Goal: Task Accomplishment & Management: Complete application form

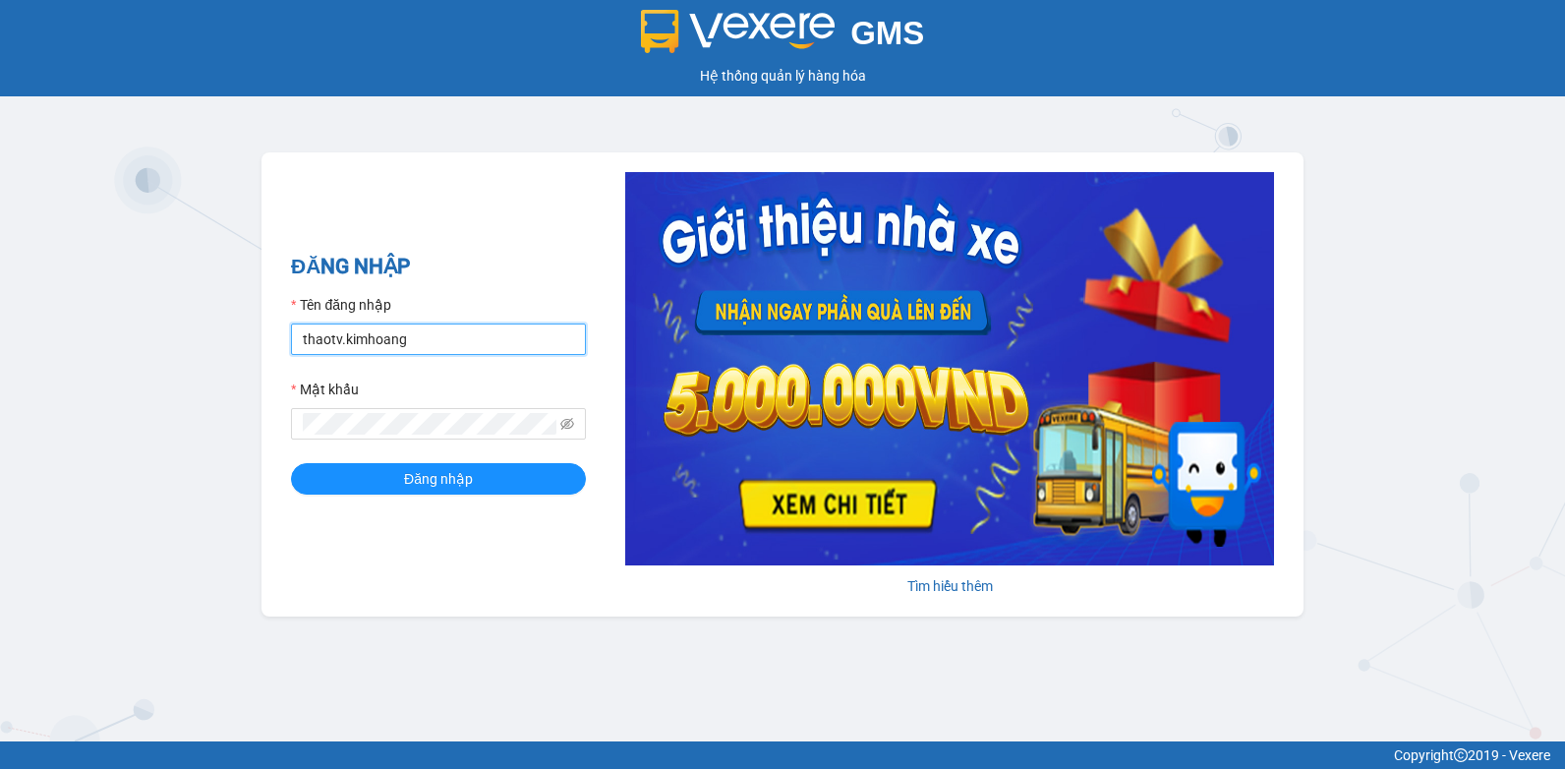
drag, startPoint x: 114, startPoint y: 373, endPoint x: 5, endPoint y: 371, distance: 109.1
click at [0, 373] on html "GMS Hệ thống quản lý hàng hóa ĐĂNG NHẬP Tên đăng nhập thaotv.kimhoang Mật khẩu …" at bounding box center [782, 384] width 1565 height 769
type input "nguyenpht.kimhoang"
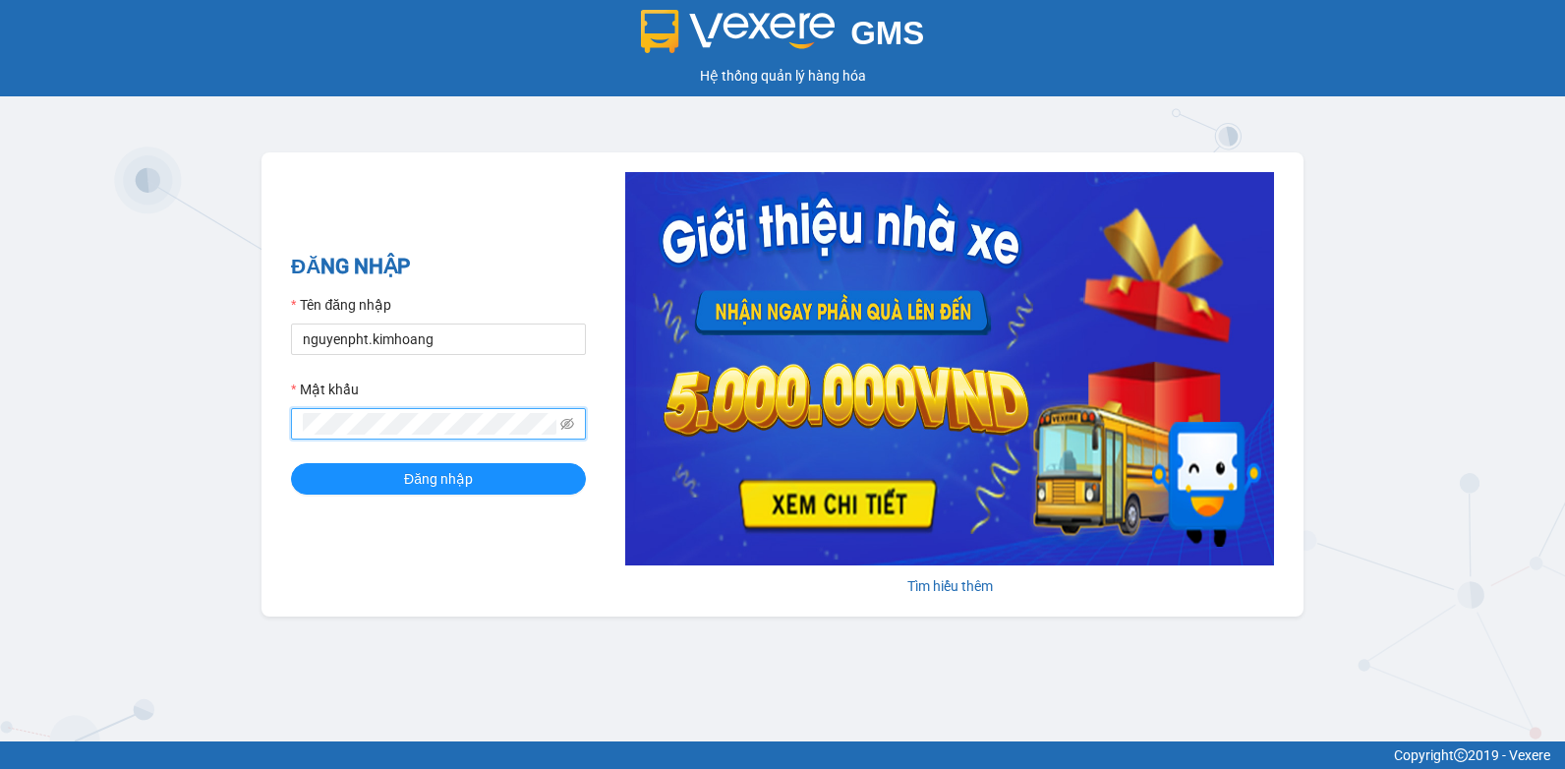
click at [0, 440] on html "GMS Hệ thống quản lý hàng hóa ĐĂNG NHẬP Tên đăng nhập nguyenpht.kimhoang Mật kh…" at bounding box center [782, 384] width 1565 height 769
click at [291, 463] on button "Đăng nhập" at bounding box center [438, 478] width 295 height 31
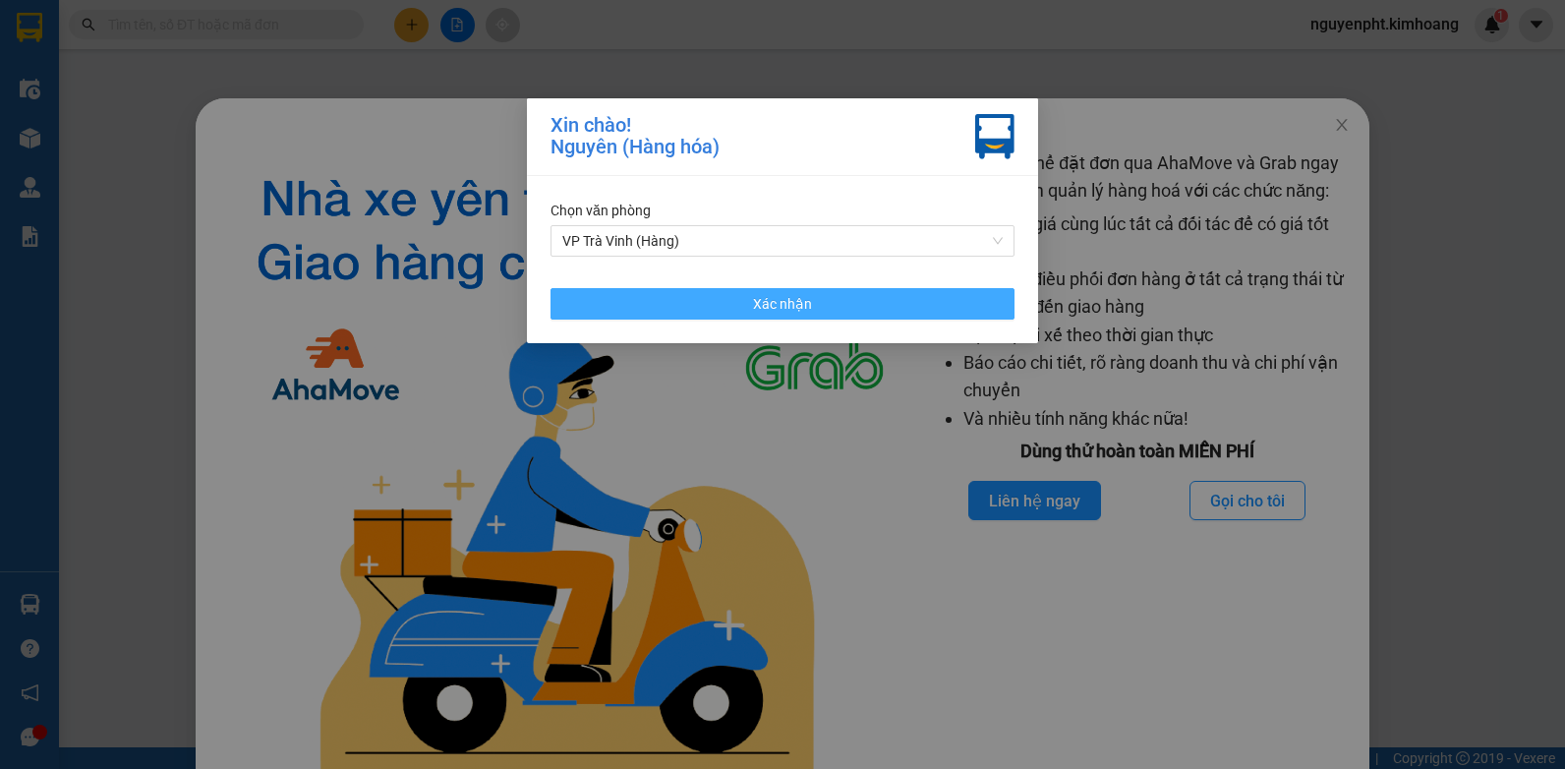
click at [868, 303] on button "Xác nhận" at bounding box center [782, 303] width 464 height 31
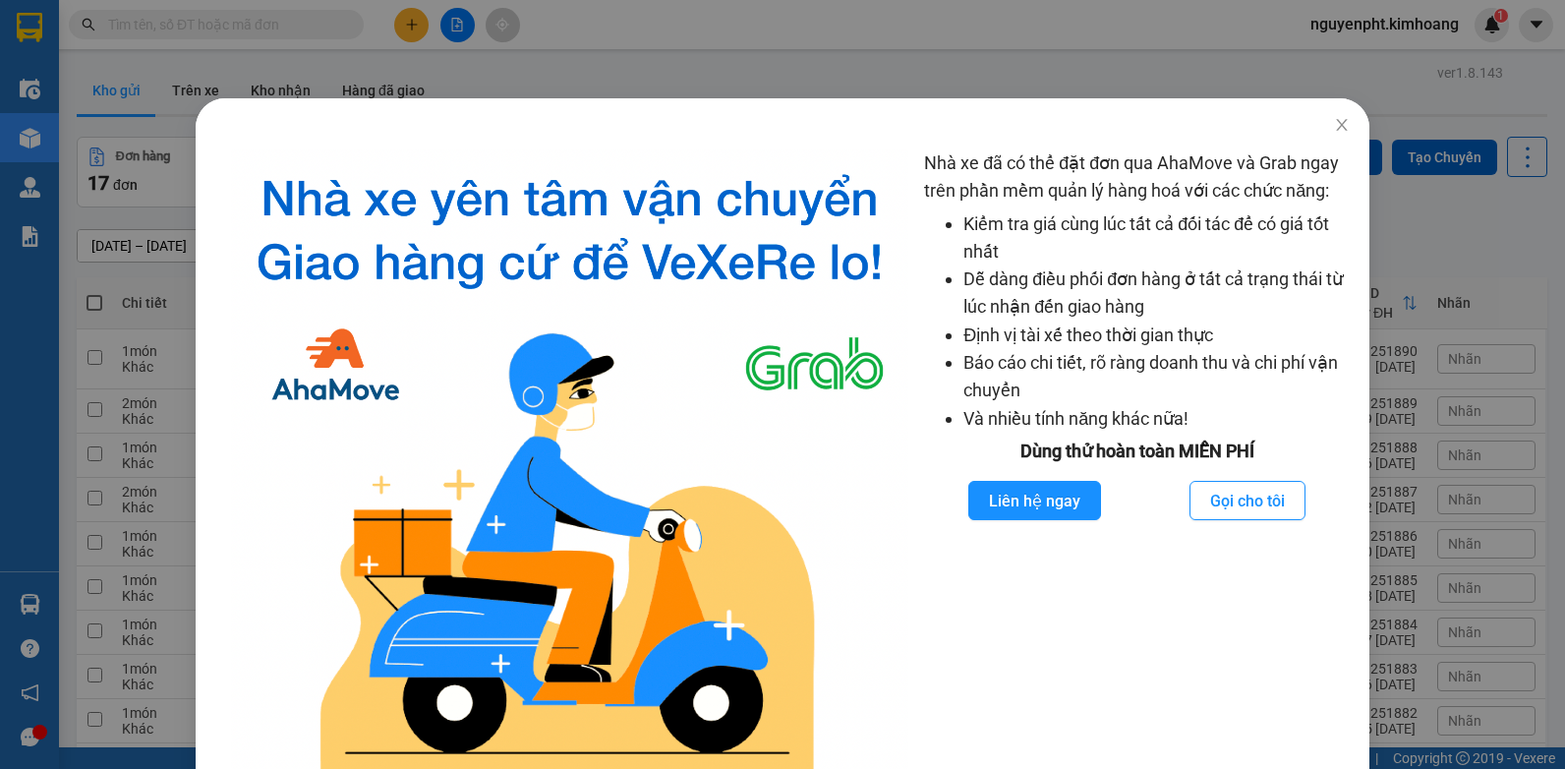
click at [1136, 49] on div "Nhà xe đã có thể đặt đơn qua AhaMove và Grab ngay trên phần mềm quản lý hàng ho…" at bounding box center [782, 384] width 1565 height 769
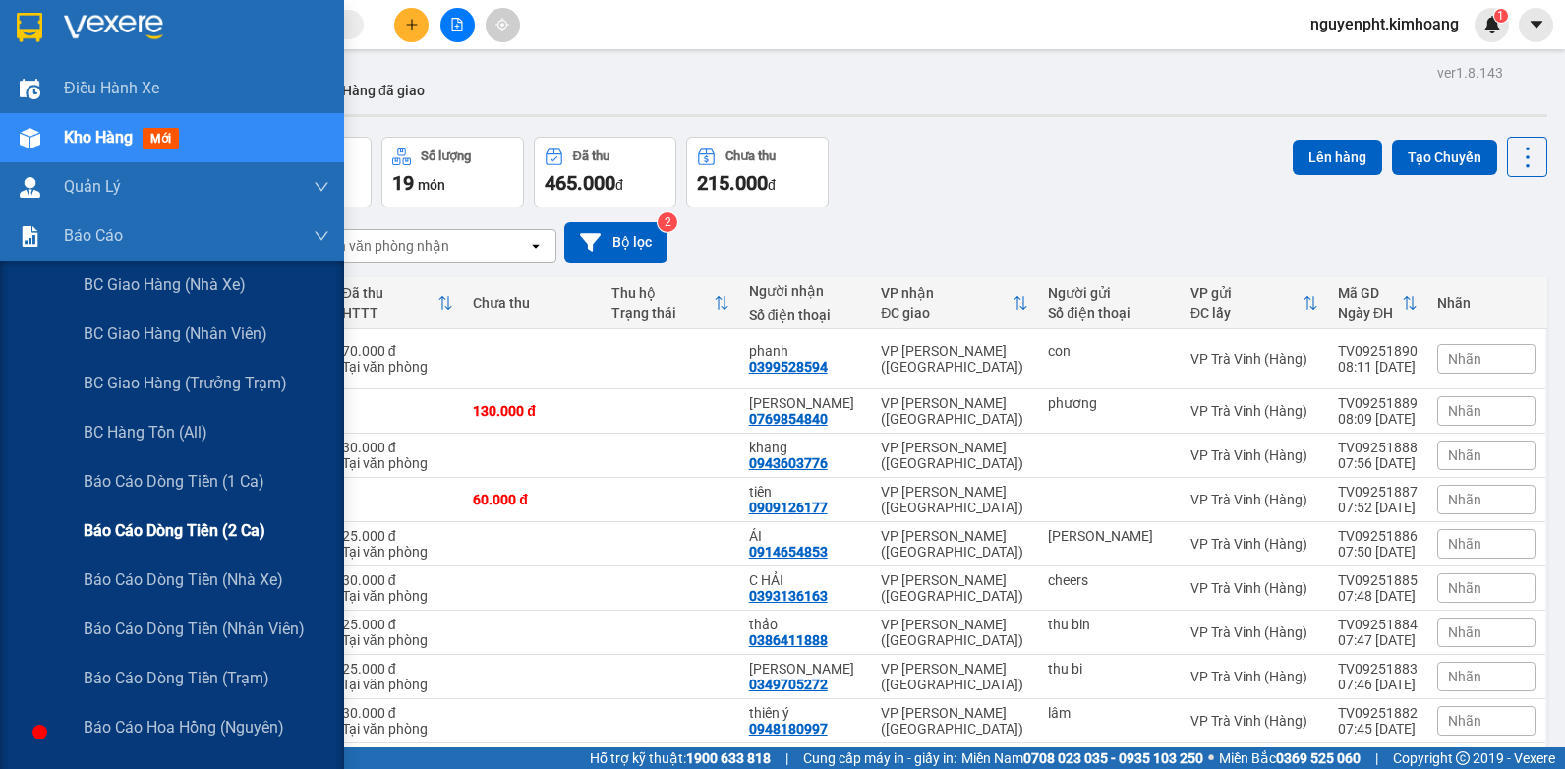
scroll to position [197, 0]
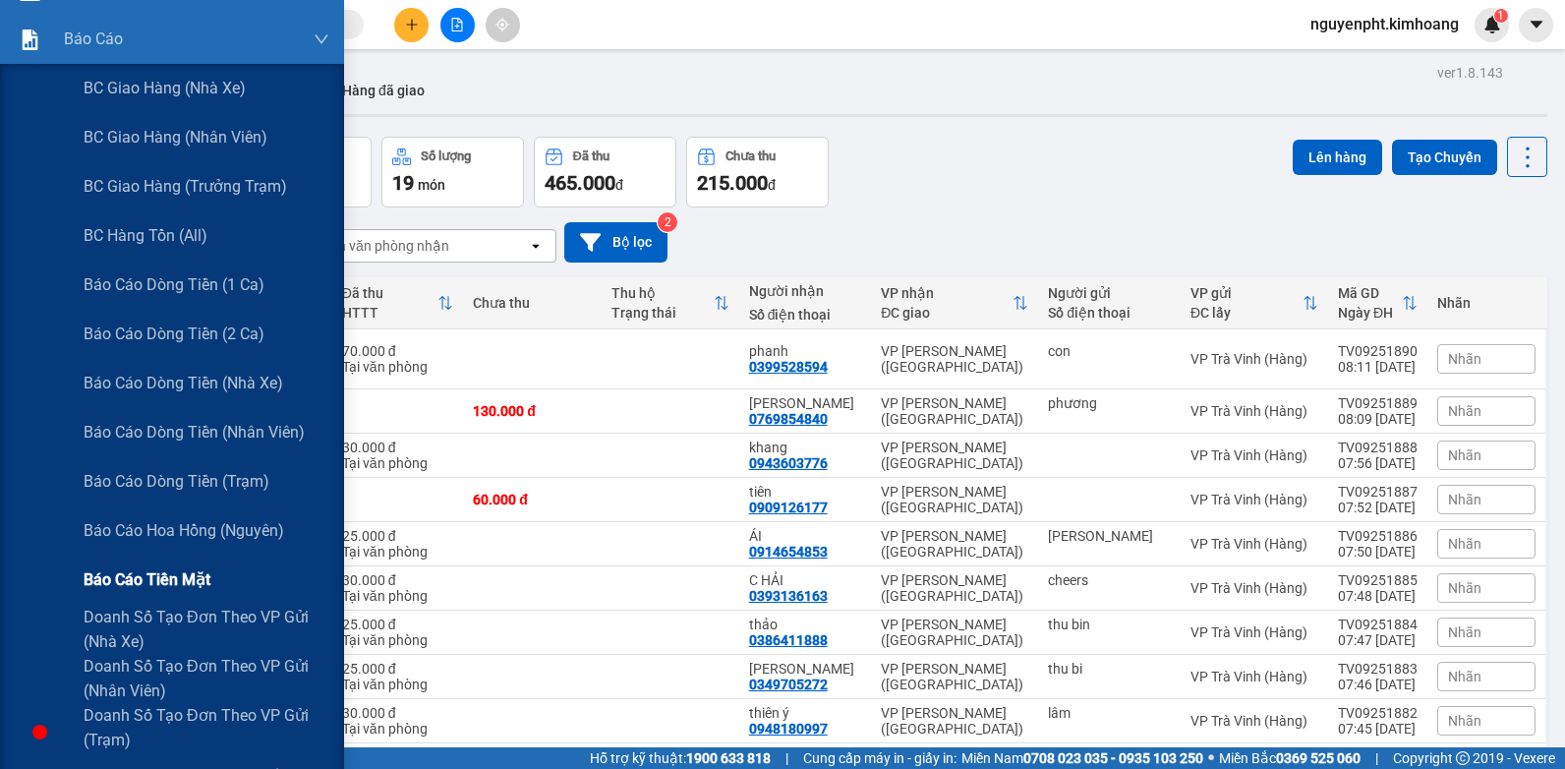
click at [145, 571] on span "Báo cáo tiền mặt" at bounding box center [147, 579] width 127 height 25
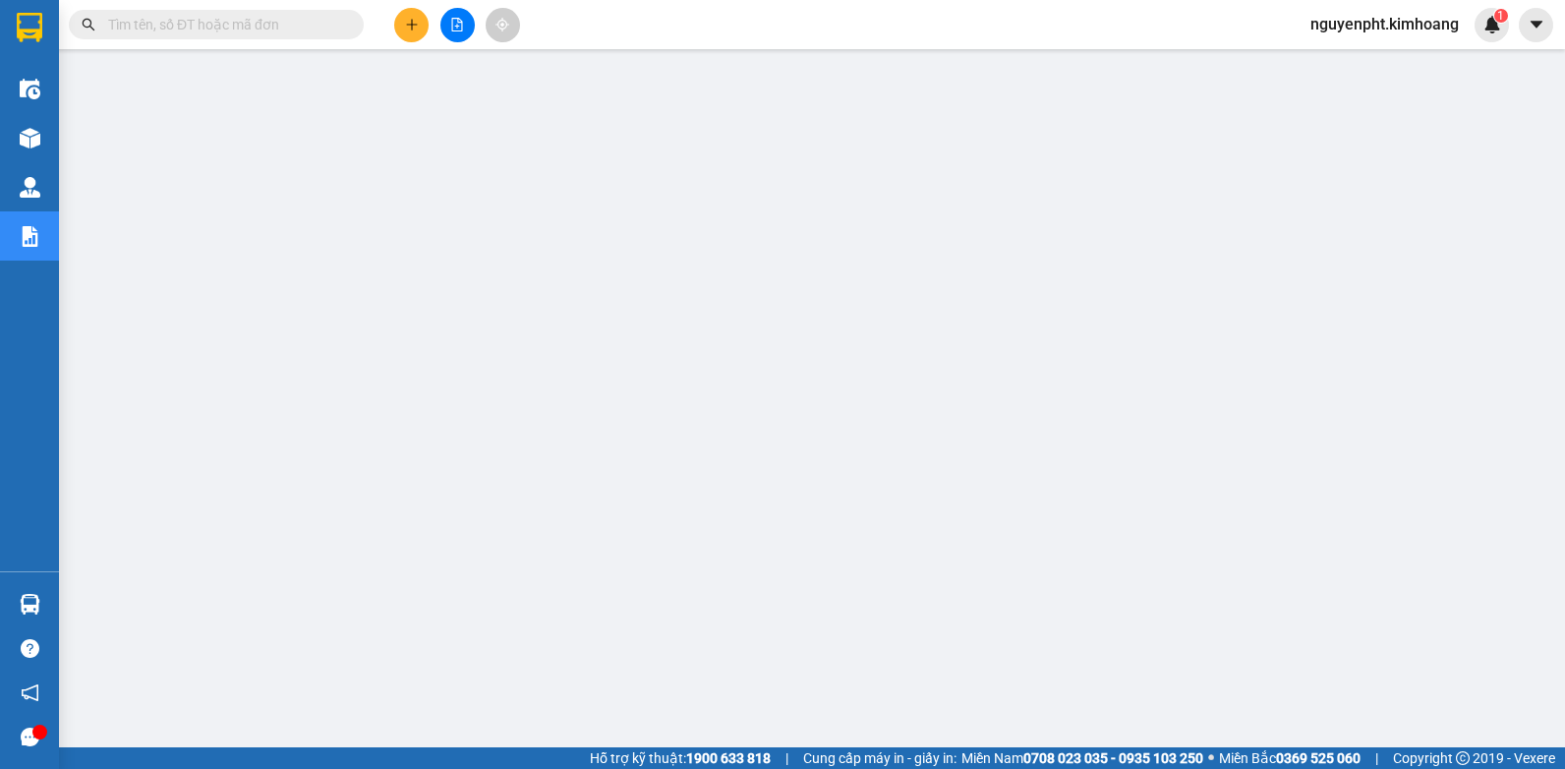
click at [229, 29] on input "text" at bounding box center [224, 25] width 232 height 22
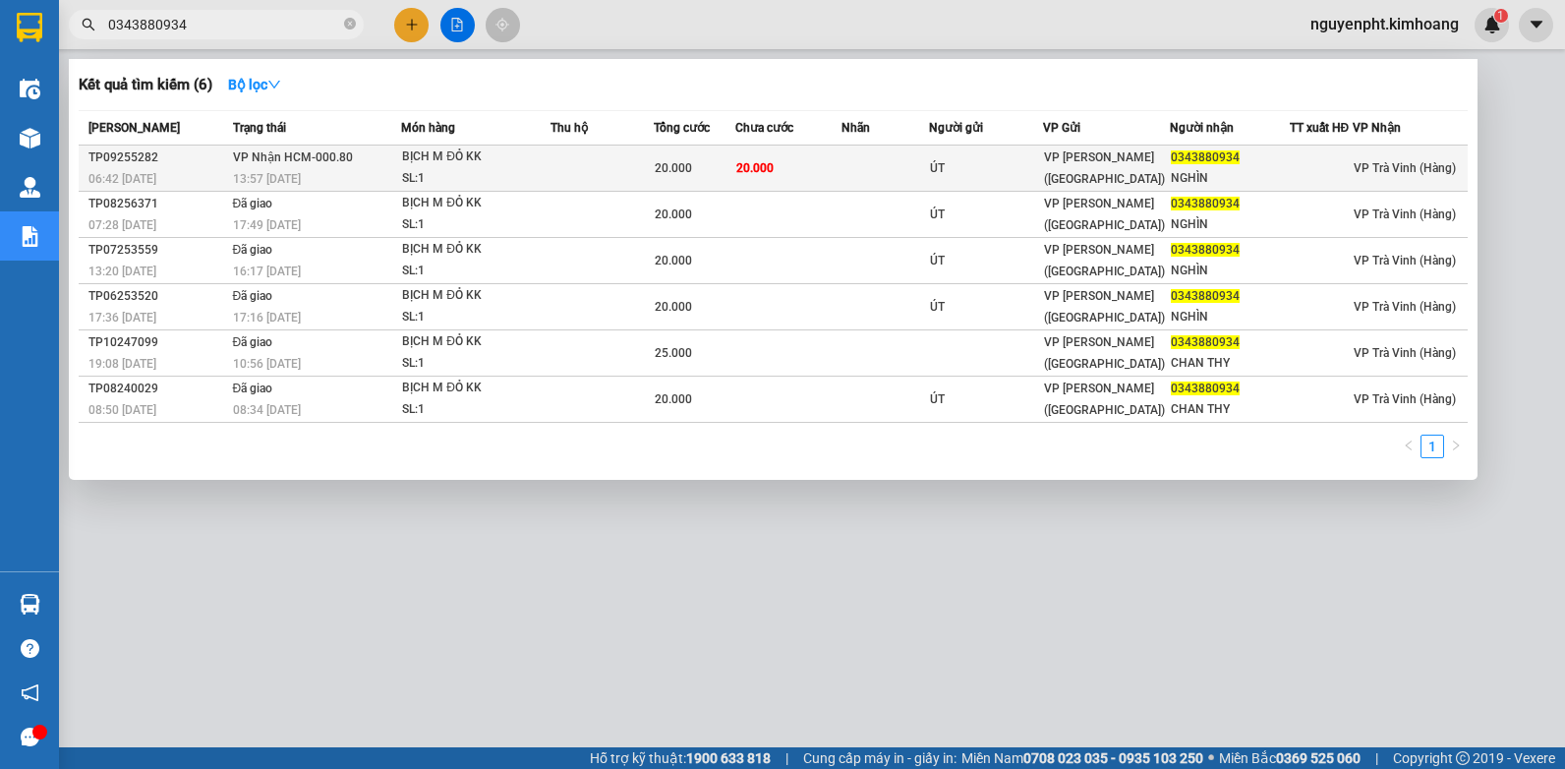
type input "0343880934"
click at [567, 163] on td at bounding box center [601, 168] width 103 height 46
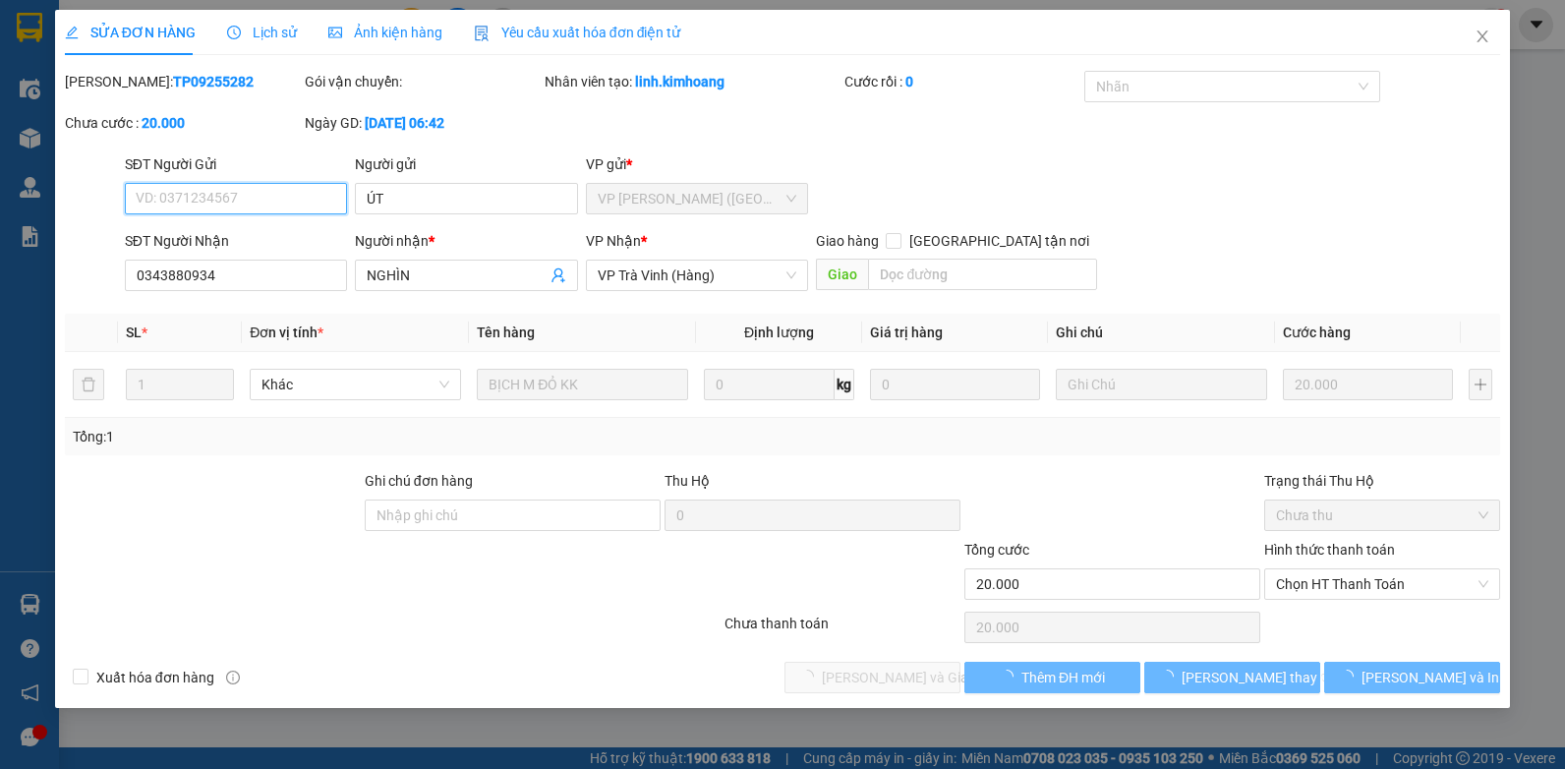
type input "ÚT"
type input "0343880934"
type input "NGHÌN"
type input "20.000"
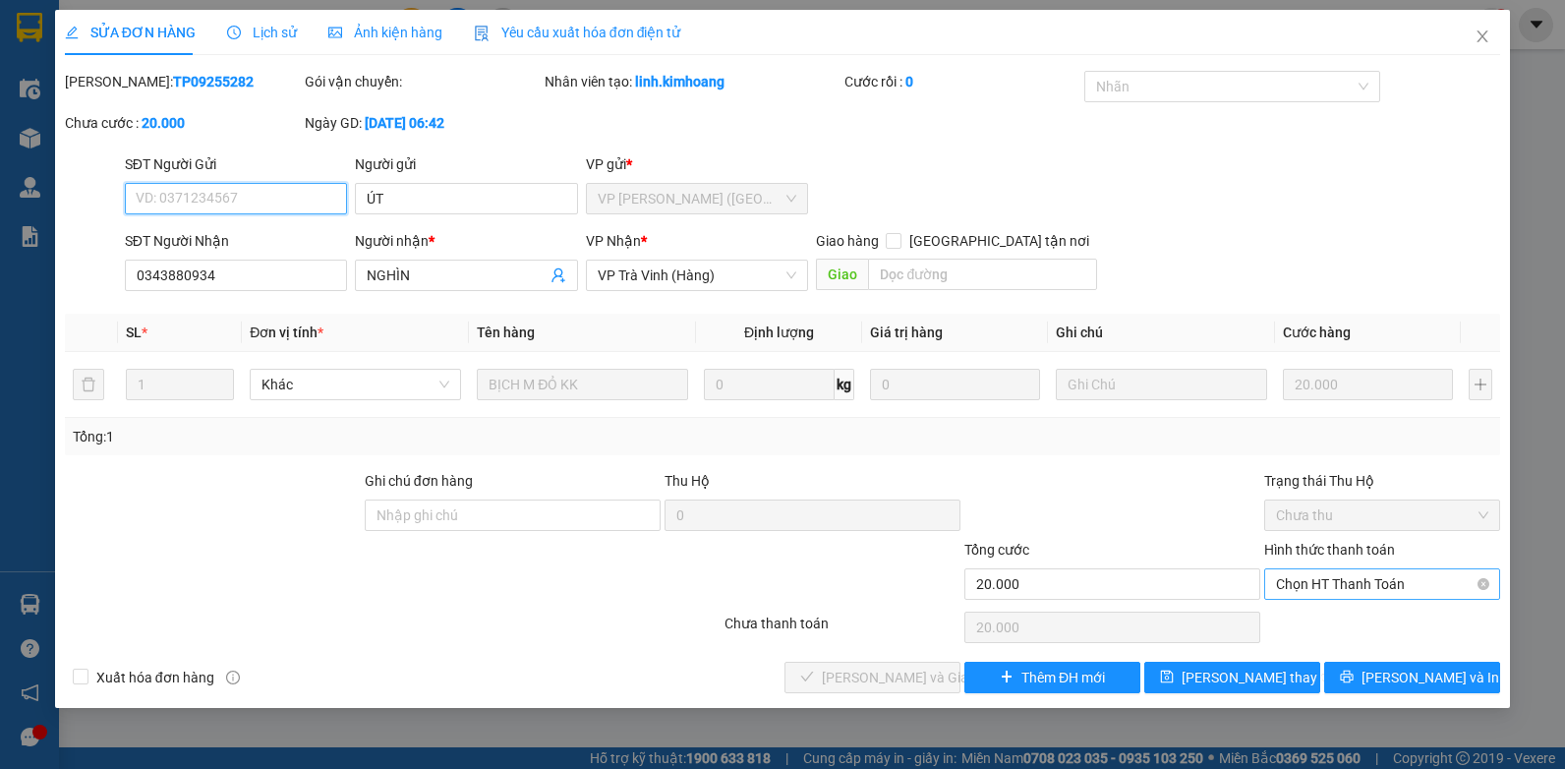
click at [1323, 587] on span "Chọn HT Thanh Toán" at bounding box center [1382, 583] width 212 height 29
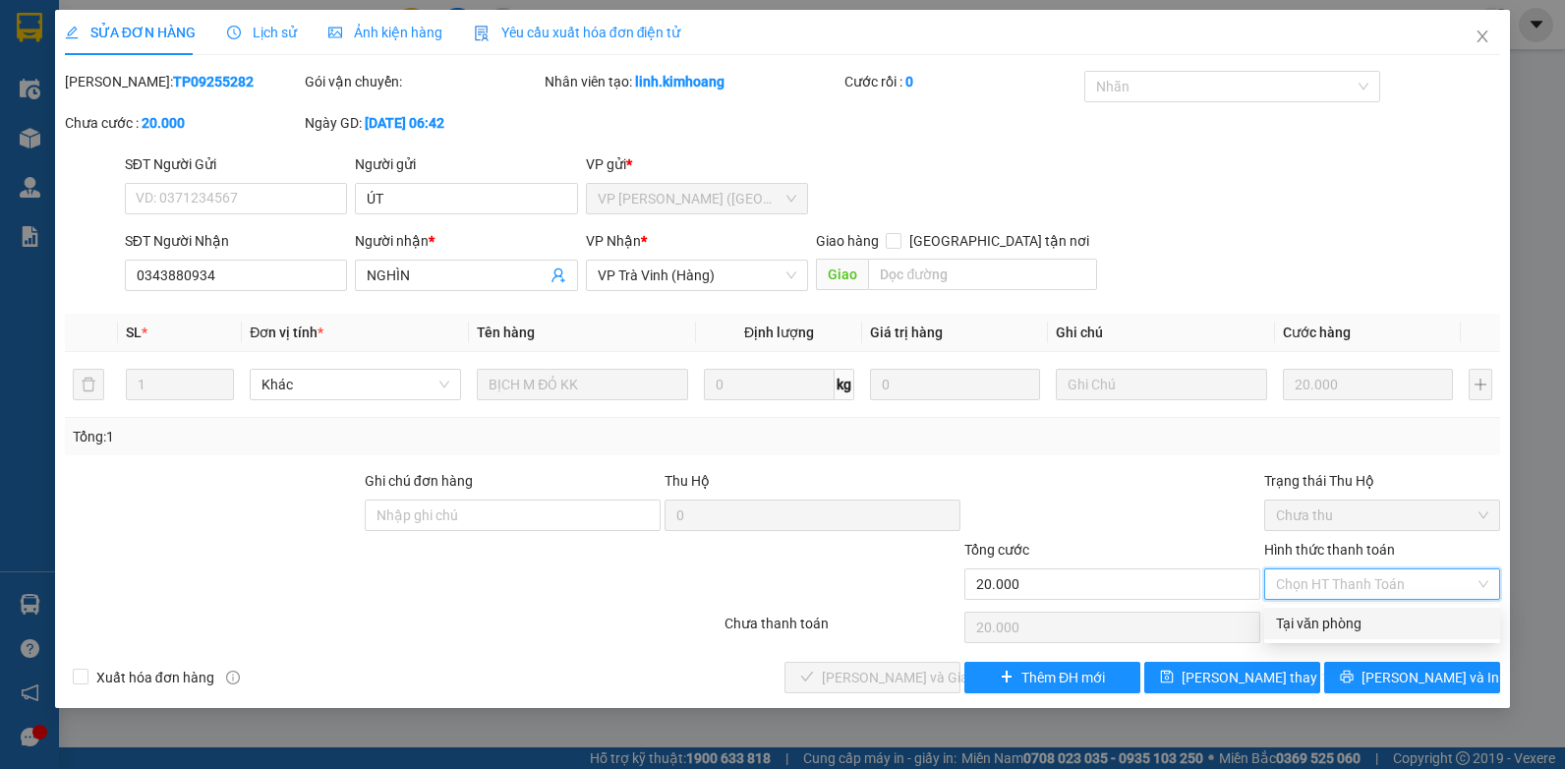
click at [1329, 628] on div "Tại văn phòng" at bounding box center [1382, 623] width 212 height 22
type input "0"
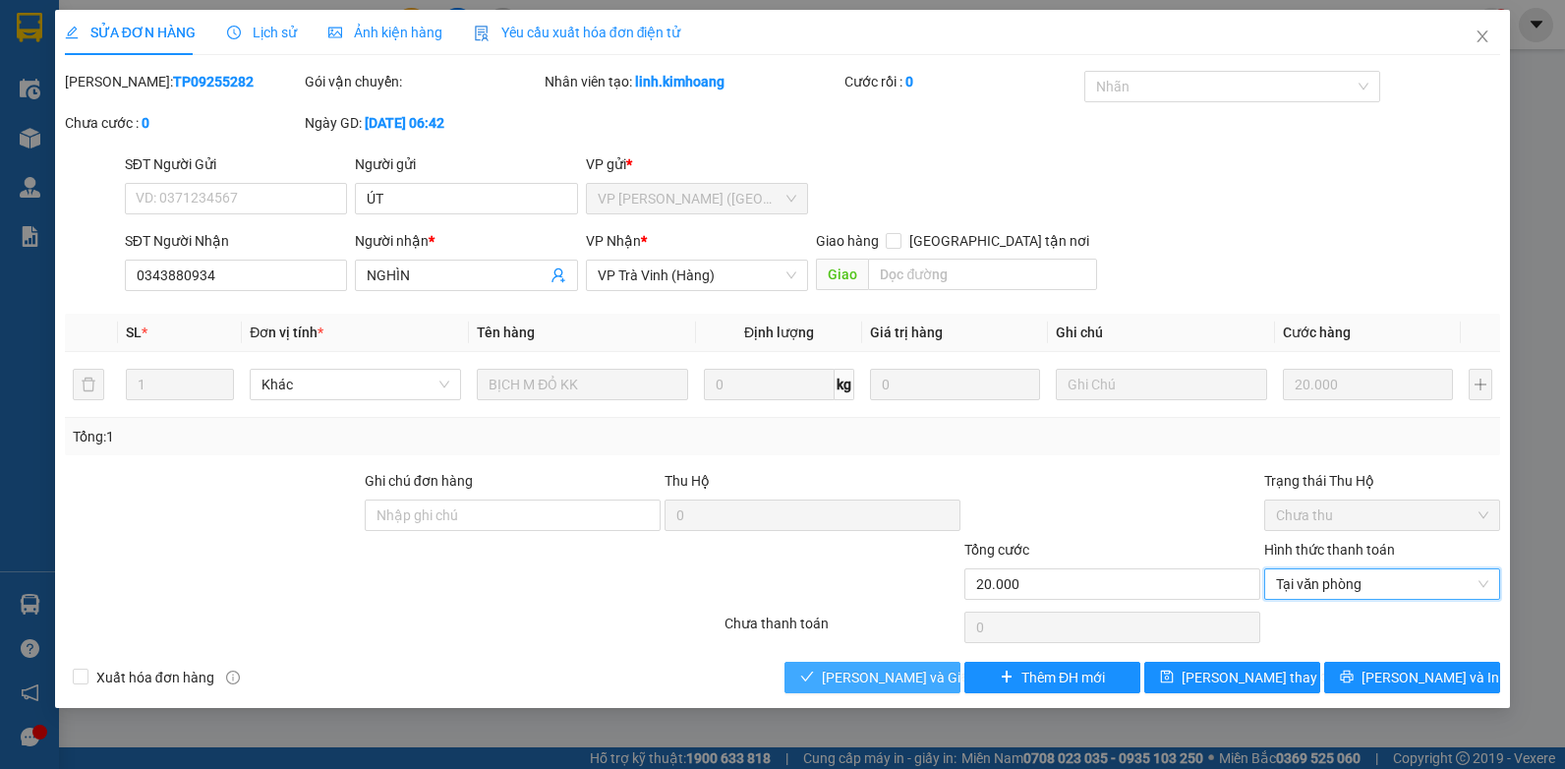
click at [861, 675] on span "Lưu và Giao hàng" at bounding box center [916, 677] width 189 height 22
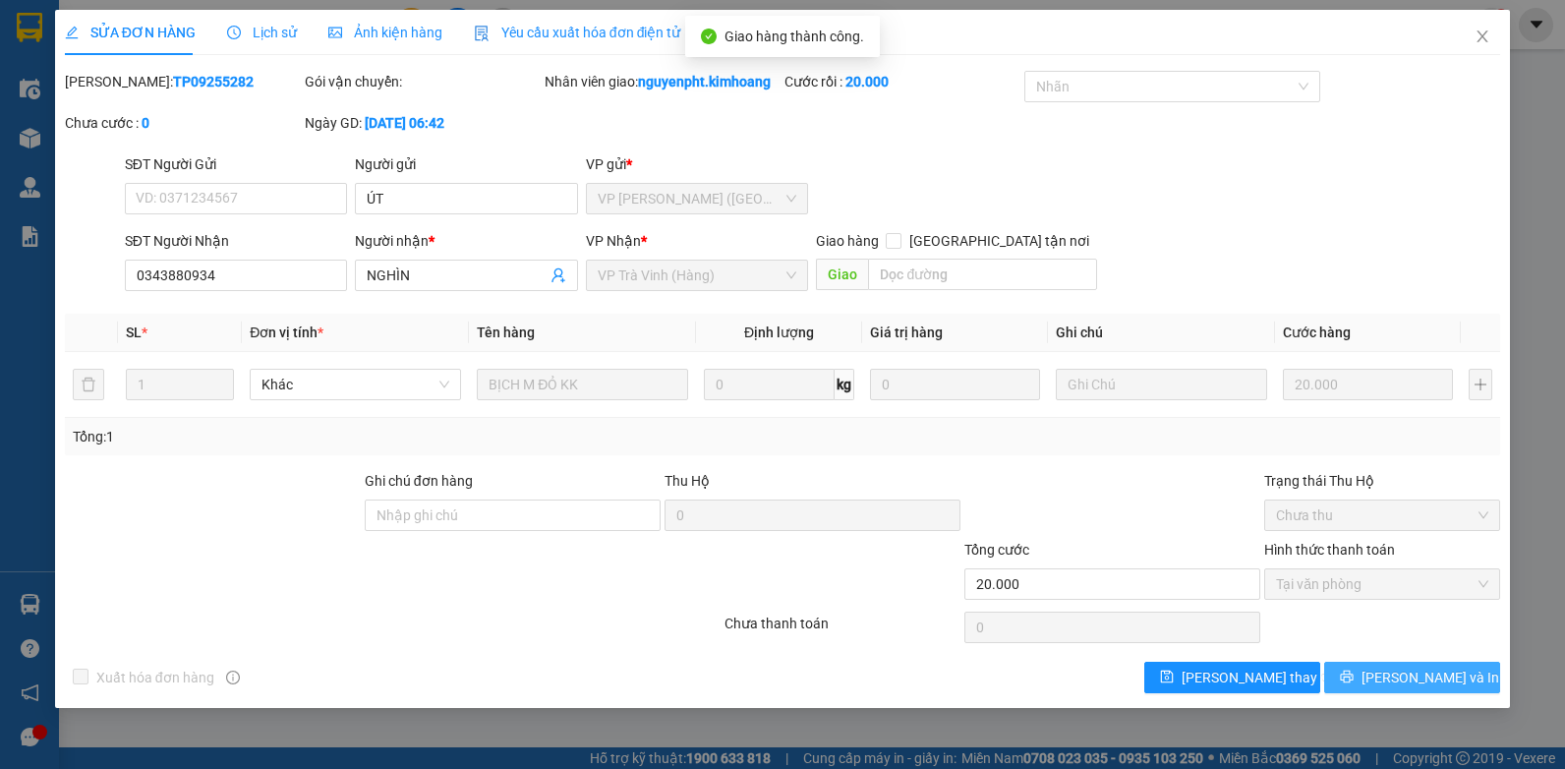
click at [1425, 680] on span "Lưu và In" at bounding box center [1430, 677] width 138 height 22
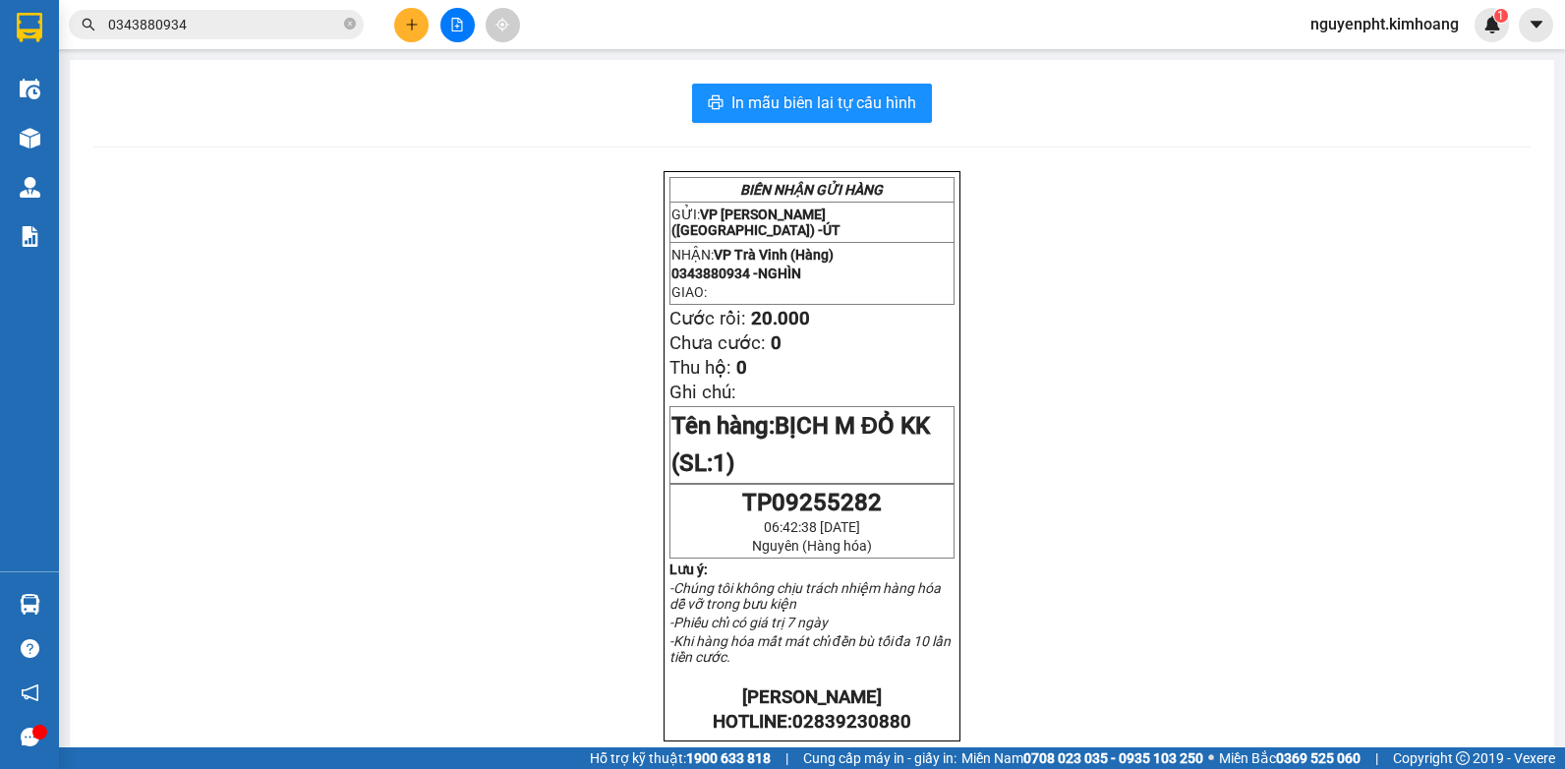
drag, startPoint x: 316, startPoint y: 23, endPoint x: 0, endPoint y: 56, distance: 317.3
click at [0, 56] on html "Kết quả tìm kiếm ( 6 ) Bộ lọc Mã ĐH Trạng thái Món hàng Thu hộ Tổng cước Chưa c…" at bounding box center [782, 384] width 1565 height 769
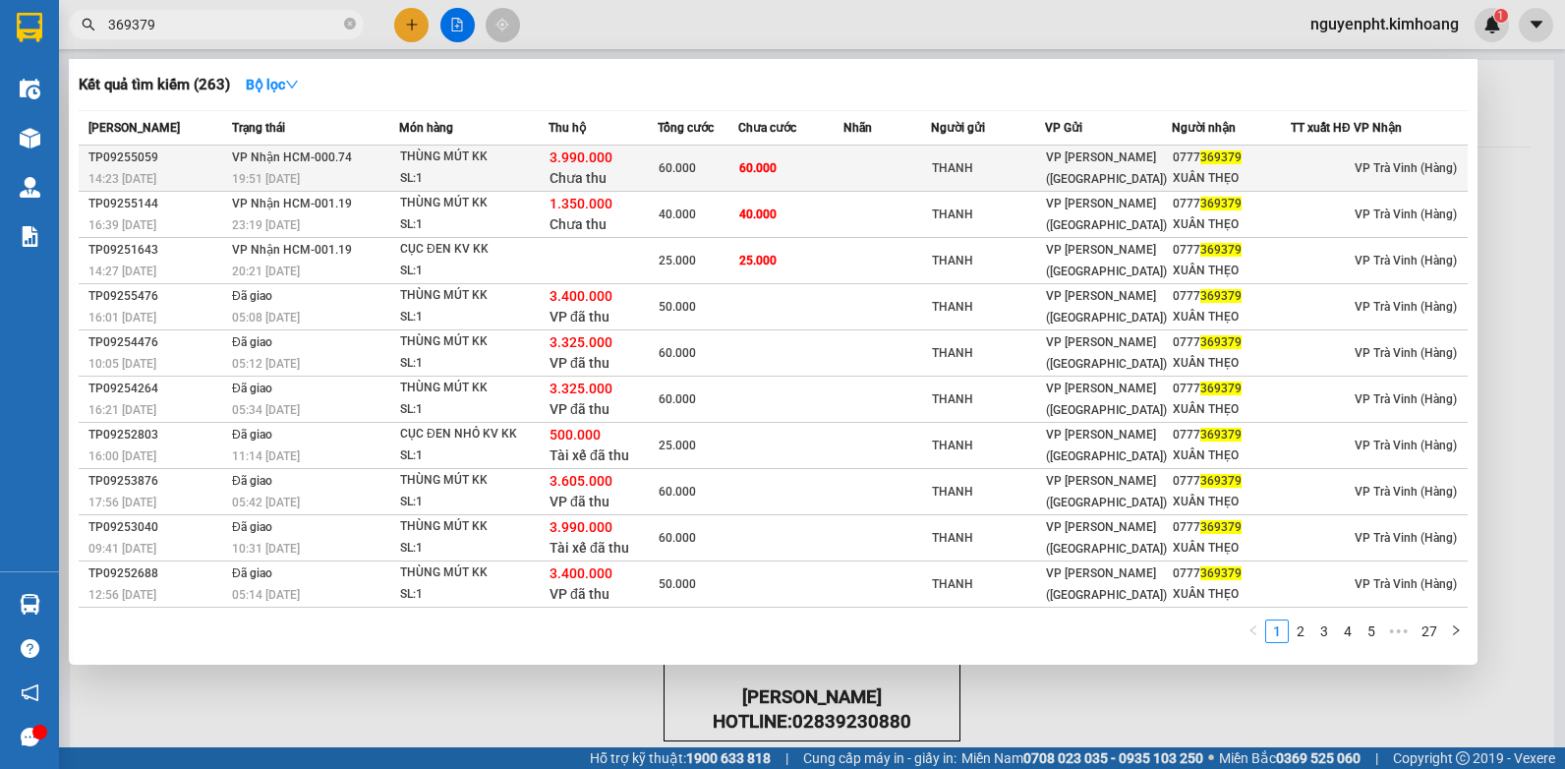
type input "369379"
click at [992, 169] on div "THANH" at bounding box center [988, 168] width 112 height 21
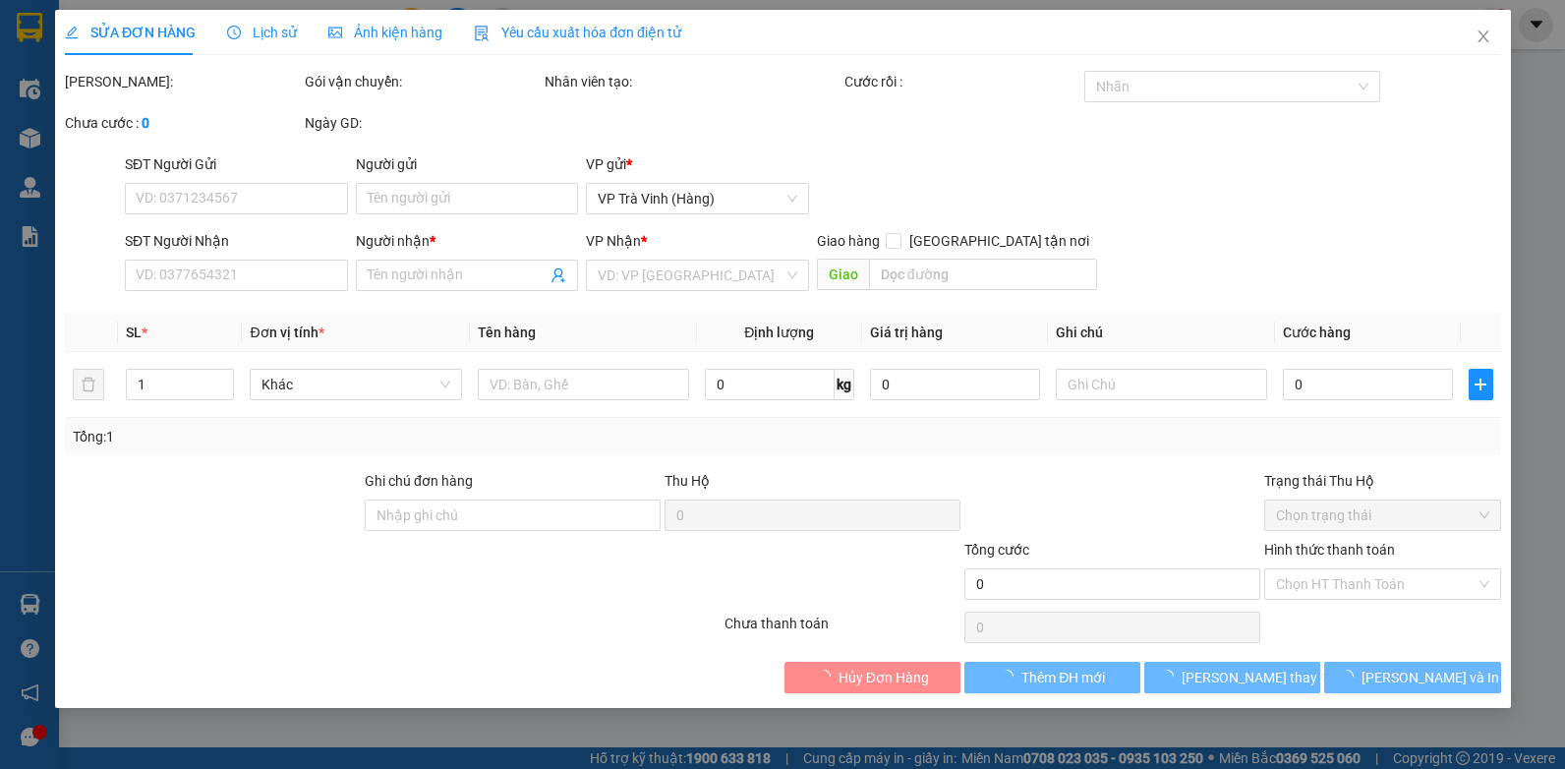
type input "THANH"
type input "0777369379"
type input "XUÂN THẸO"
type input "3.990.000"
type input "60.000"
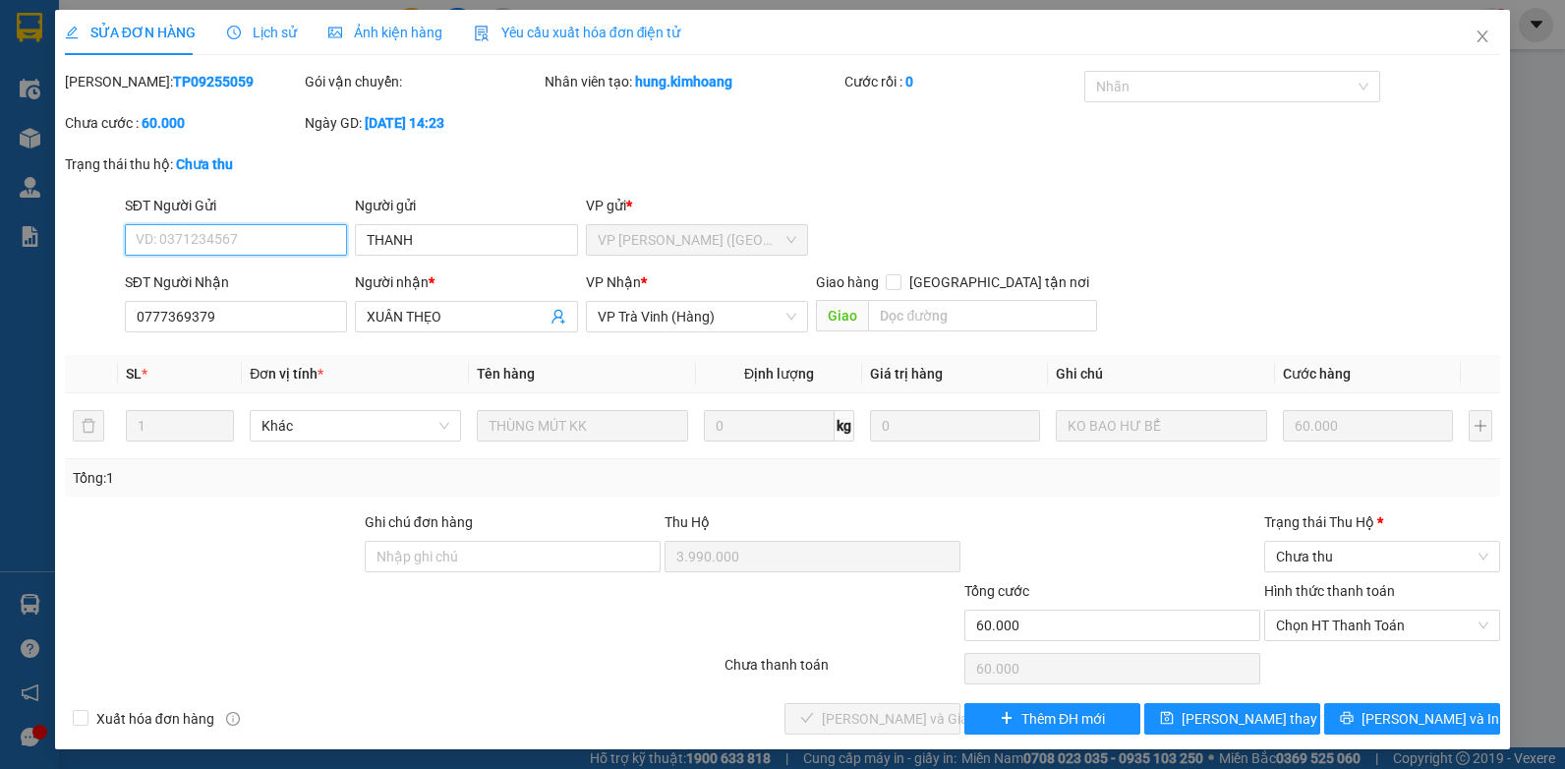
drag, startPoint x: 1348, startPoint y: 615, endPoint x: 1343, endPoint y: 643, distance: 28.0
click at [1348, 622] on span "Chọn HT Thanh Toán" at bounding box center [1382, 624] width 212 height 29
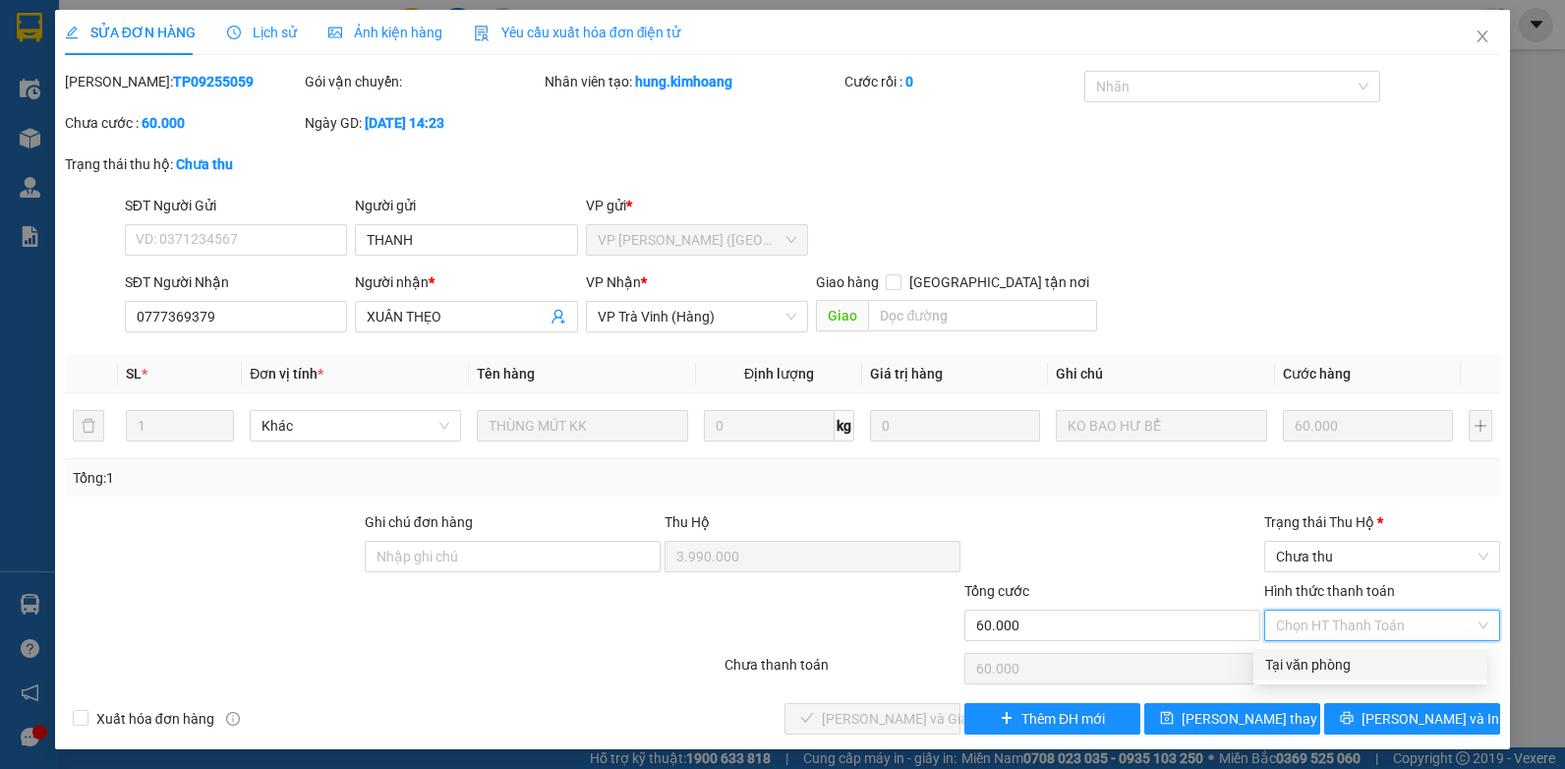
click at [1326, 667] on div "Tại văn phòng" at bounding box center [1370, 665] width 210 height 22
type input "0"
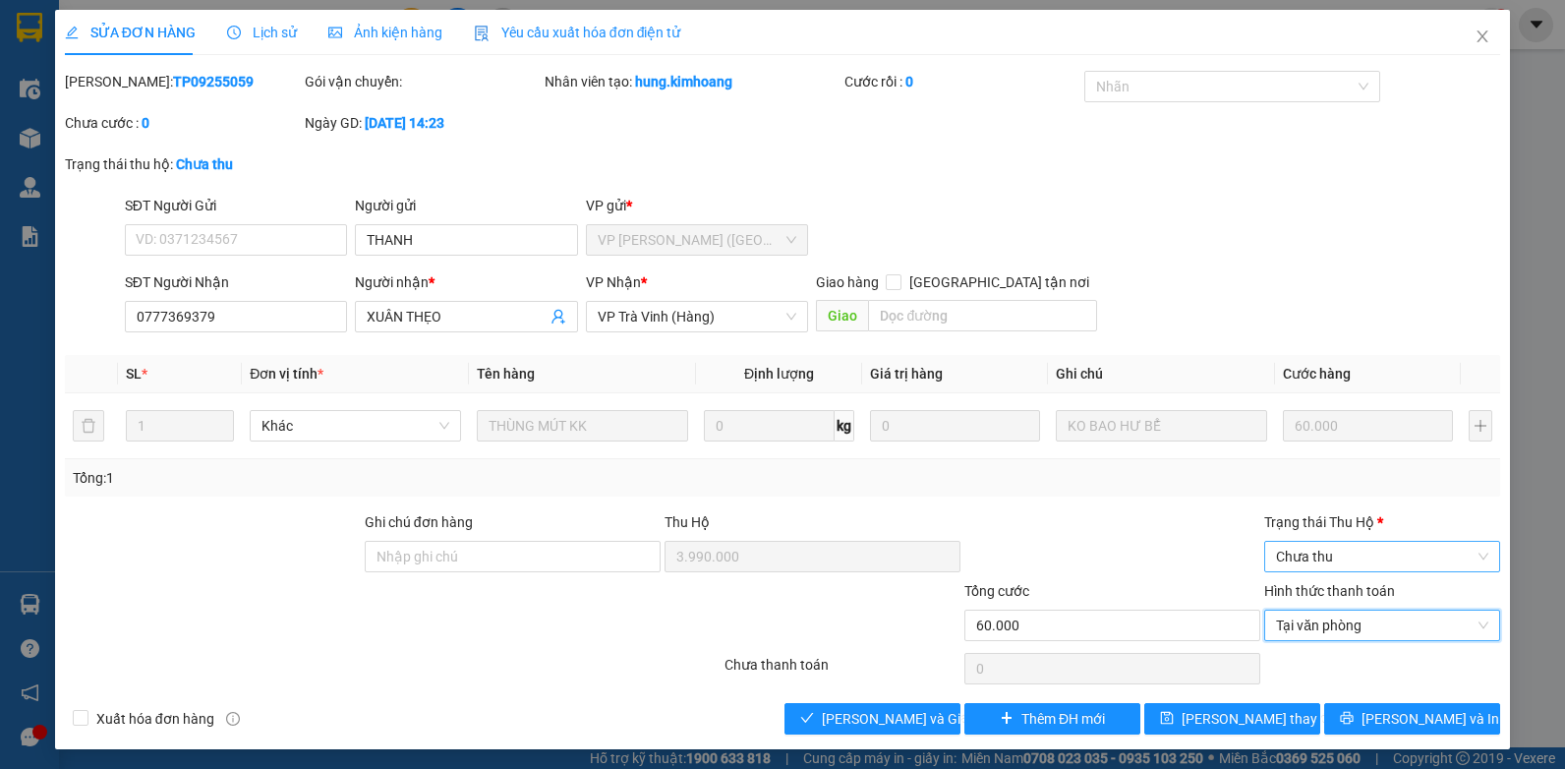
click at [1357, 564] on span "Chưa thu" at bounding box center [1382, 556] width 212 height 29
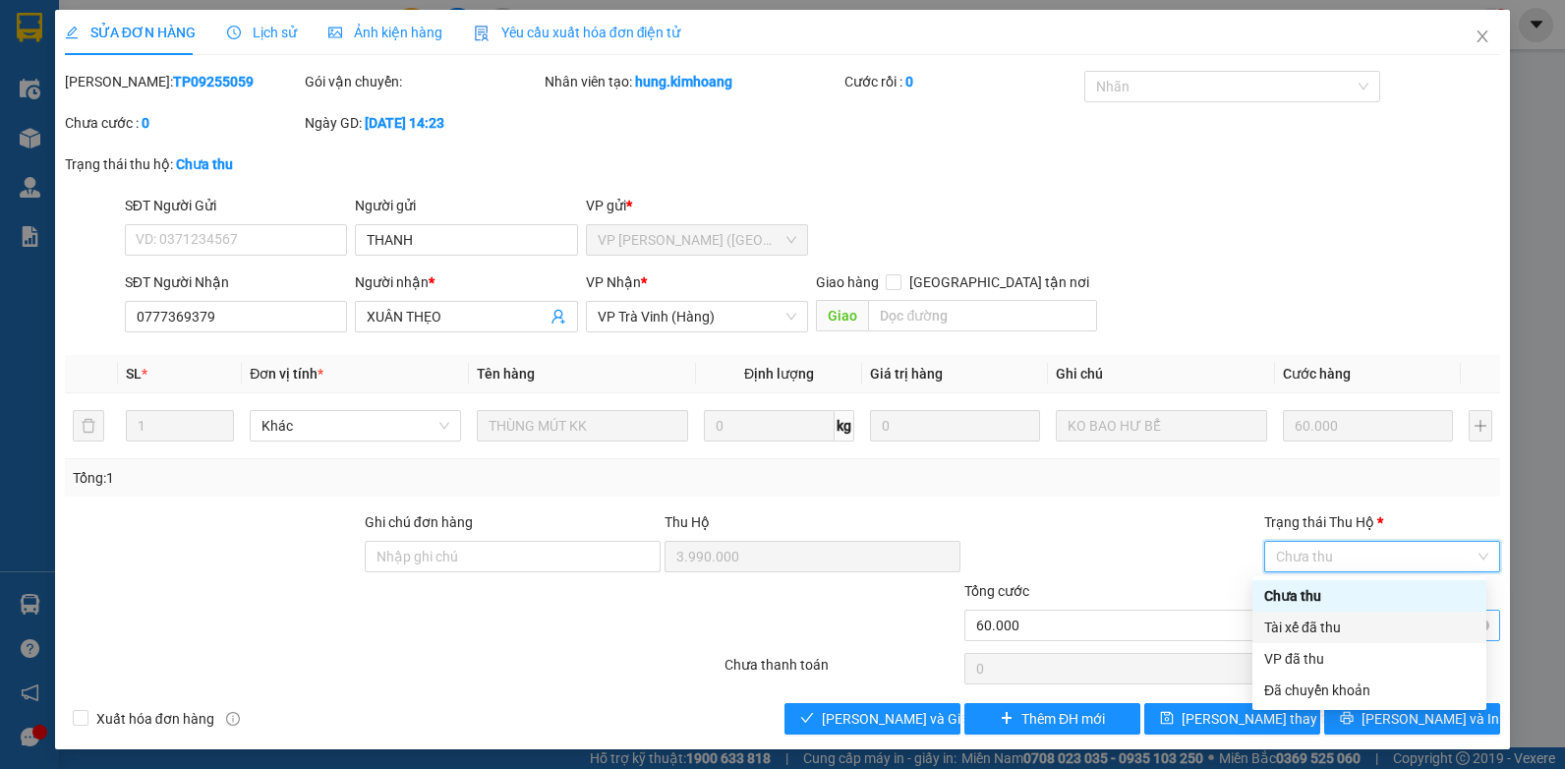
click at [1330, 641] on div "Tài xế đã thu" at bounding box center [1369, 626] width 234 height 31
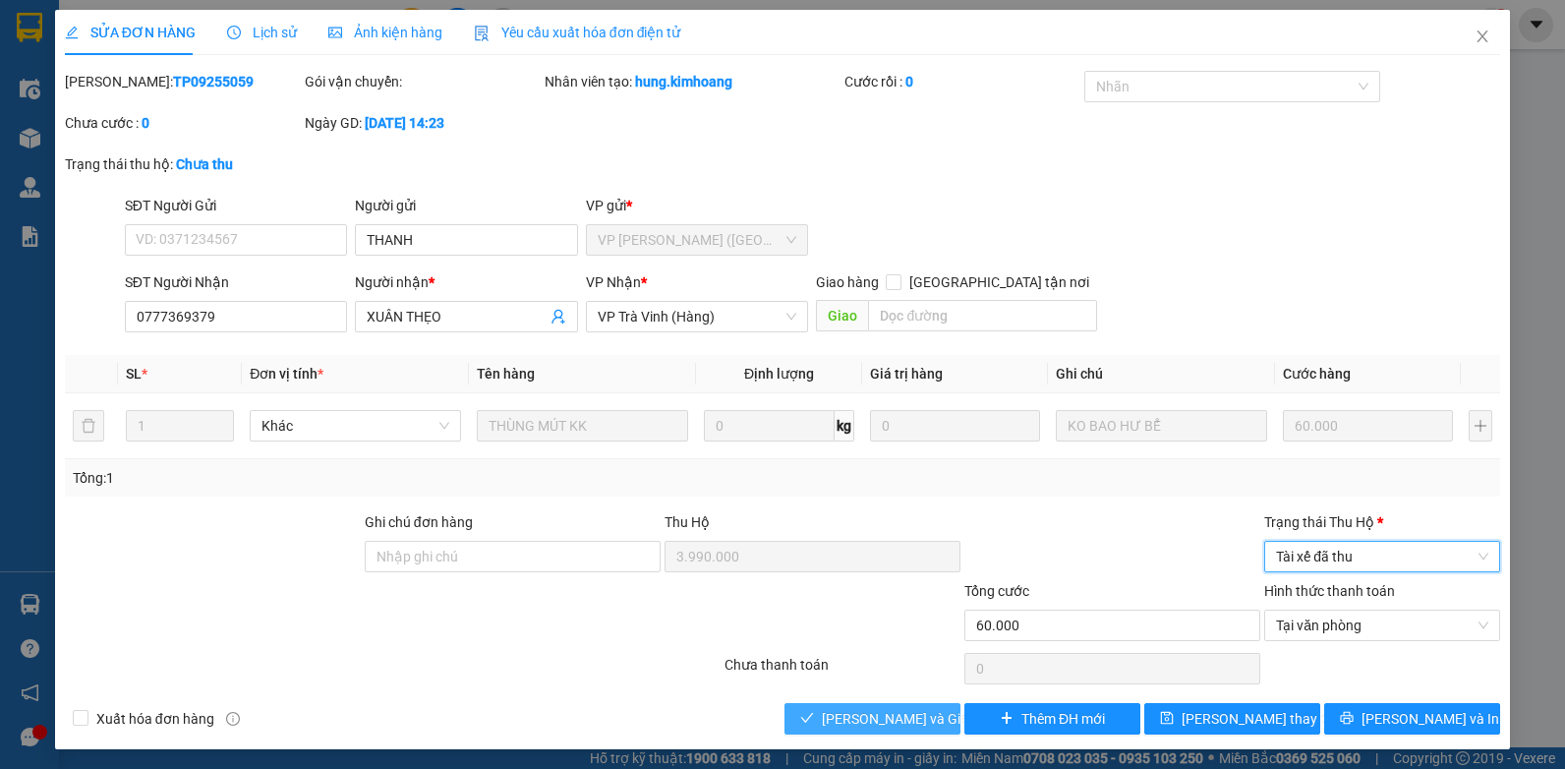
click at [849, 708] on span "Lưu và Giao hàng" at bounding box center [916, 719] width 189 height 22
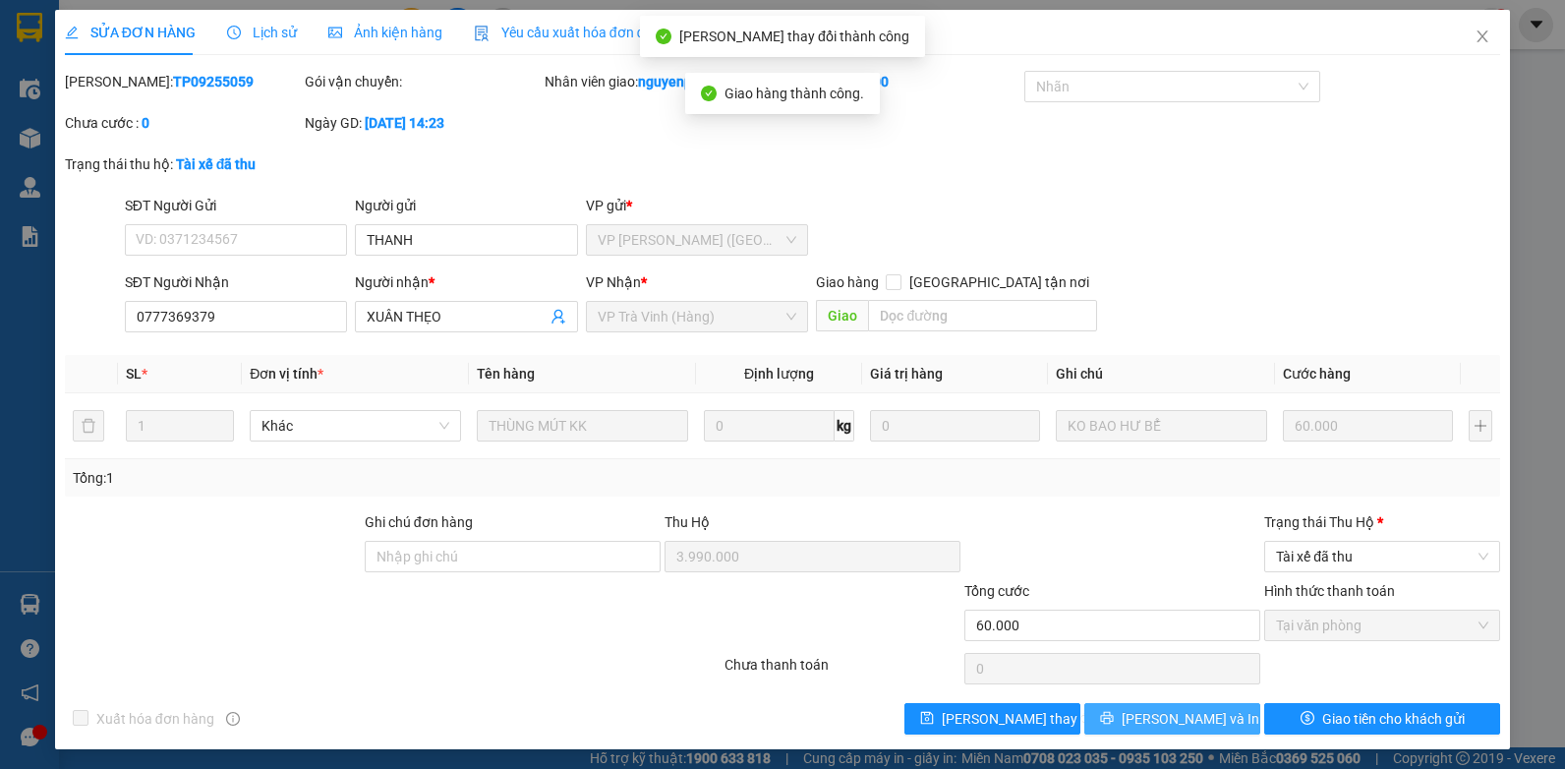
click at [1188, 729] on span "Lưu và In" at bounding box center [1191, 719] width 138 height 22
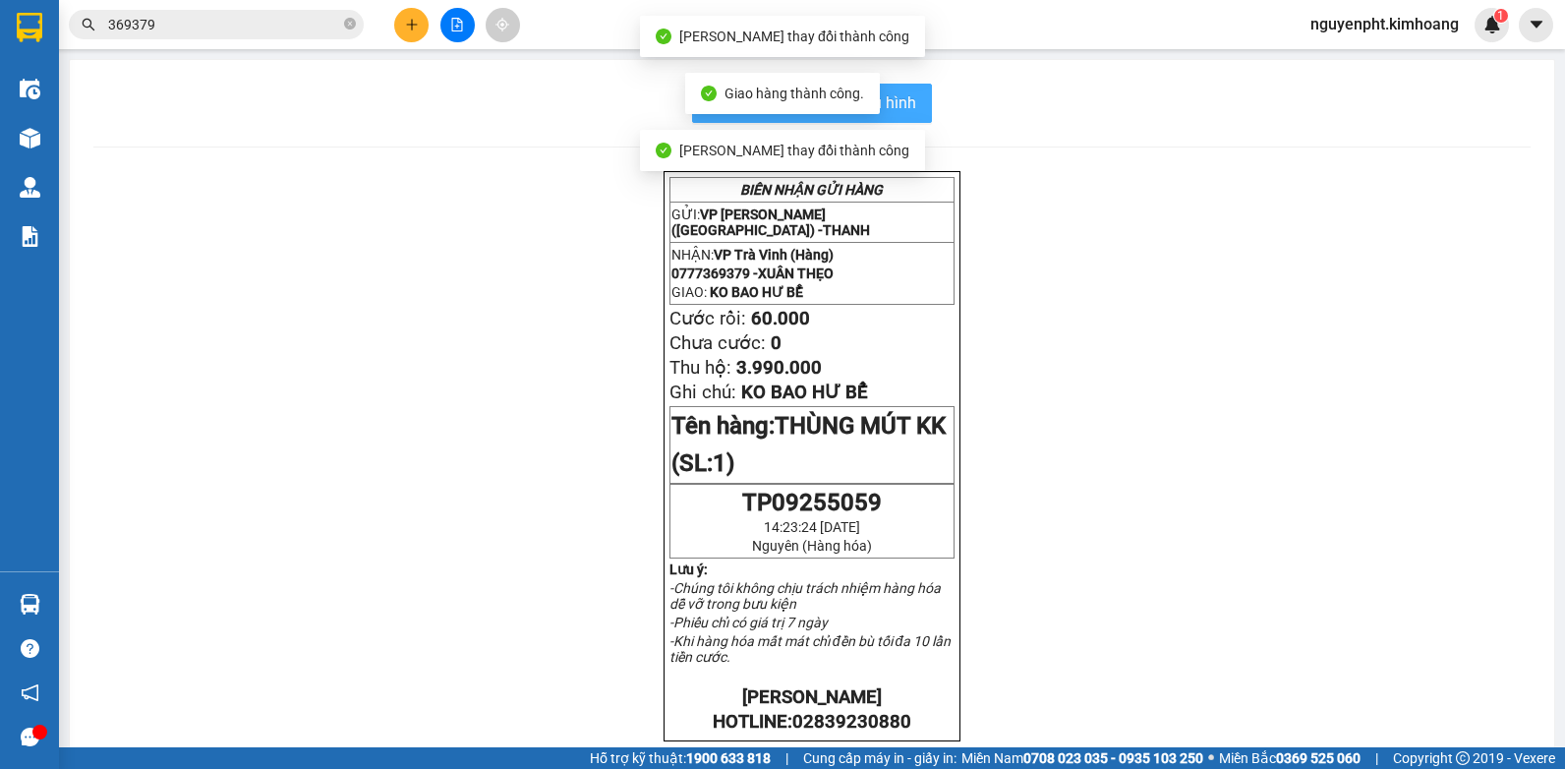
click at [907, 118] on button "In mẫu biên lai tự cấu hình" at bounding box center [812, 103] width 240 height 39
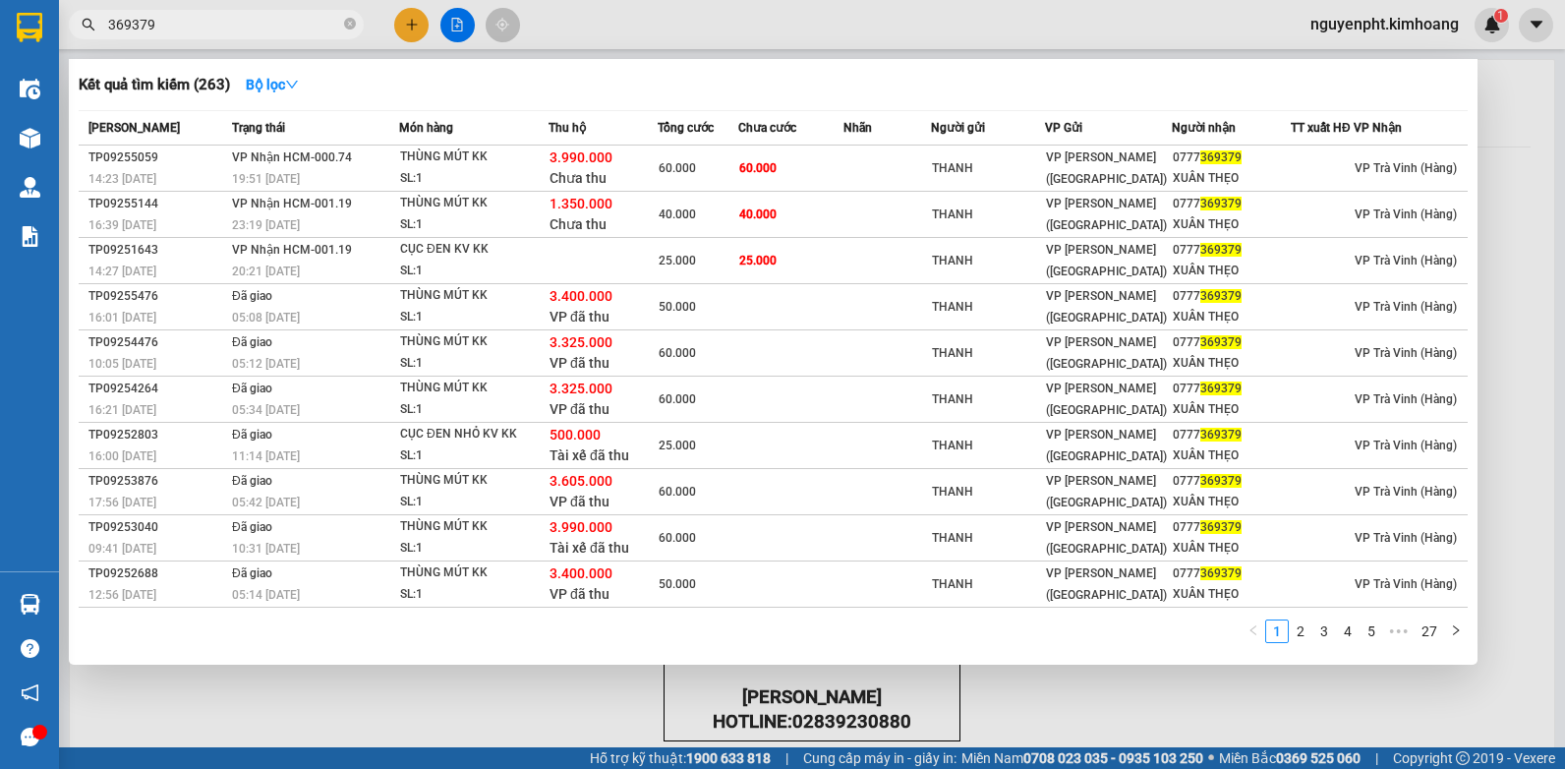
click at [316, 10] on span "369379" at bounding box center [216, 24] width 295 height 29
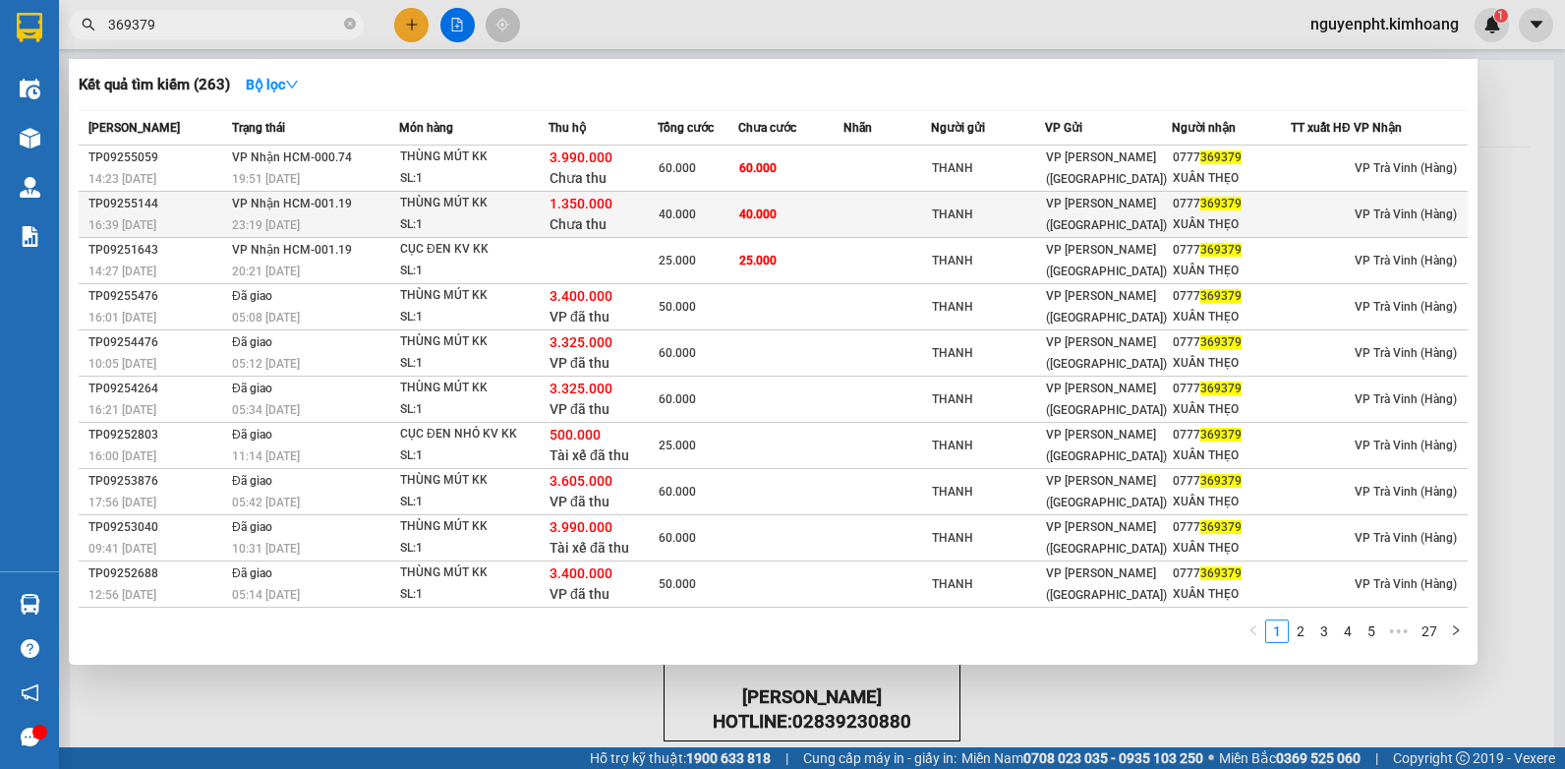
click at [787, 214] on td "40.000" at bounding box center [790, 215] width 105 height 46
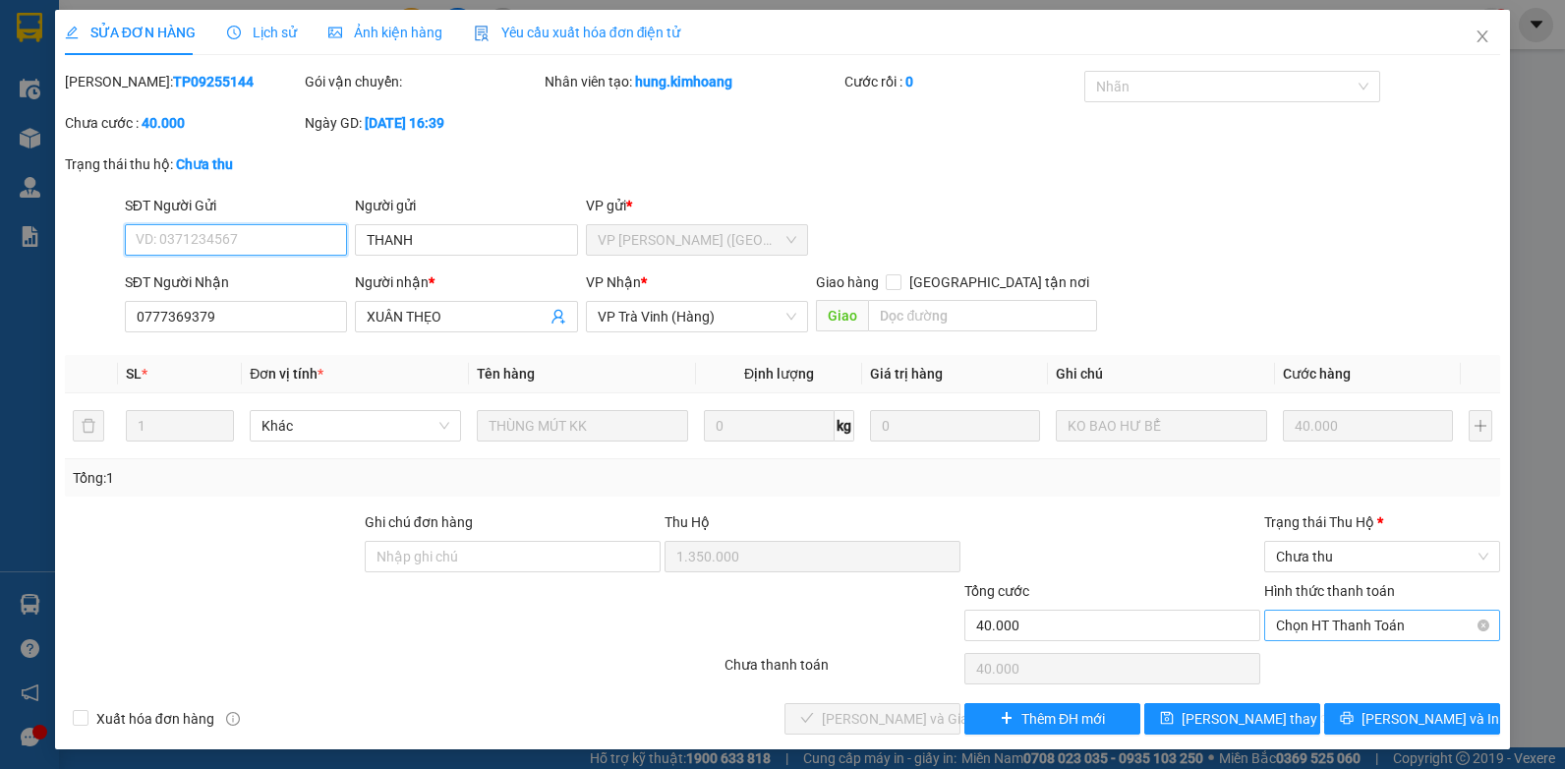
click at [1312, 630] on span "Chọn HT Thanh Toán" at bounding box center [1382, 624] width 212 height 29
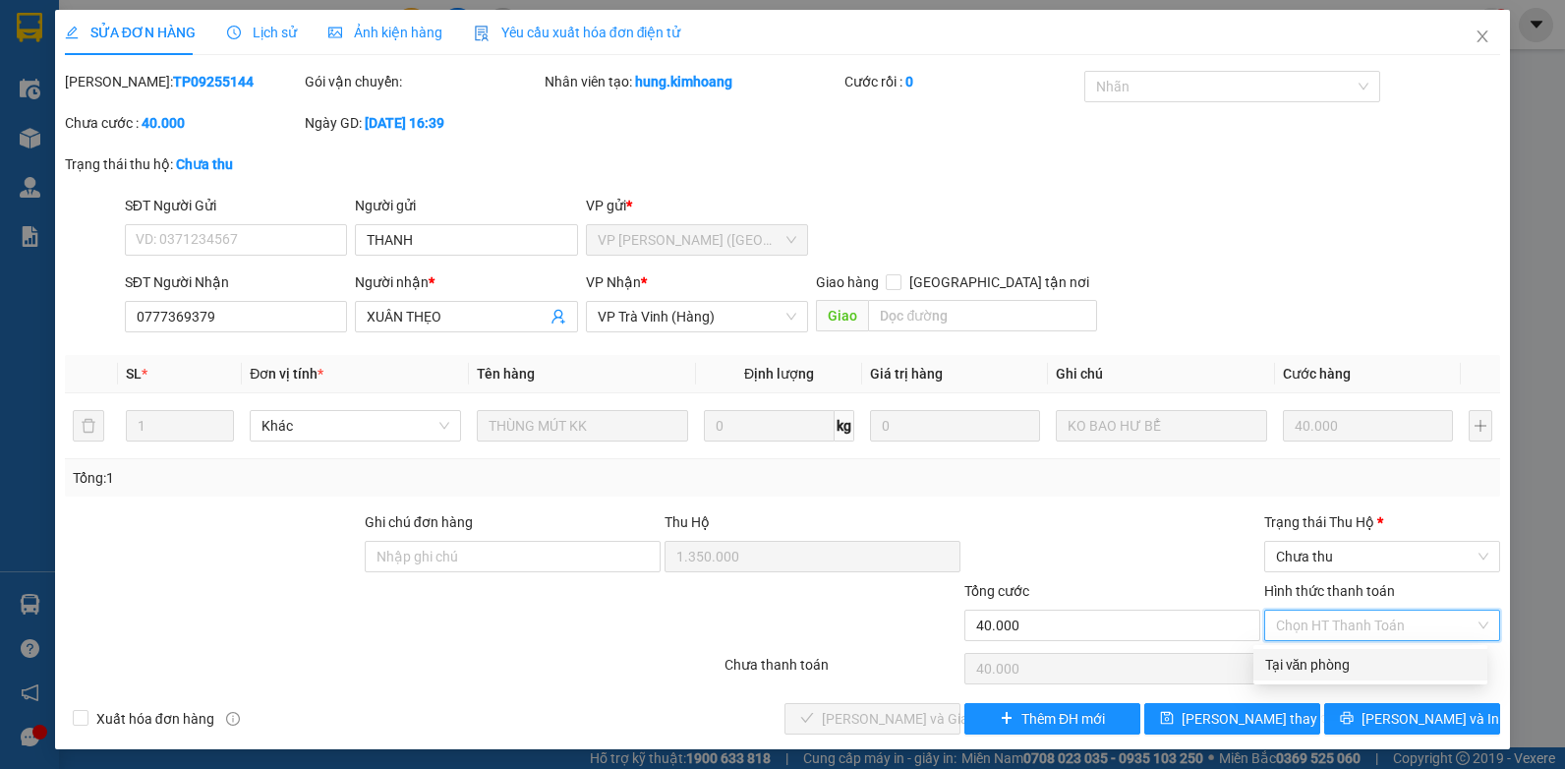
click at [1293, 661] on div "Tại văn phòng" at bounding box center [1370, 665] width 210 height 22
type input "0"
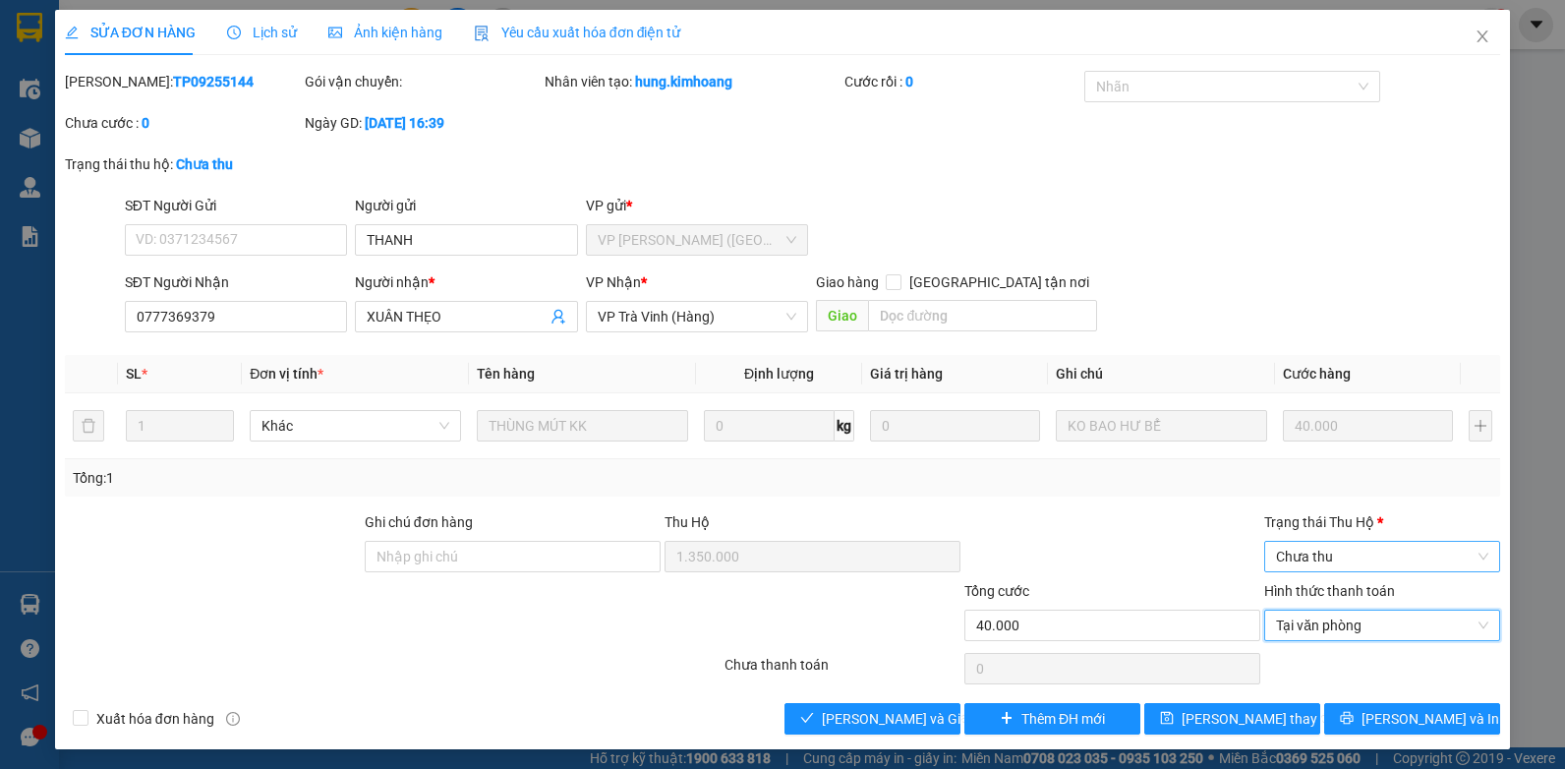
click at [1321, 557] on span "Chưa thu" at bounding box center [1382, 556] width 212 height 29
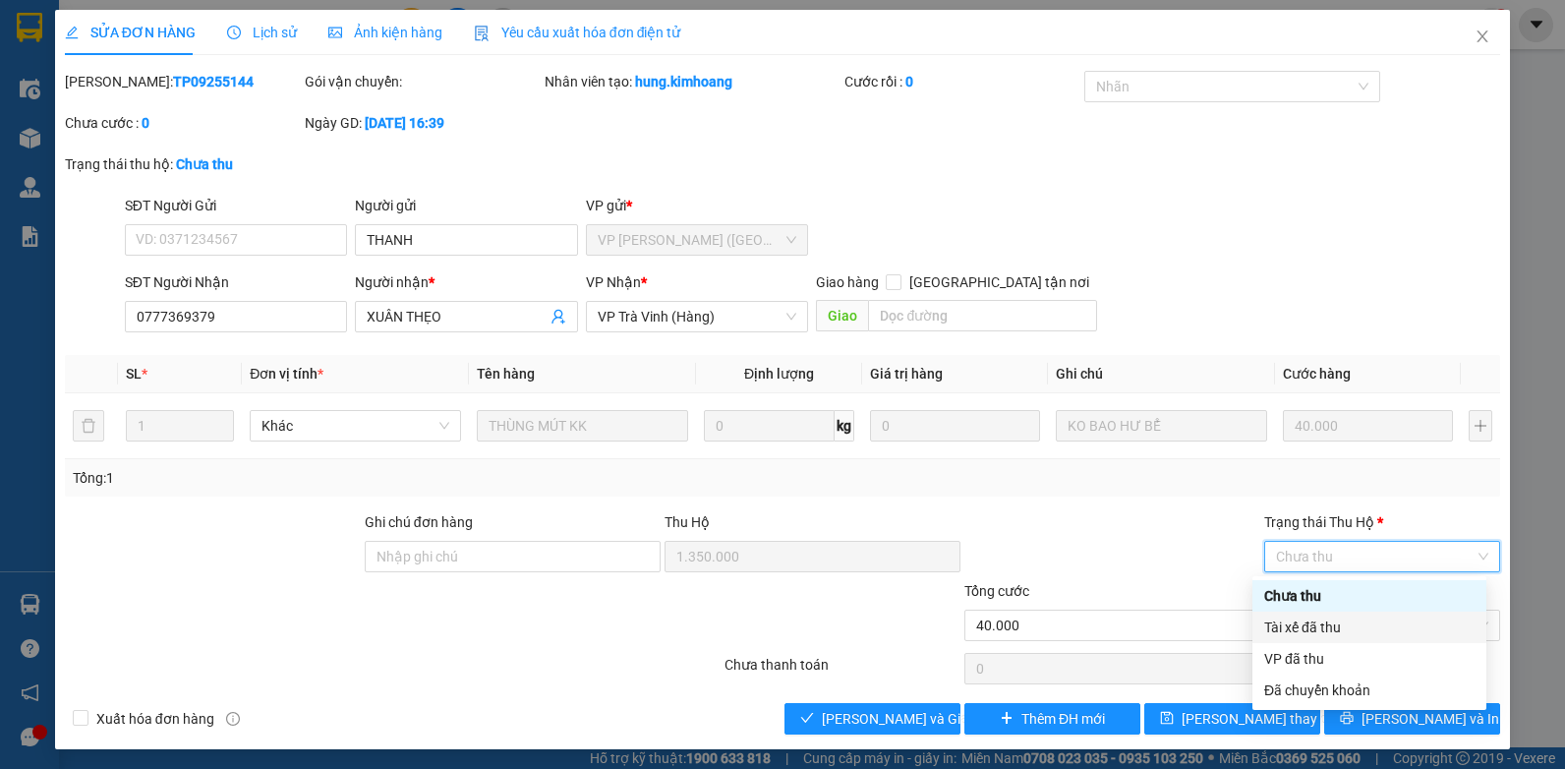
click at [1293, 632] on div "Tài xế đã thu" at bounding box center [1369, 627] width 210 height 22
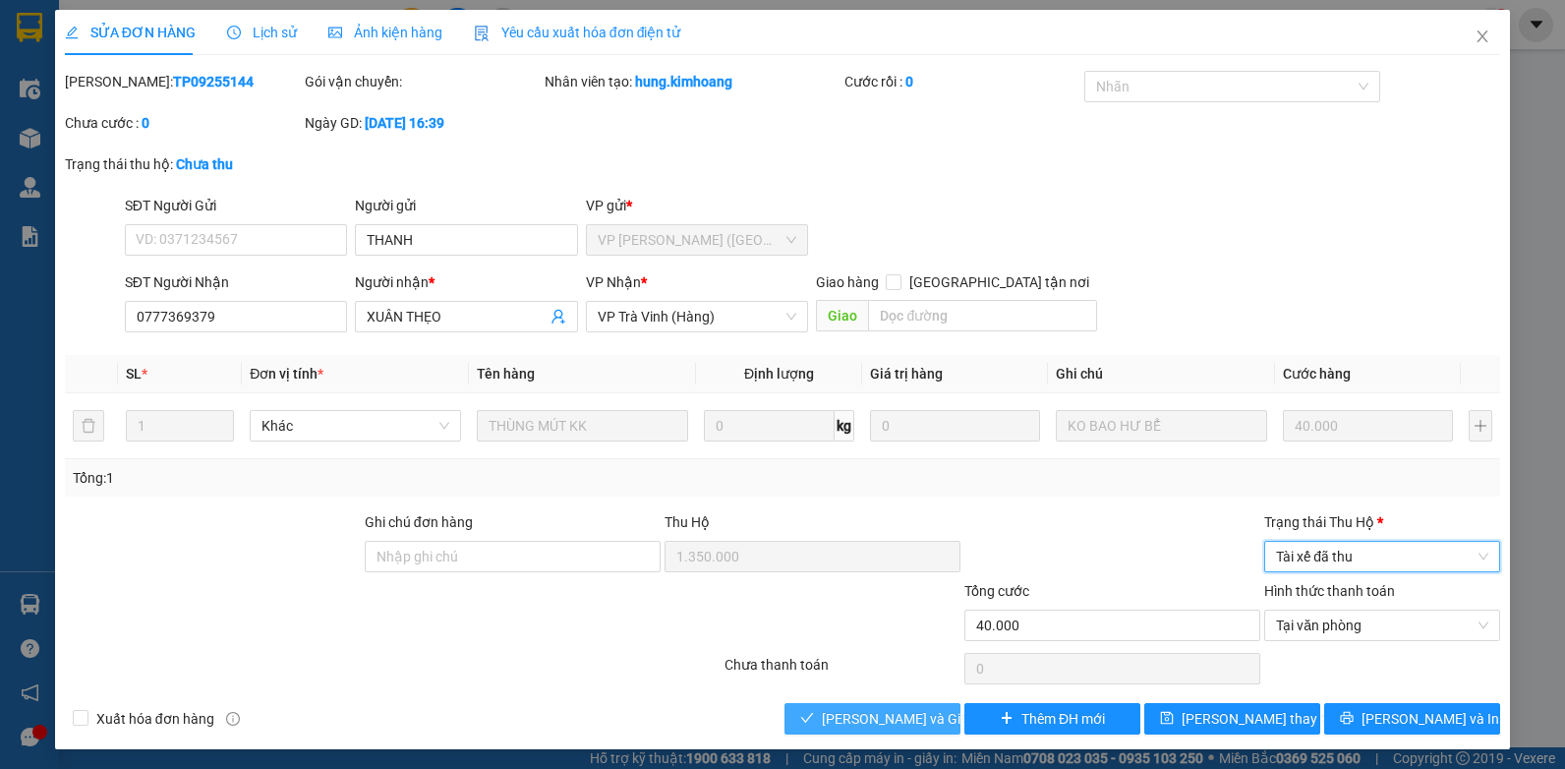
drag, startPoint x: 834, startPoint y: 721, endPoint x: 826, endPoint y: 713, distance: 11.1
click at [835, 721] on span "Lưu và Giao hàng" at bounding box center [916, 719] width 189 height 22
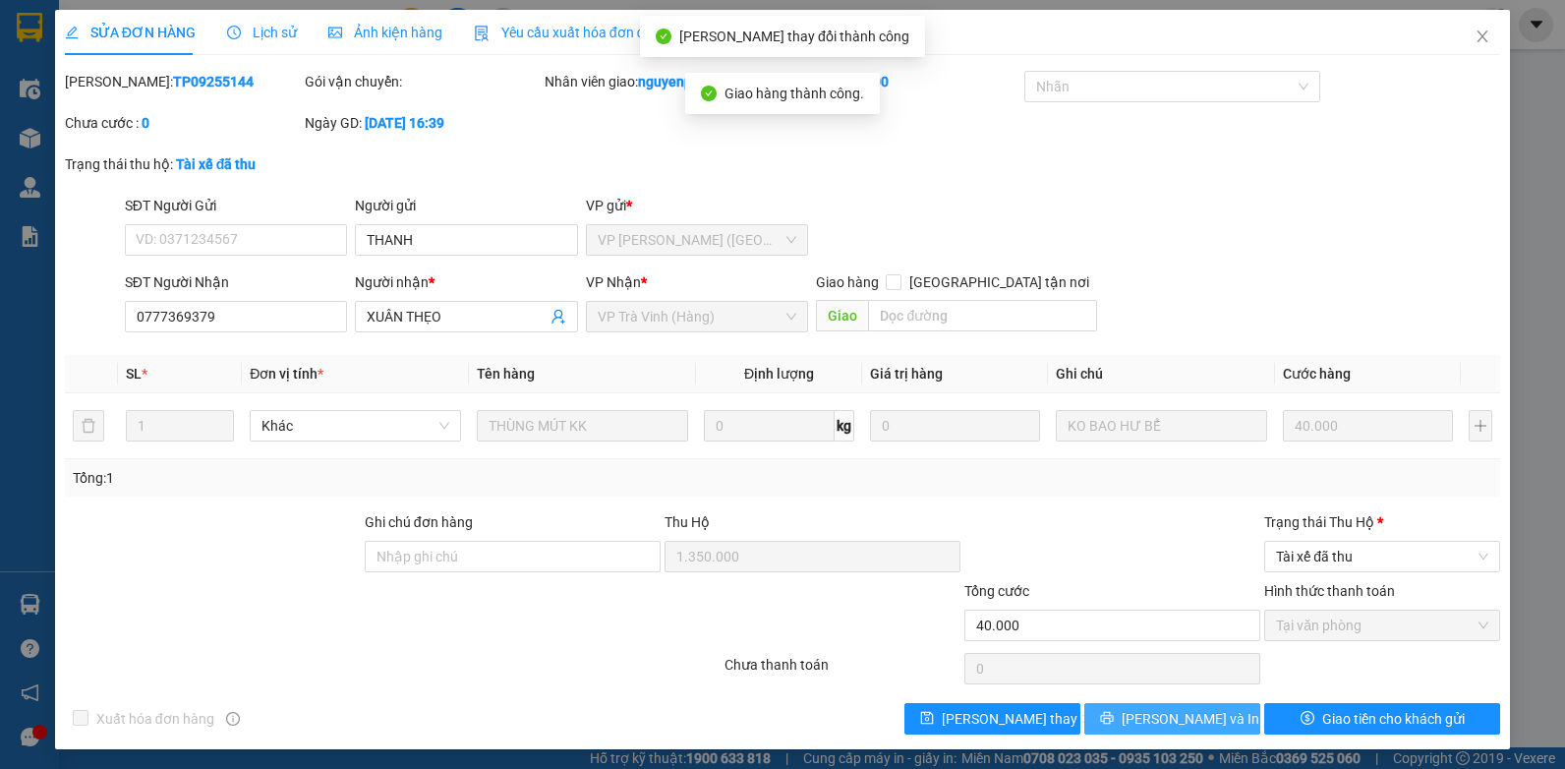
click at [1182, 729] on span "Lưu và In" at bounding box center [1191, 719] width 138 height 22
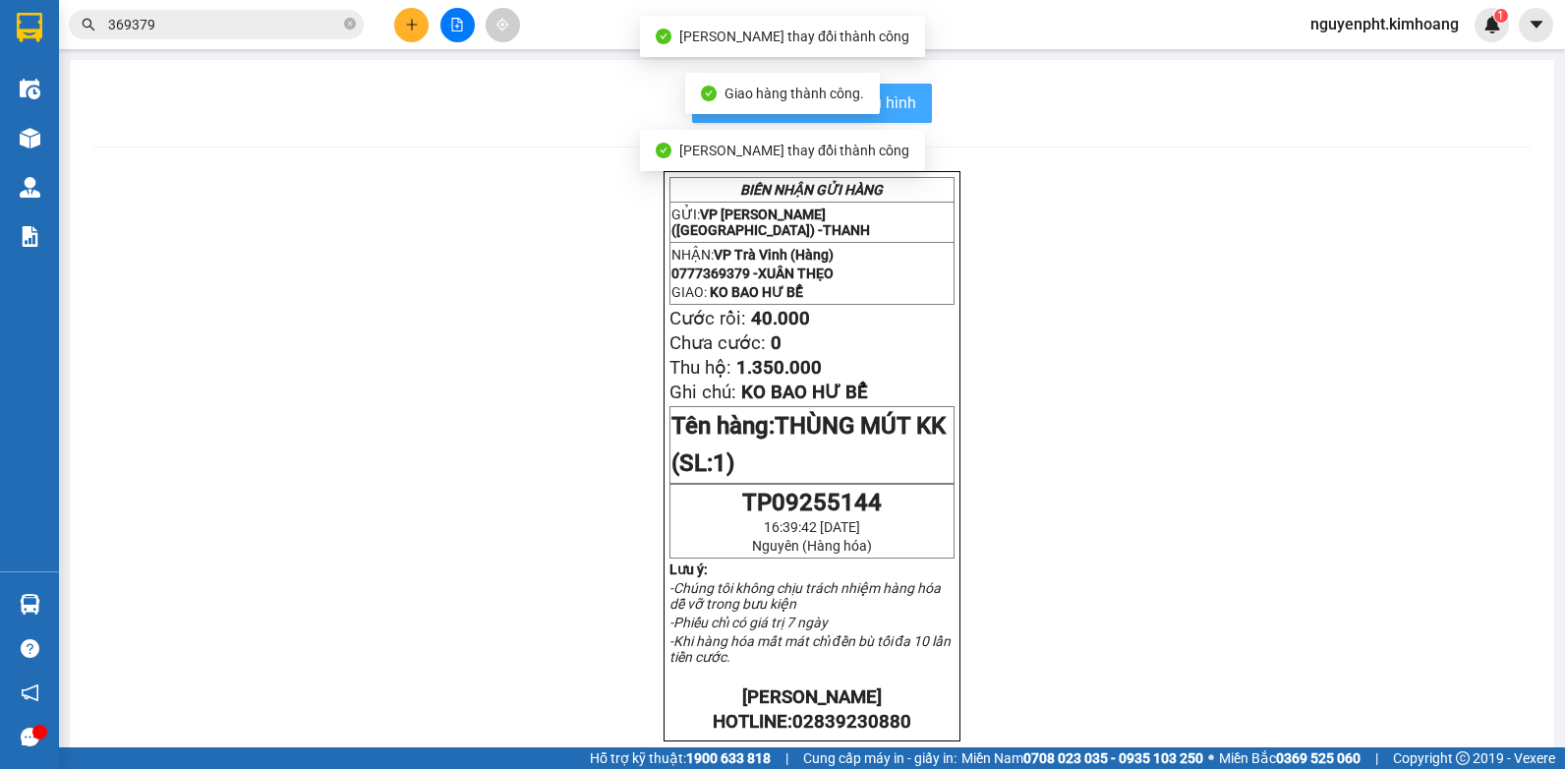
click at [916, 111] on button "In mẫu biên lai tự cấu hình" at bounding box center [812, 103] width 240 height 39
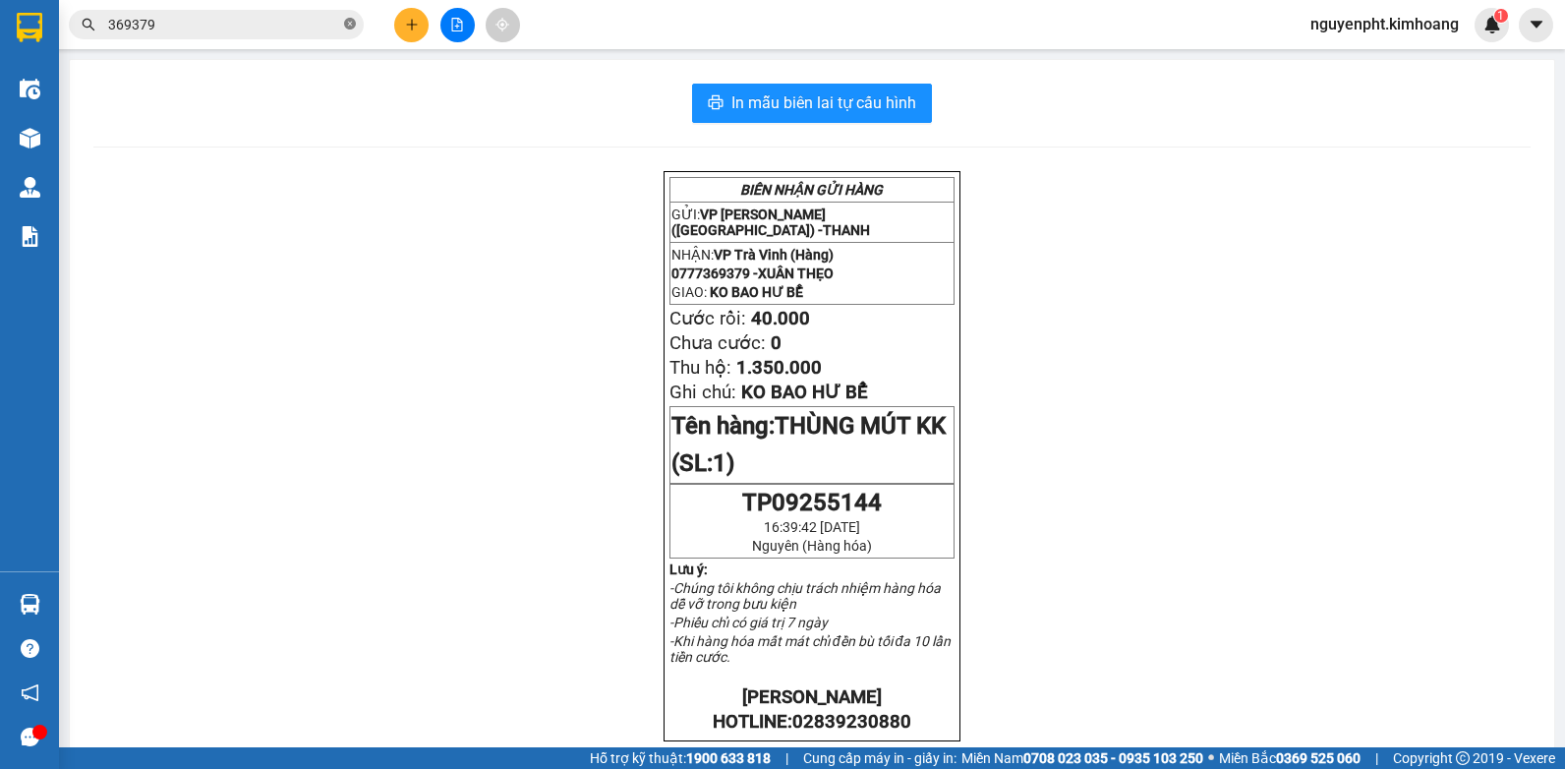
click at [349, 24] on icon "close-circle" at bounding box center [350, 24] width 12 height 12
click at [413, 29] on icon "plus" at bounding box center [412, 25] width 14 height 14
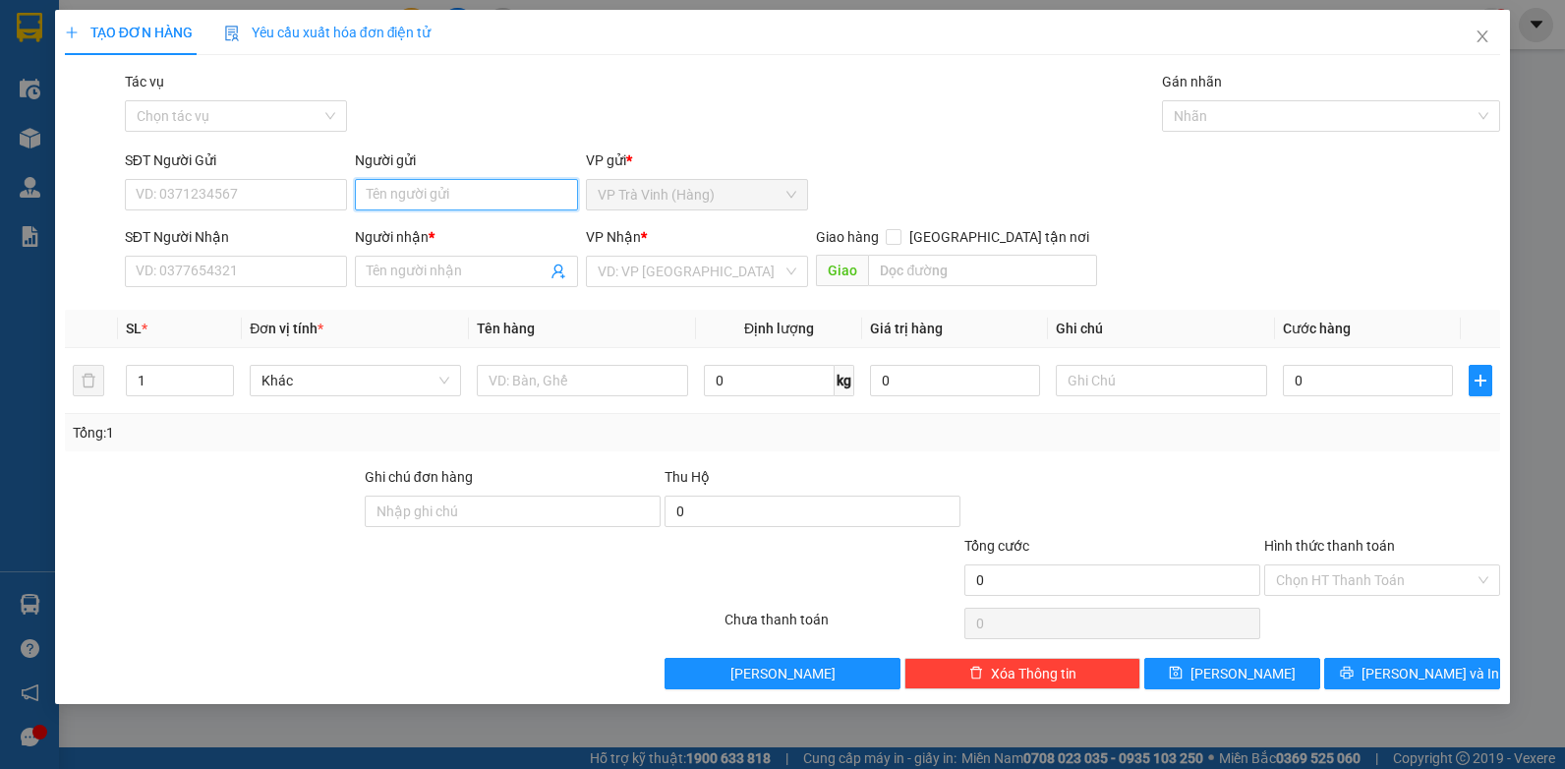
click at [497, 190] on input "Người gửi" at bounding box center [466, 194] width 223 height 31
type input "xuaan theoj"
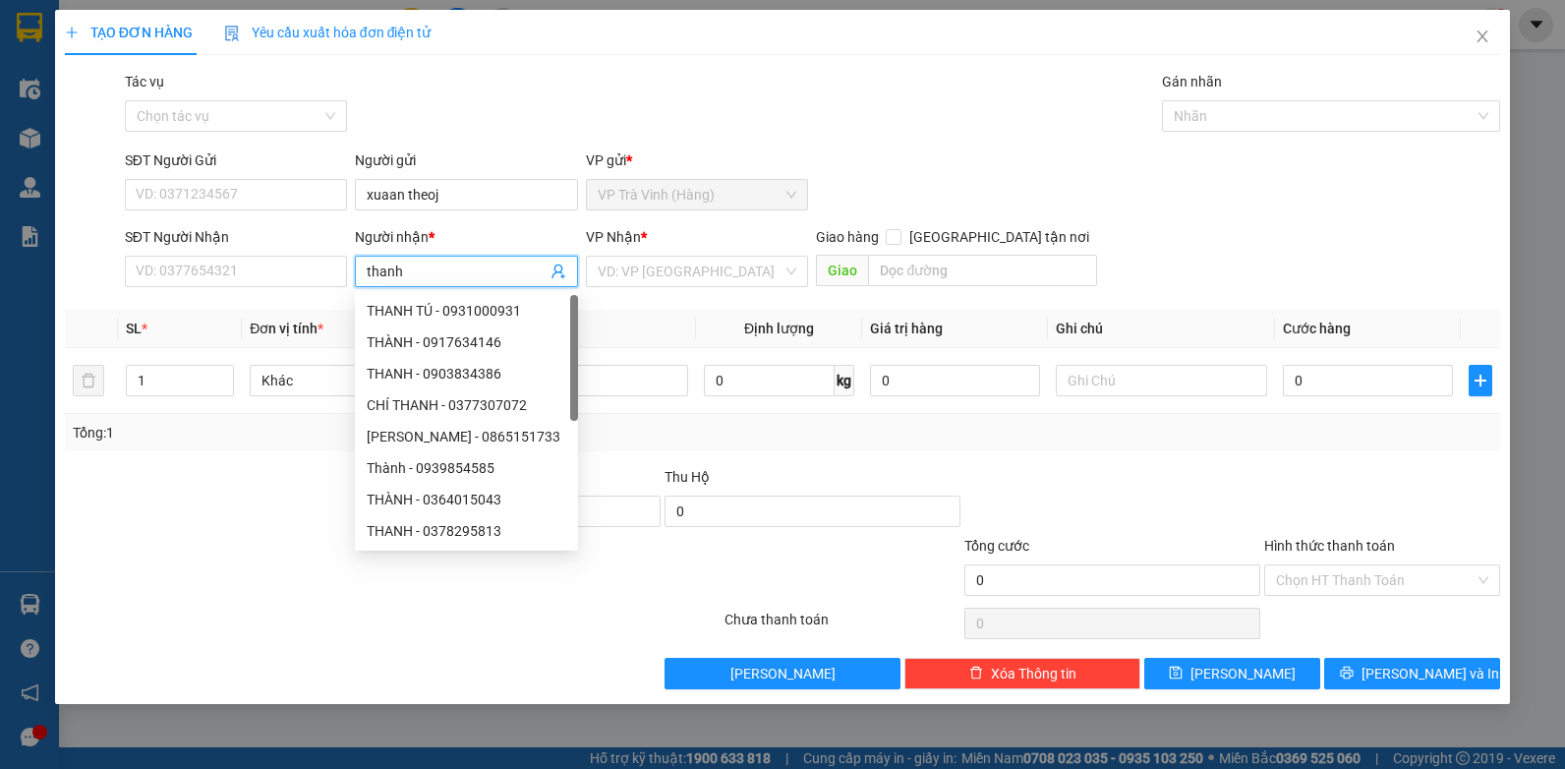
type input "thanh"
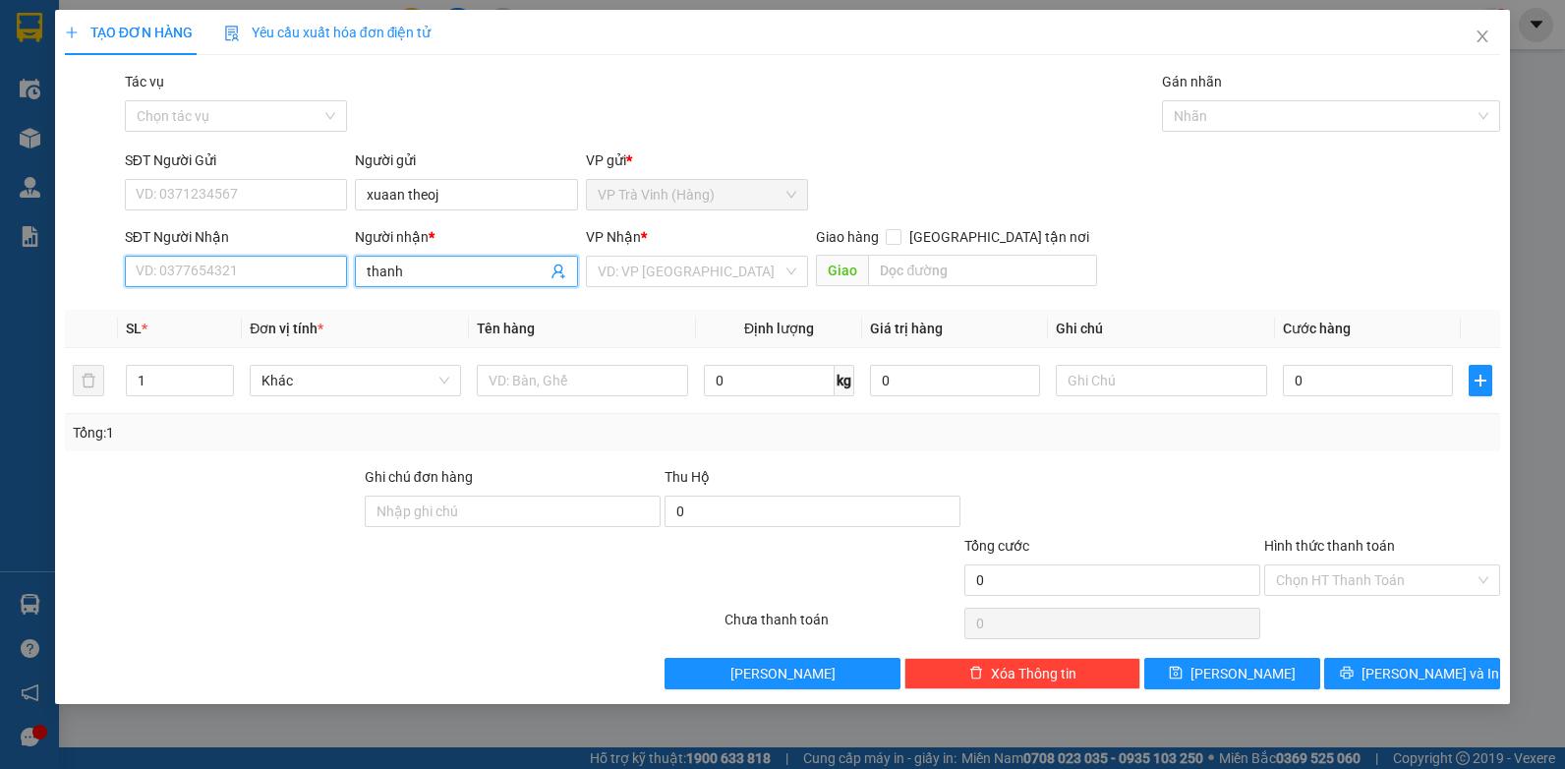
click at [221, 261] on input "SĐT Người Nhận" at bounding box center [236, 271] width 223 height 31
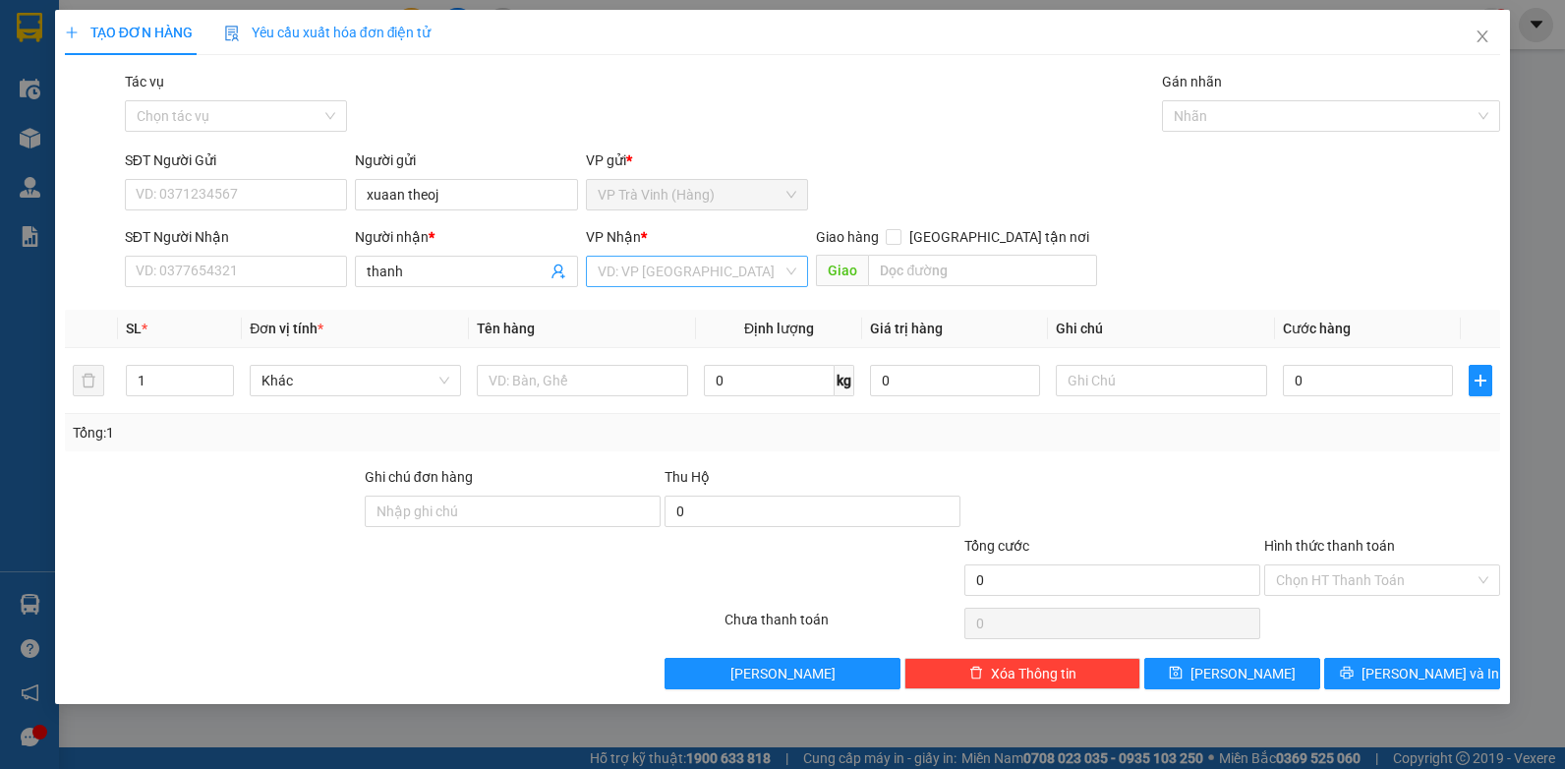
click at [628, 272] on input "search" at bounding box center [691, 271] width 186 height 29
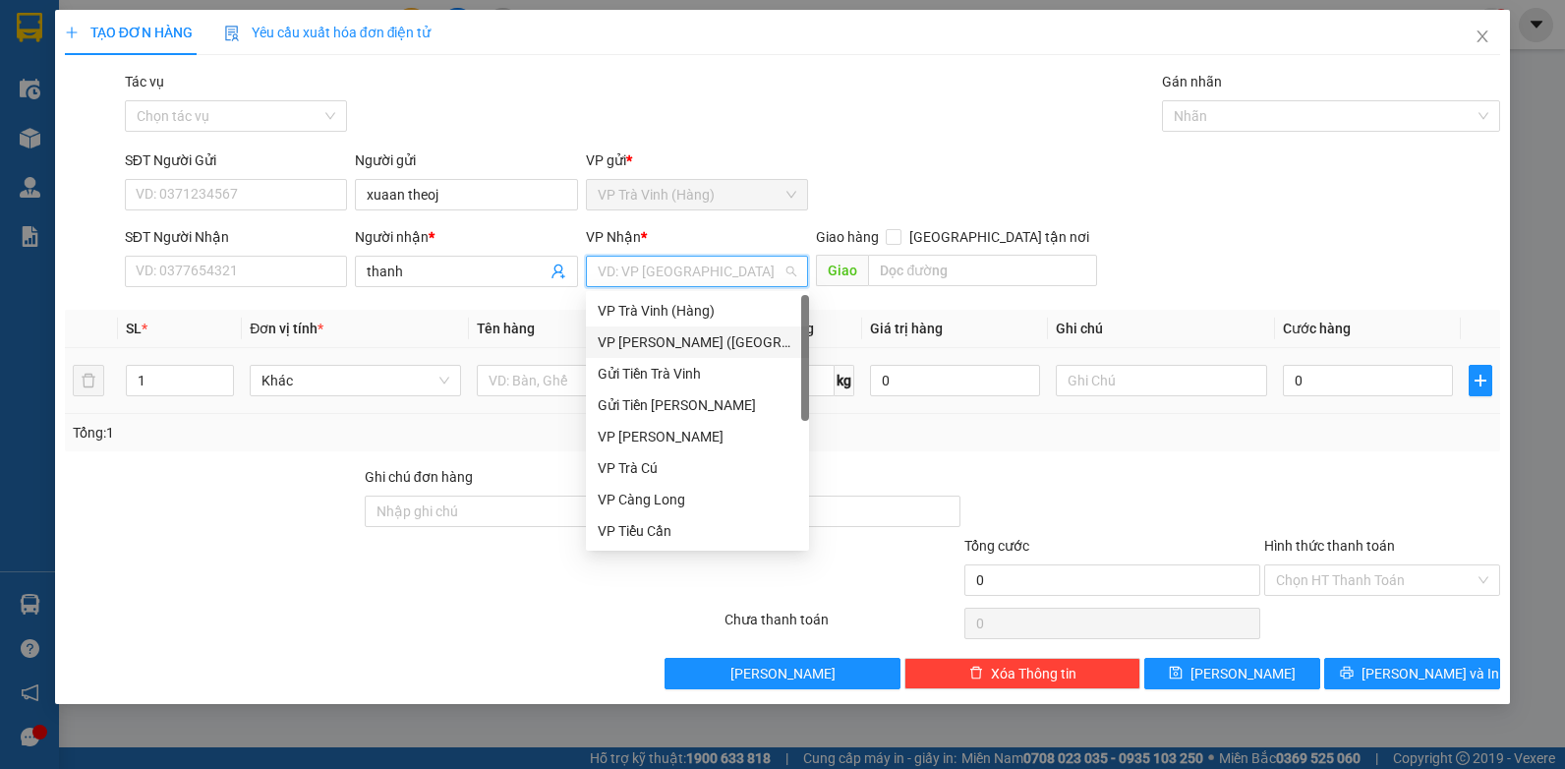
click at [655, 347] on div "VP Trần Phú (Hàng)" at bounding box center [698, 342] width 200 height 22
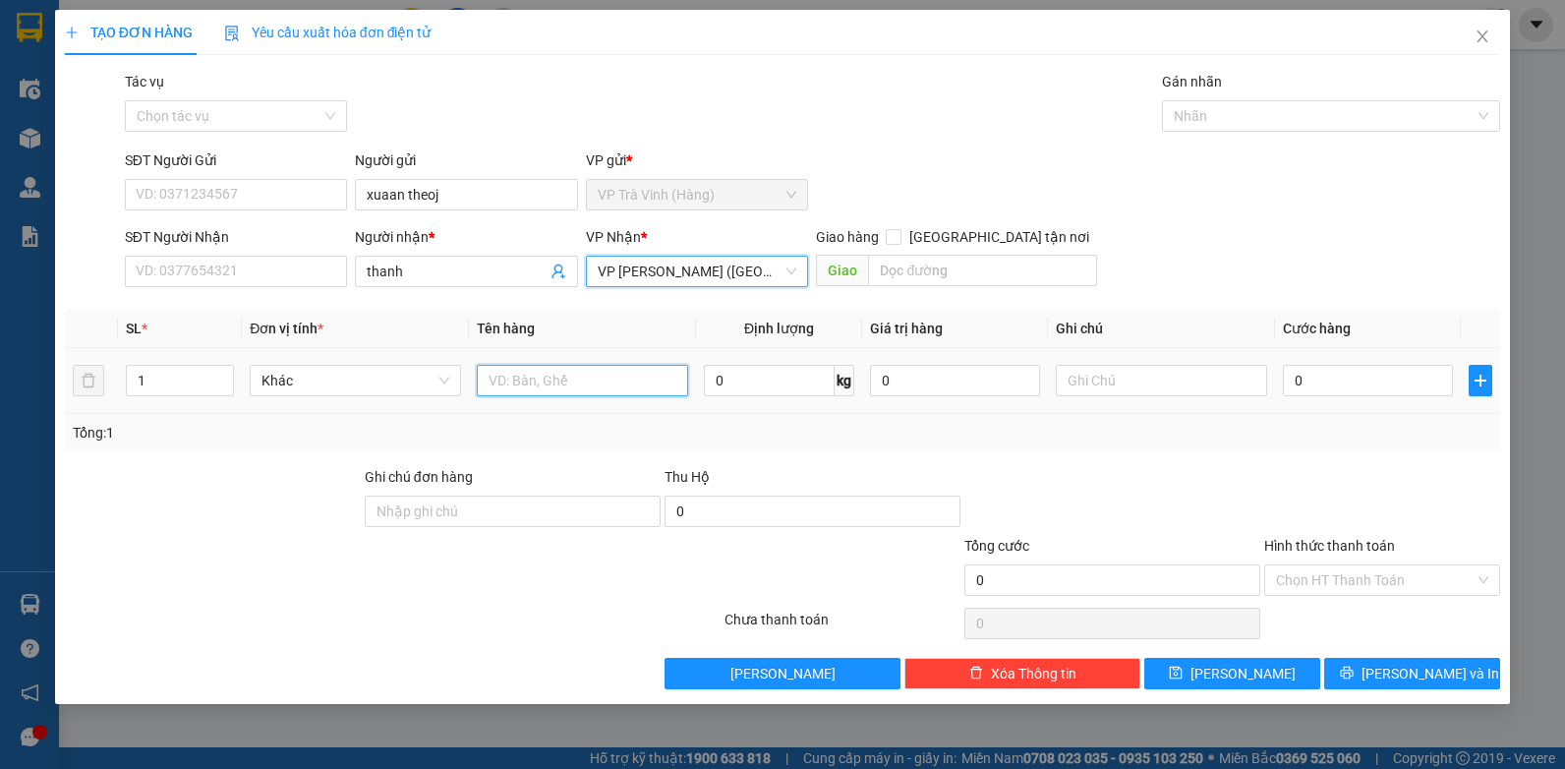
click at [509, 388] on input "text" at bounding box center [582, 380] width 211 height 31
type input "tiên fsl5059 3.990.000"
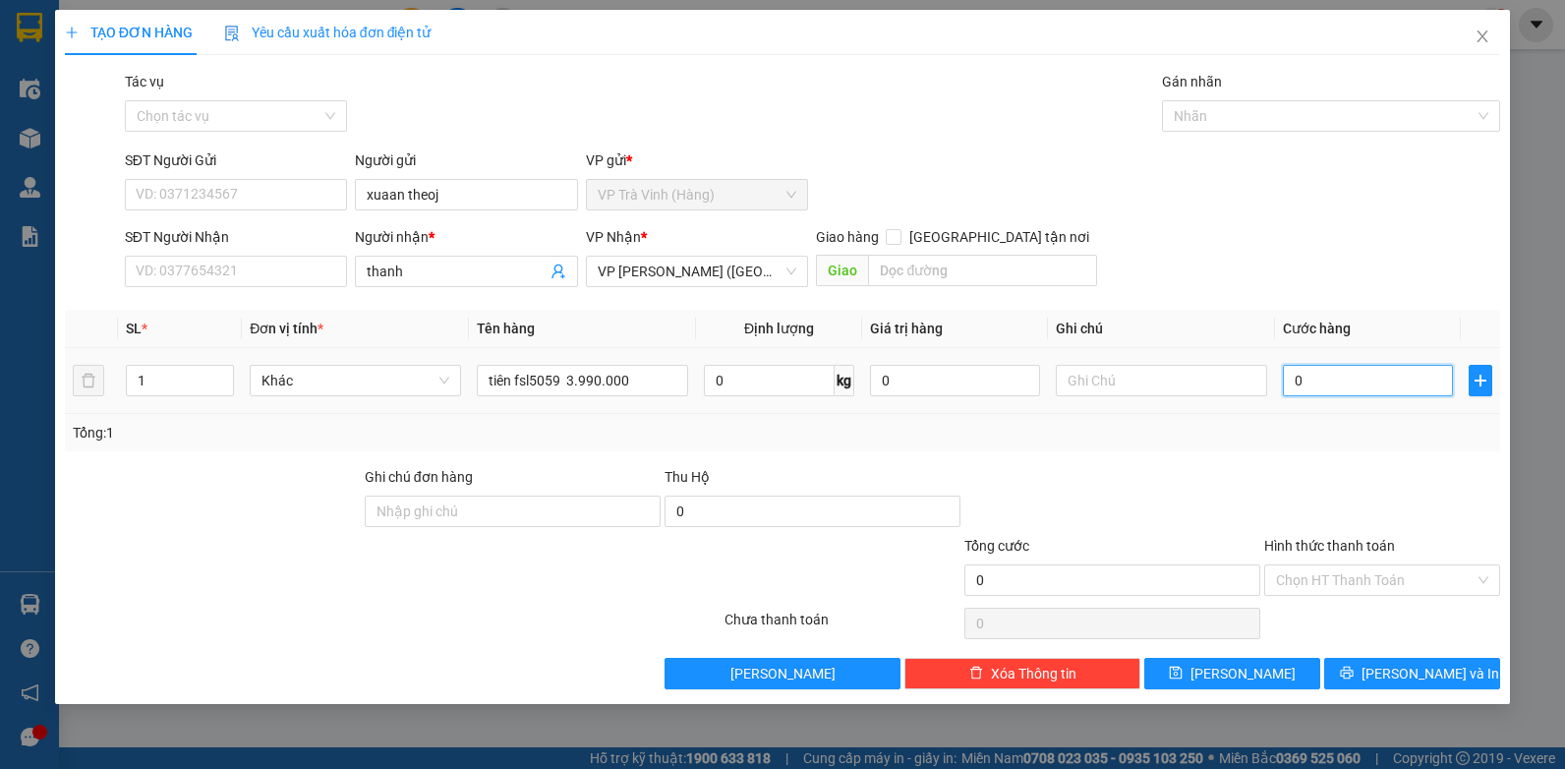
click at [1363, 389] on input "0" at bounding box center [1368, 380] width 170 height 31
type input "2"
type input "25"
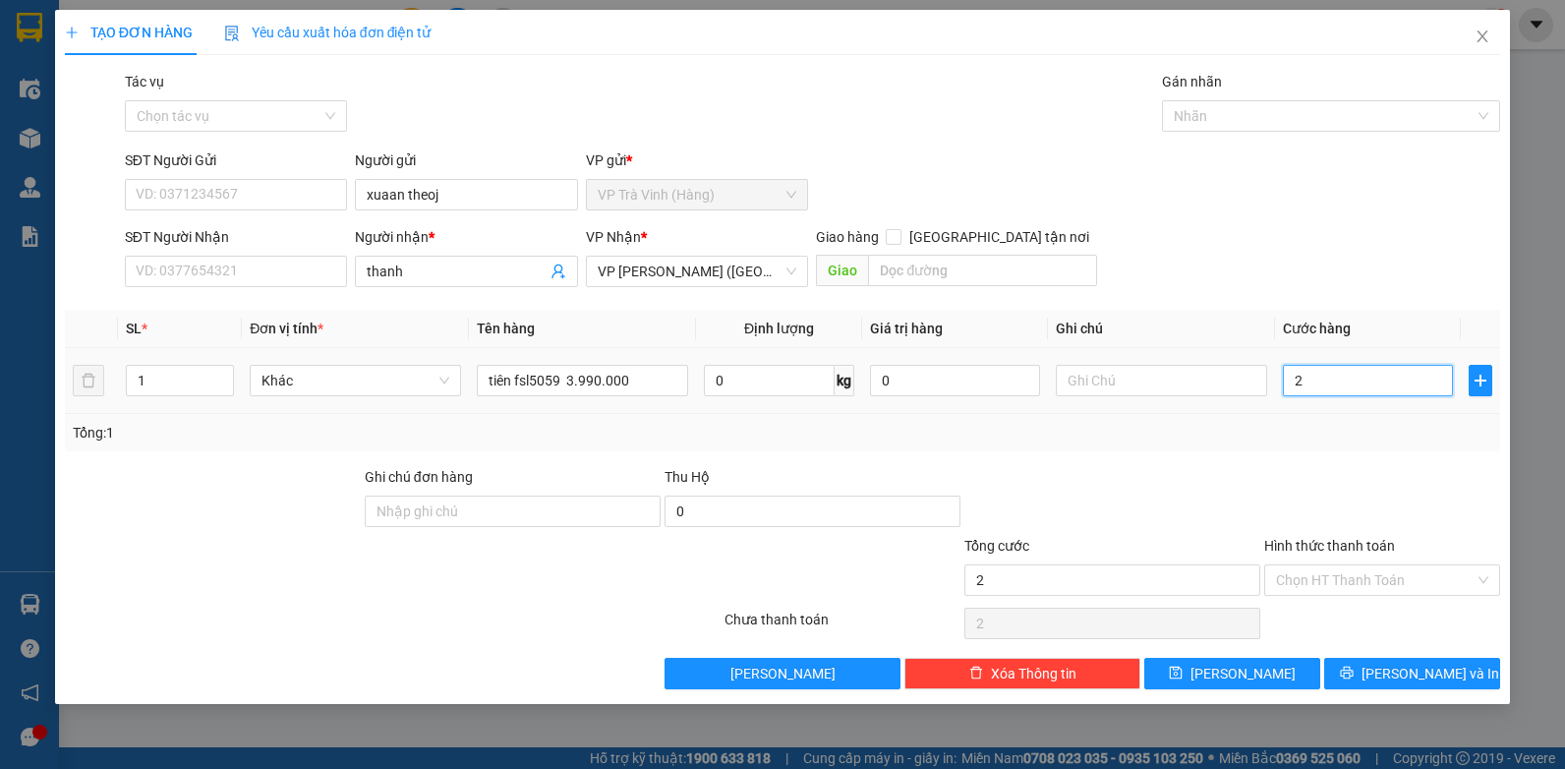
type input "25"
type input "25.000"
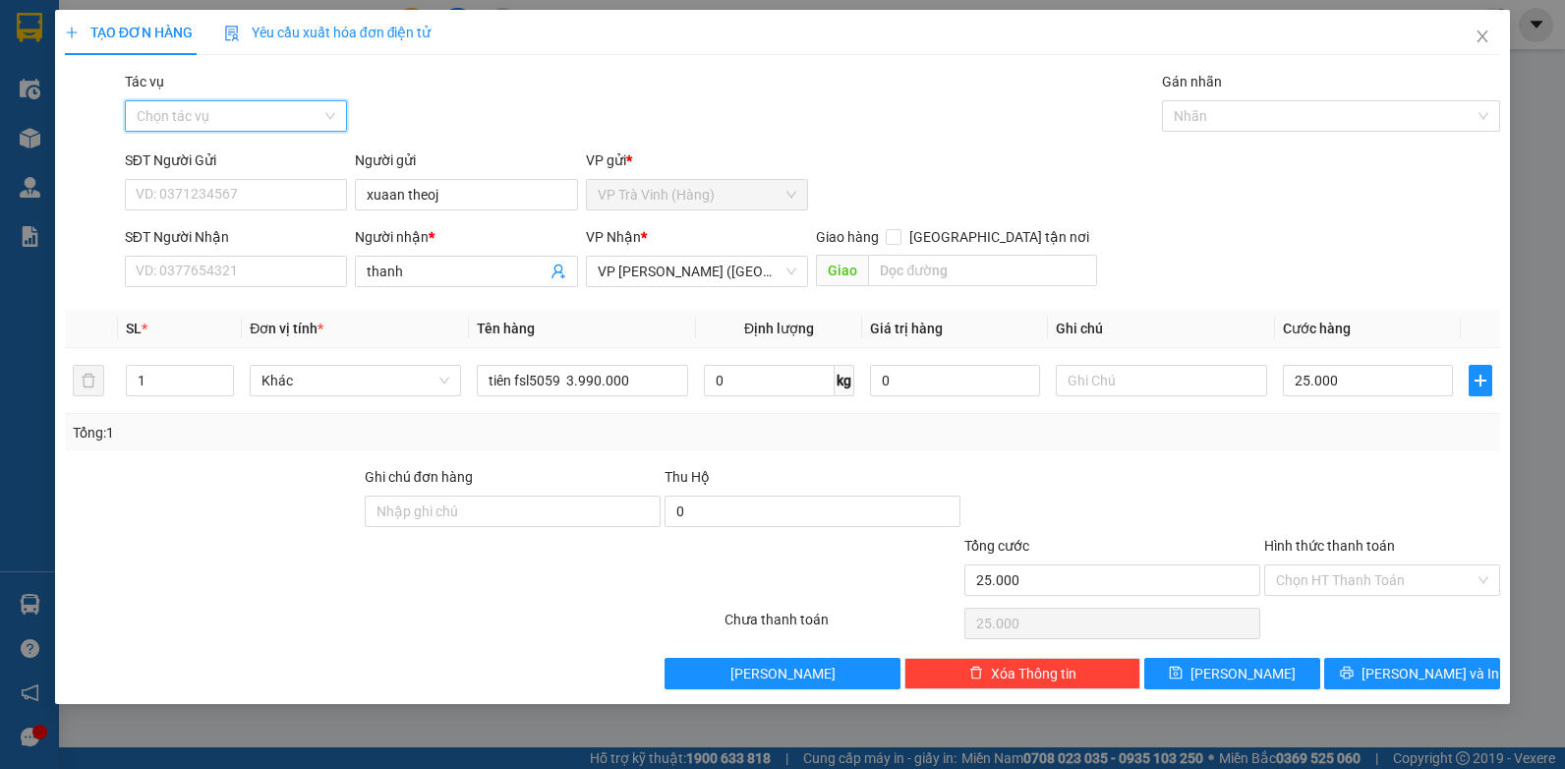
click at [190, 106] on input "Tác vụ" at bounding box center [230, 115] width 186 height 29
click at [194, 185] on div "Nhập hàng kho nhận" at bounding box center [237, 187] width 200 height 22
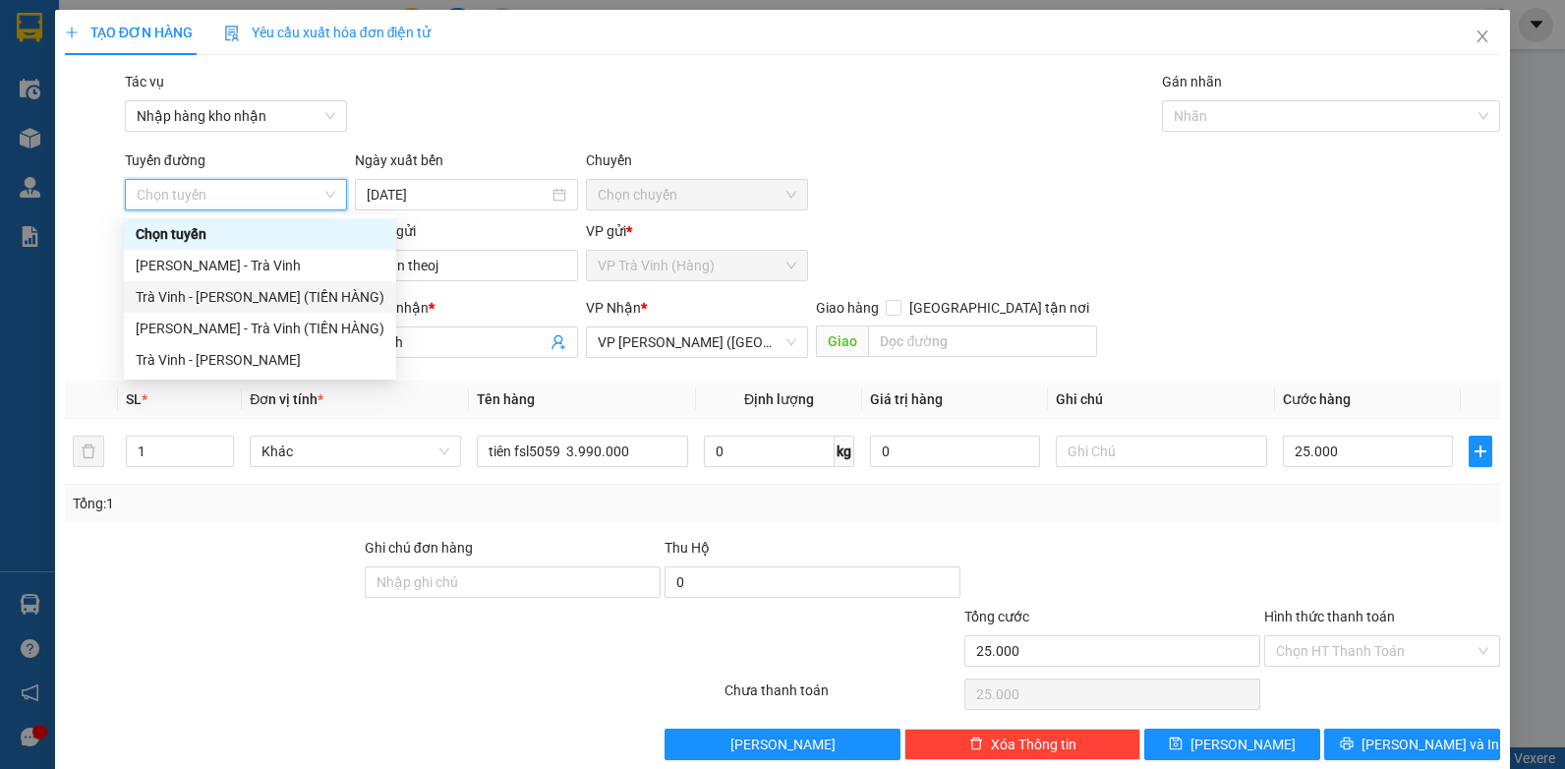
click at [219, 300] on div "Trà Vinh - Hồ Chí Minh (TIỀN HÀNG)" at bounding box center [260, 297] width 249 height 22
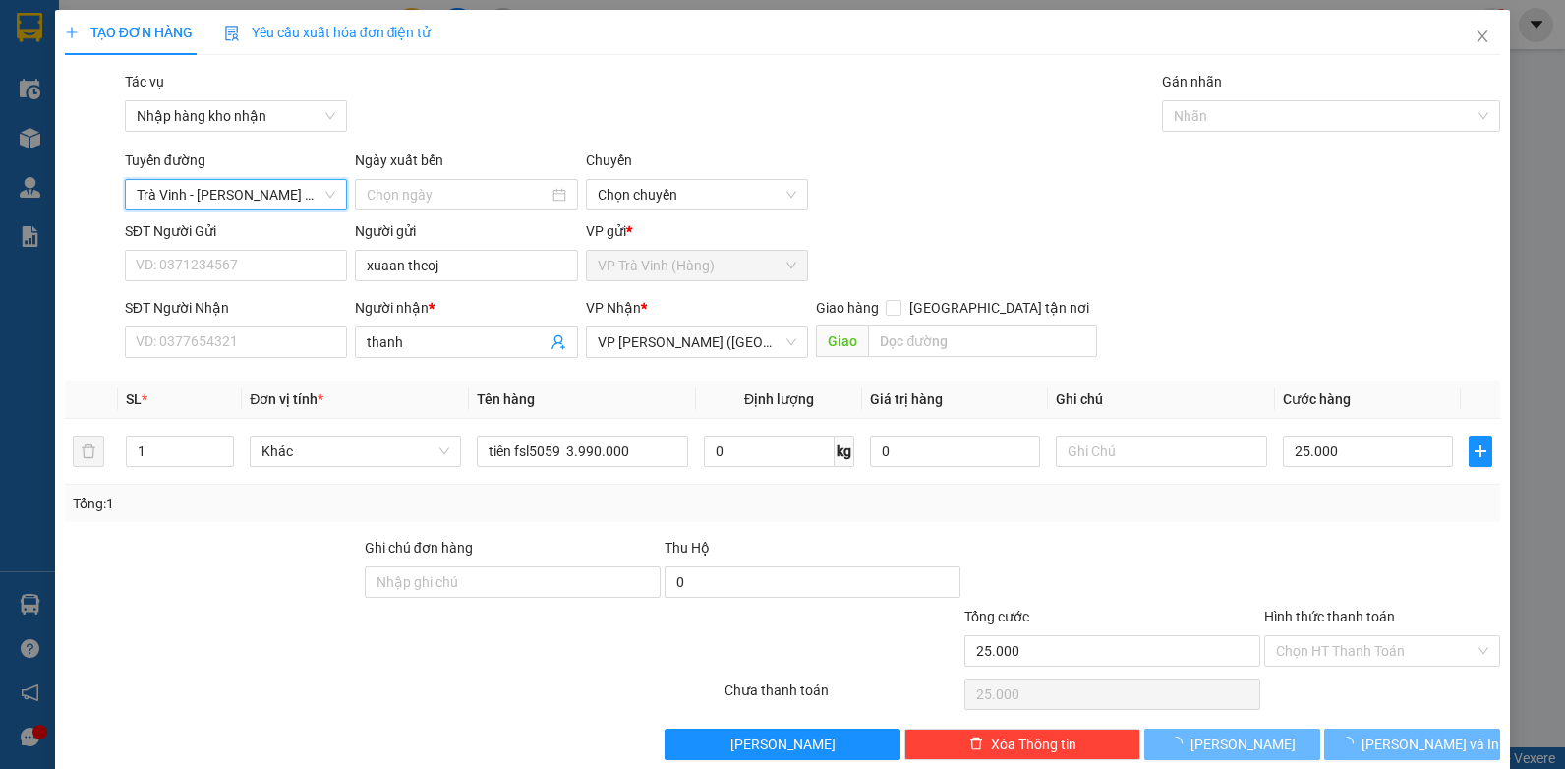
type input "15/09/2025"
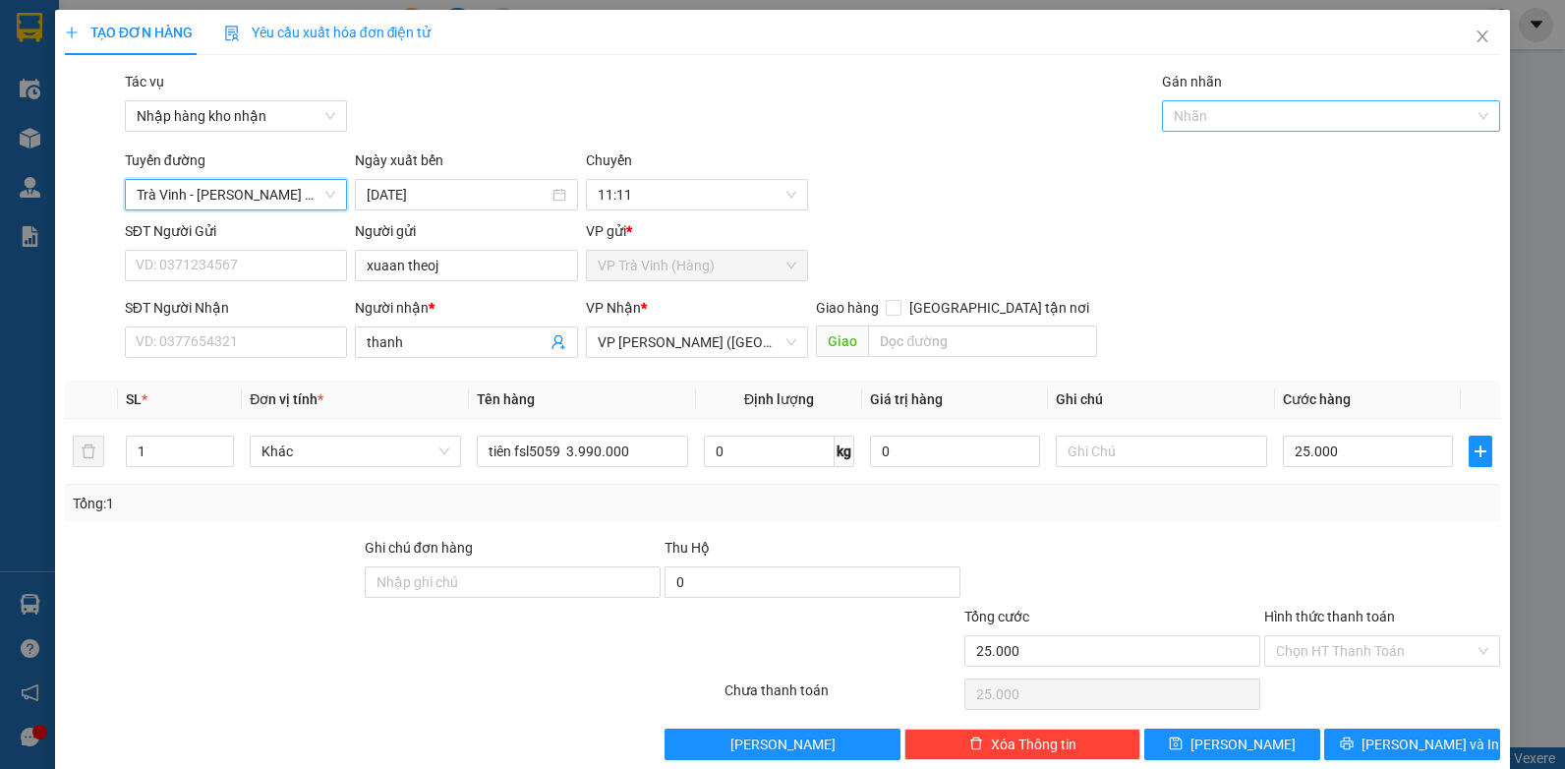
click at [1316, 124] on div at bounding box center [1321, 116] width 309 height 24
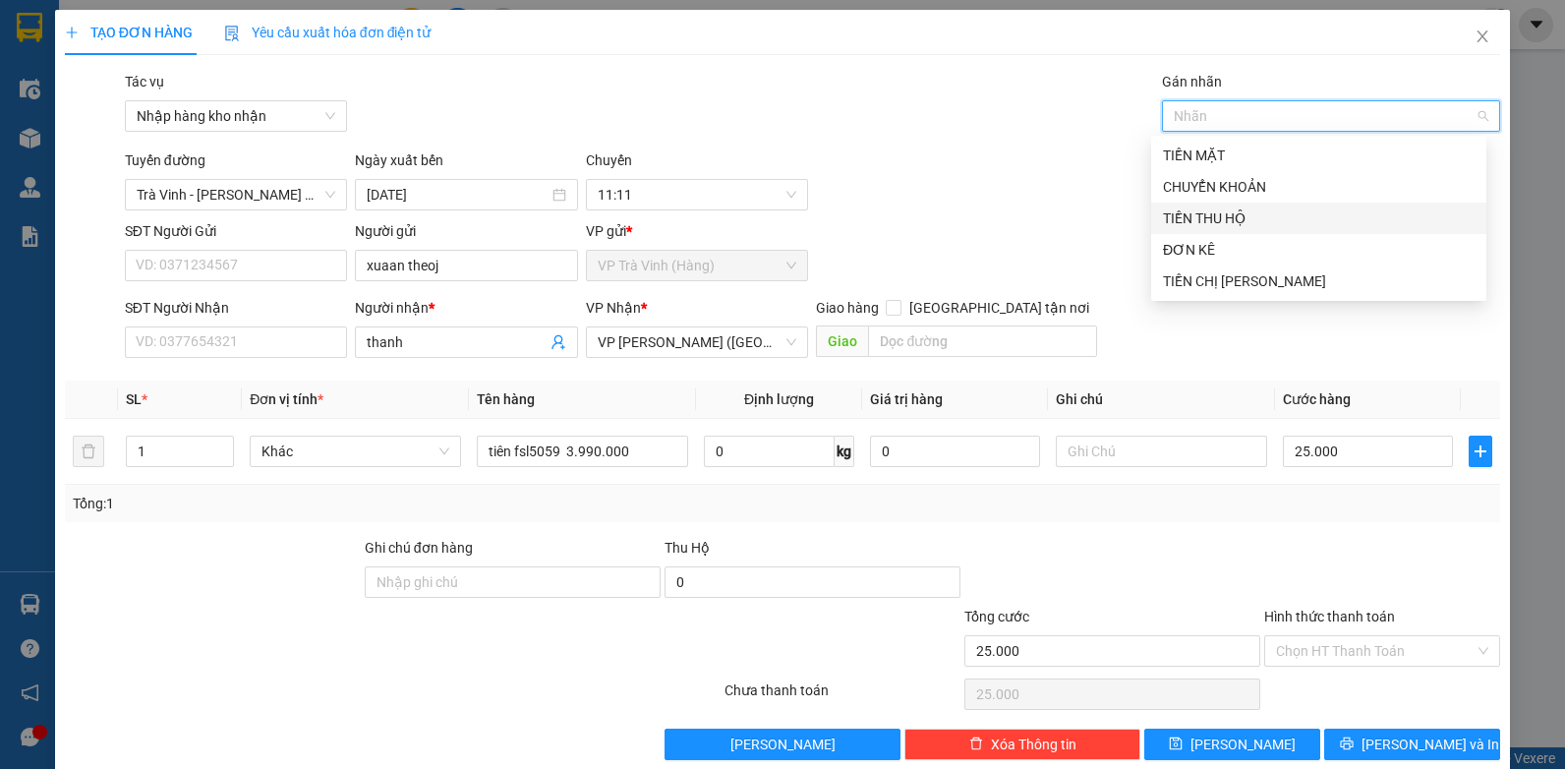
click at [1233, 217] on div "TIỀN THU HỘ" at bounding box center [1319, 218] width 312 height 22
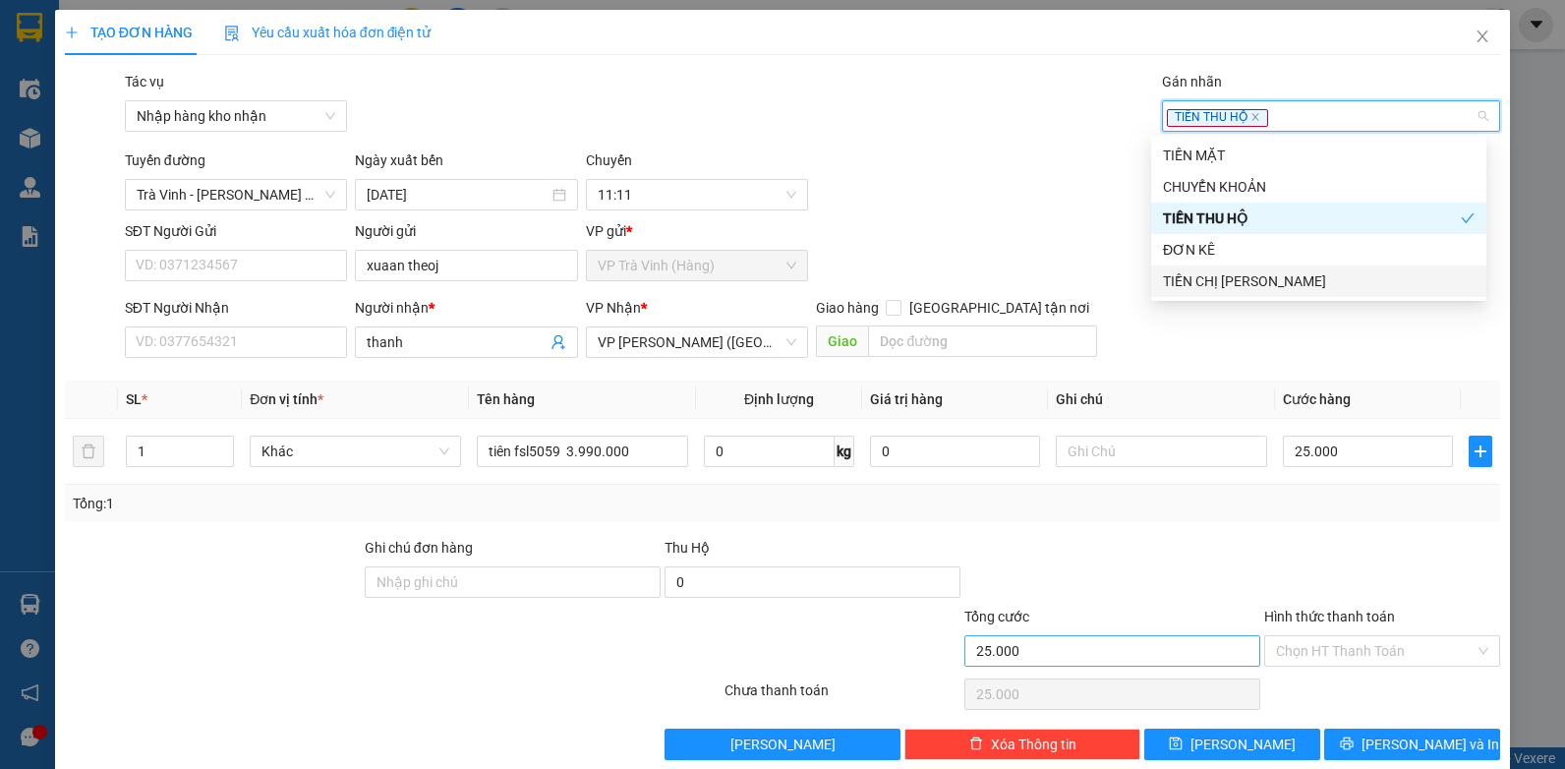
scroll to position [29, 0]
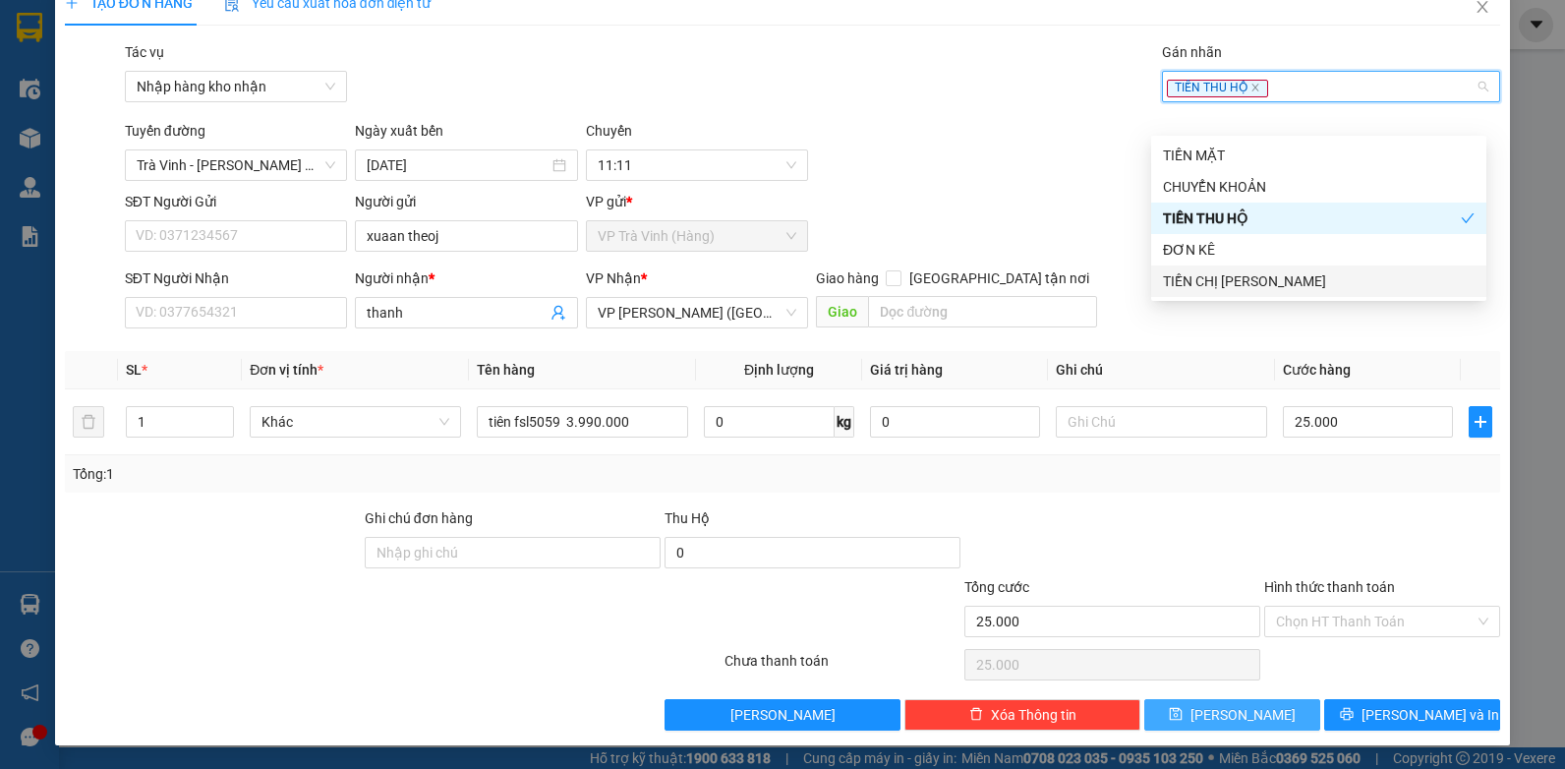
click at [1238, 703] on button "Lưu" at bounding box center [1232, 714] width 176 height 31
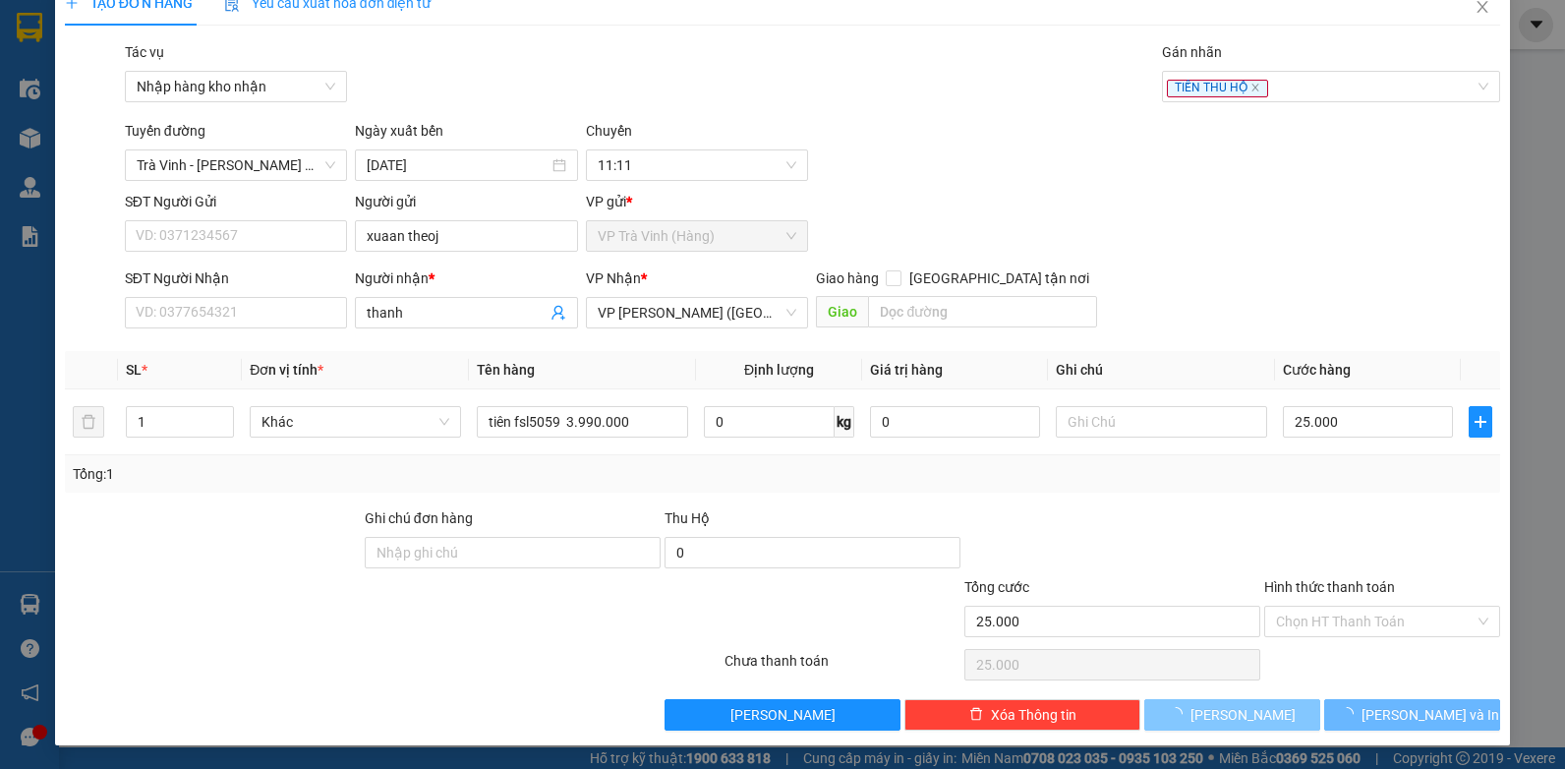
type input "0"
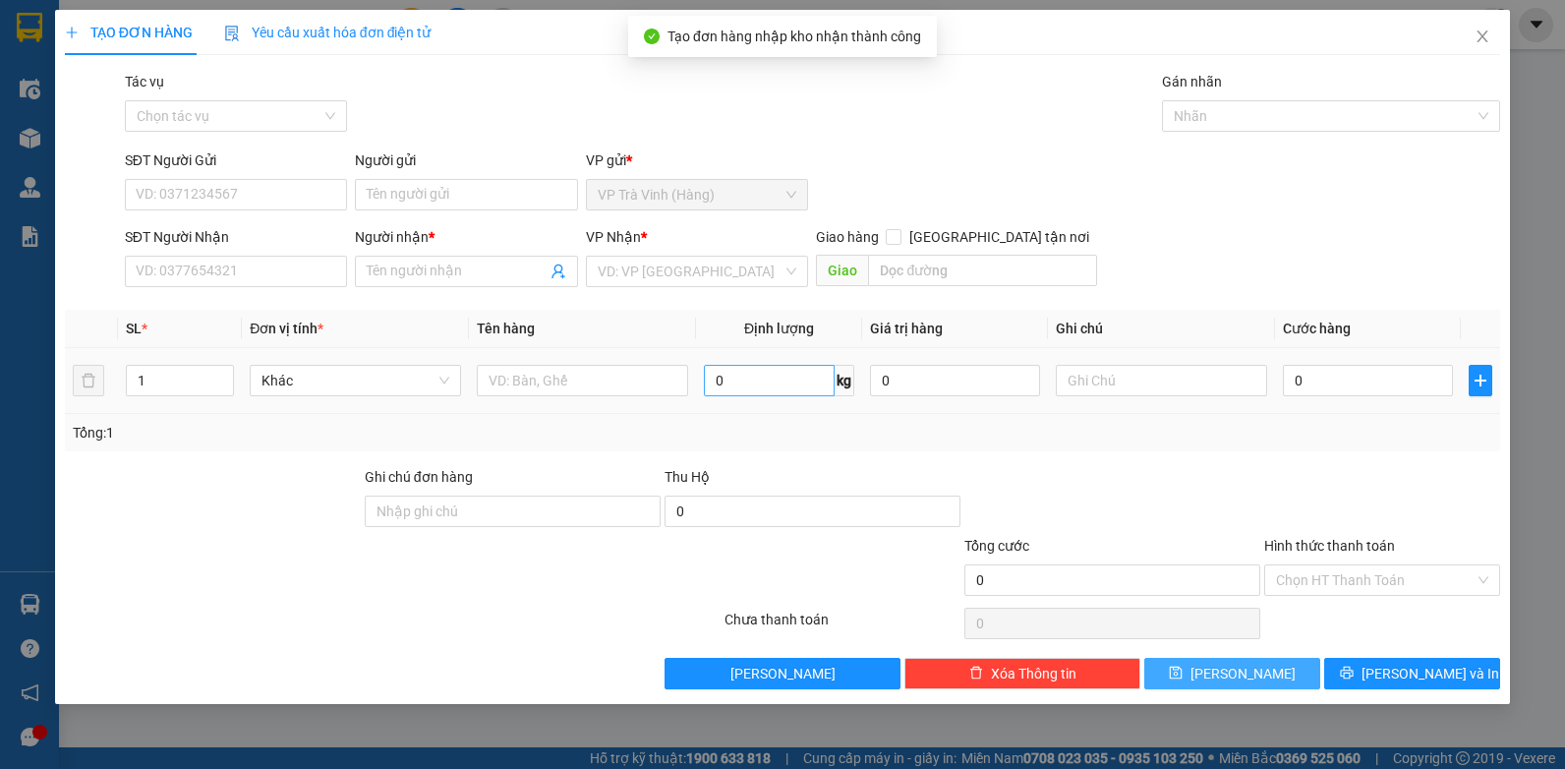
scroll to position [0, 0]
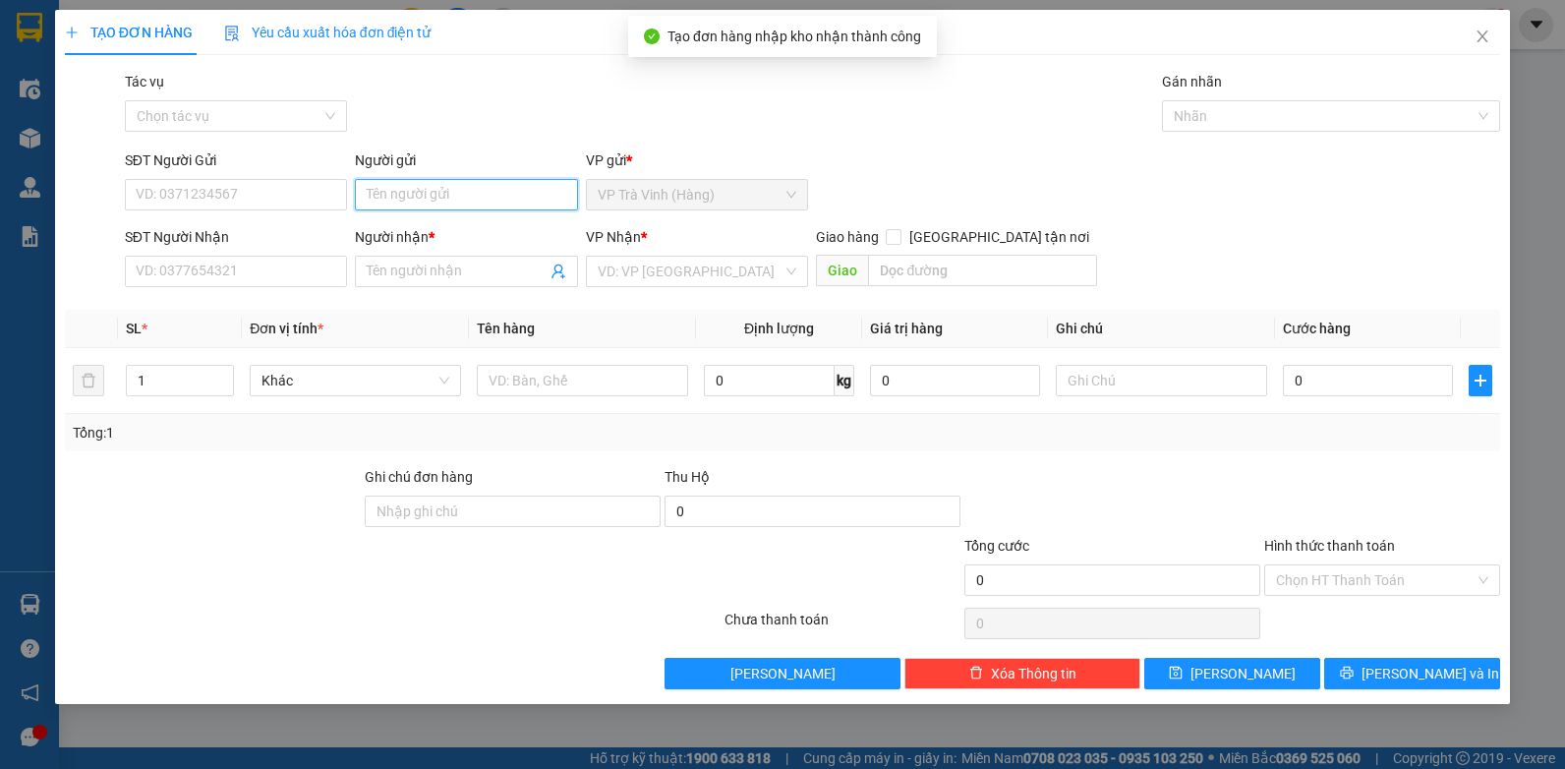
click at [425, 196] on input "Người gửi" at bounding box center [466, 194] width 223 height 31
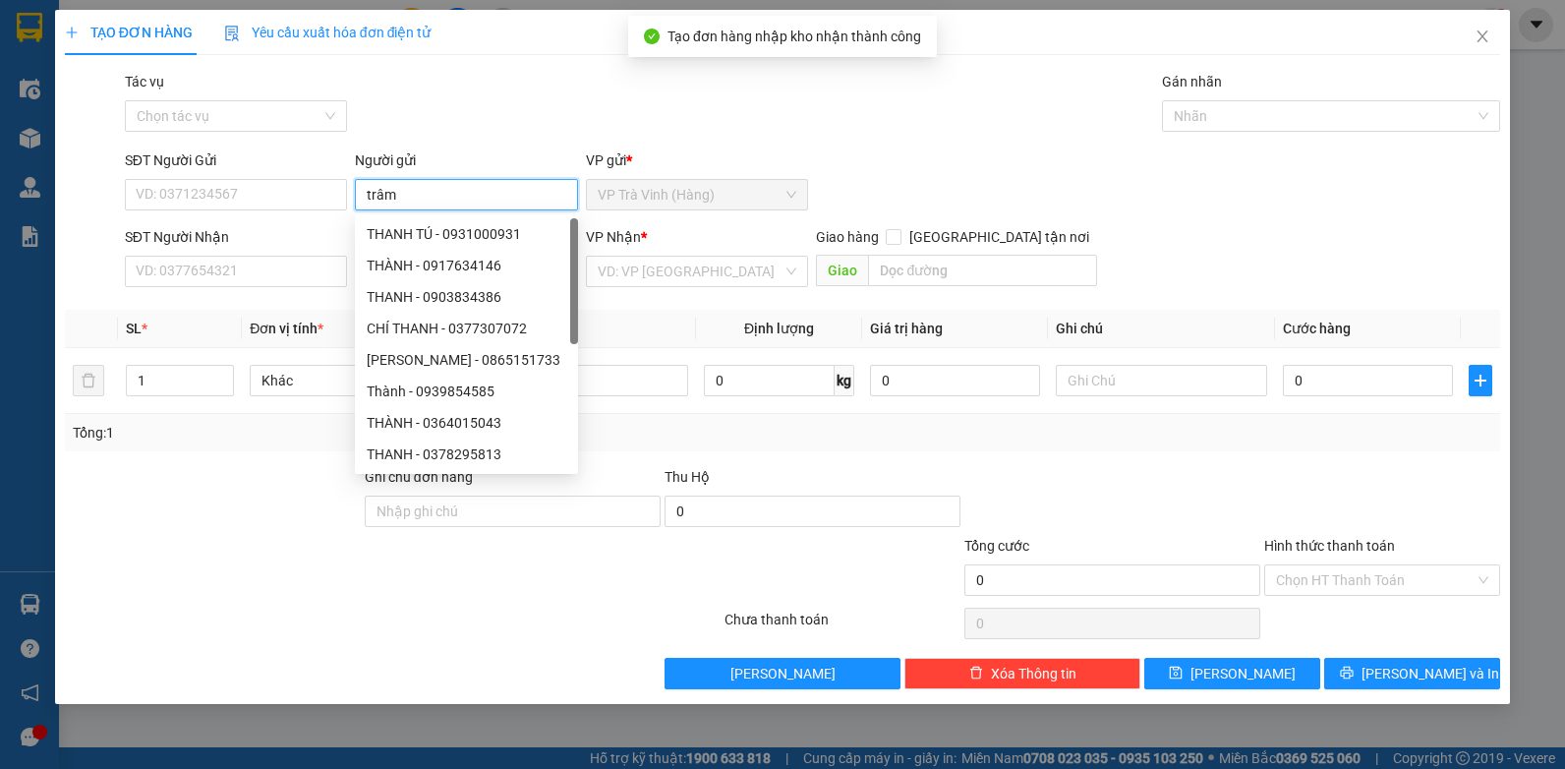
type input "trâm"
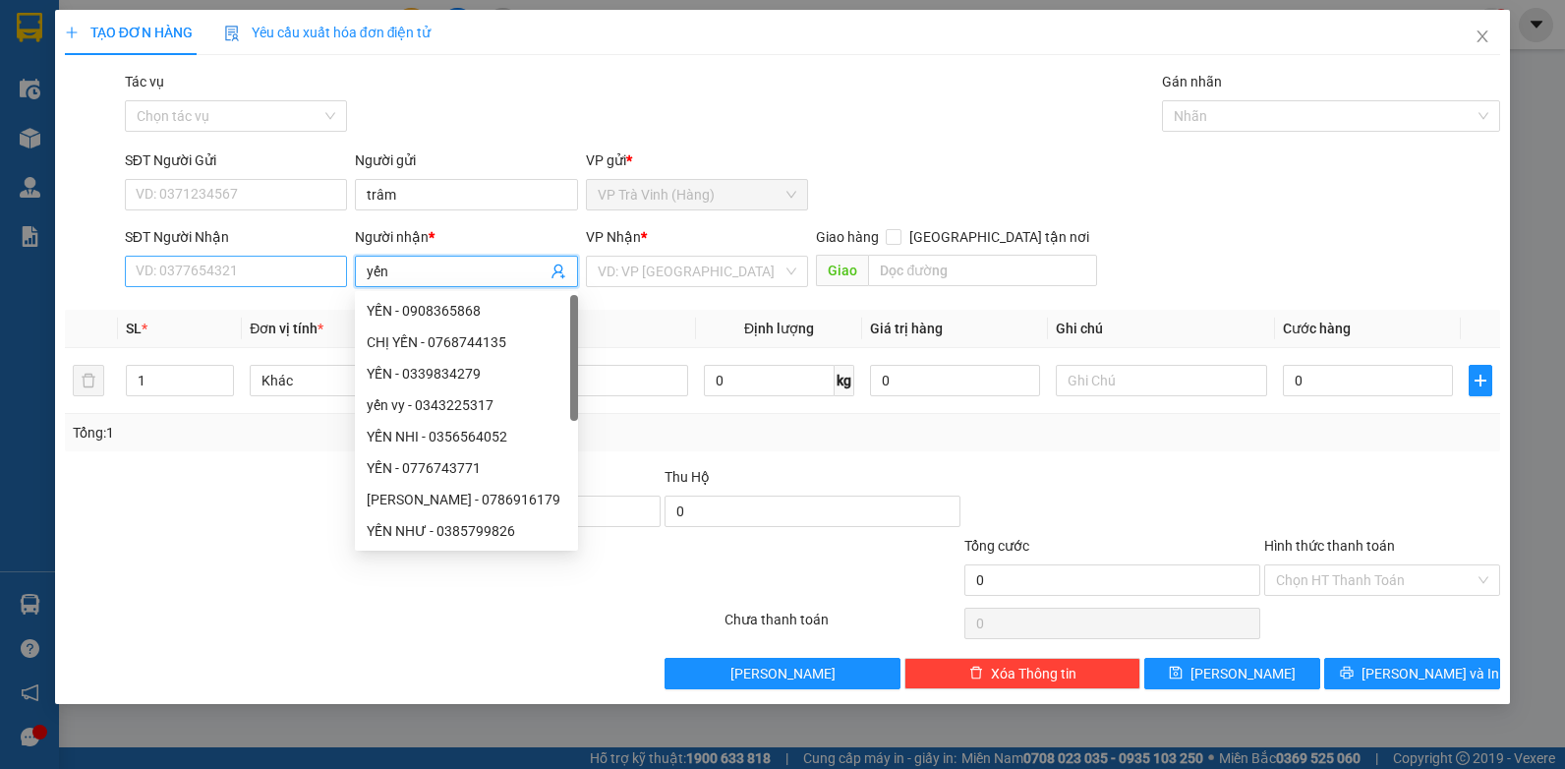
type input "yến"
click at [163, 269] on input "SĐT Người Nhận" at bounding box center [236, 271] width 223 height 31
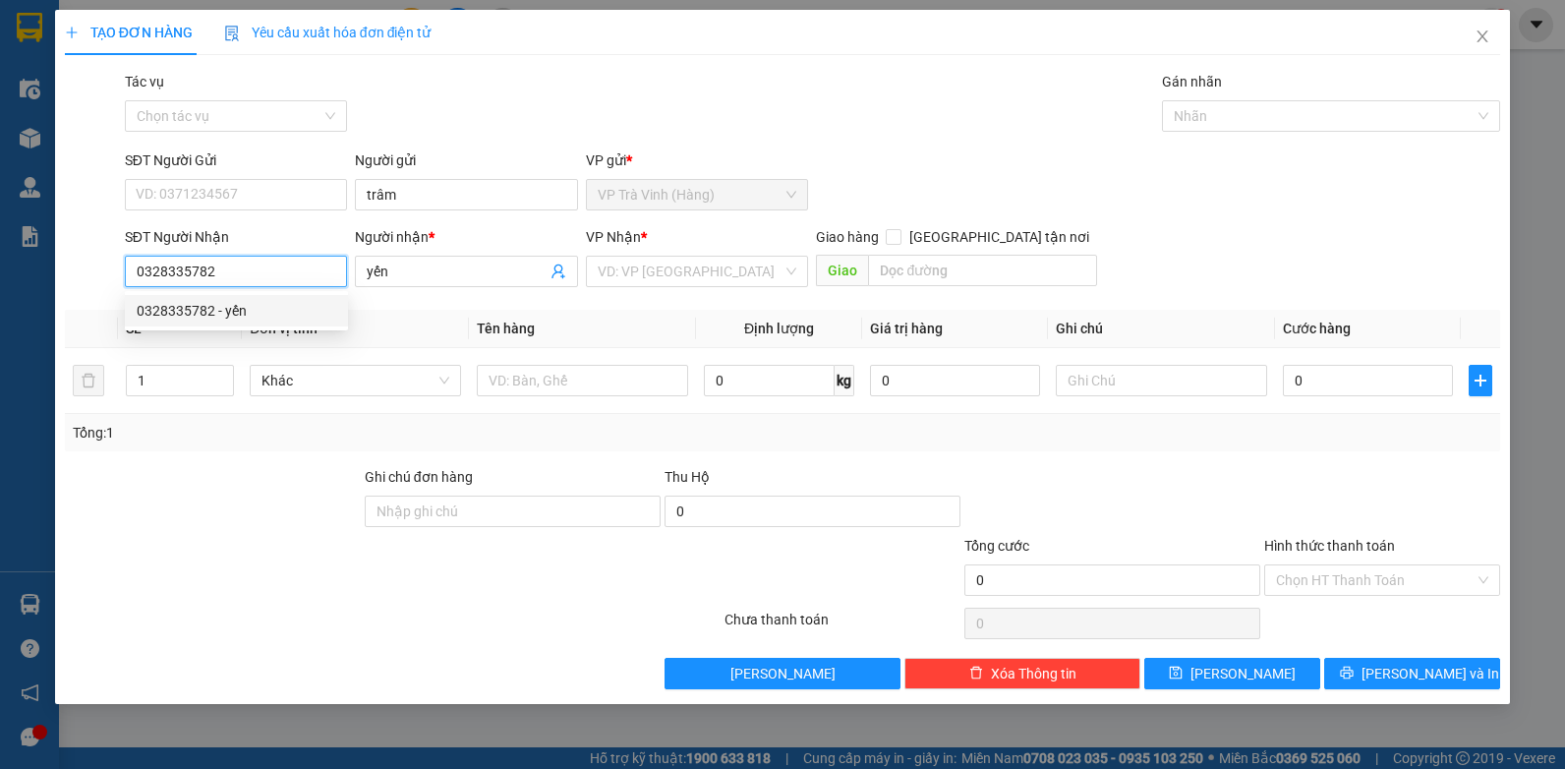
type input "0328335782"
click at [612, 289] on div "VP Nhận * VD: VP Sài Gòn" at bounding box center [697, 260] width 223 height 69
click at [641, 273] on input "search" at bounding box center [691, 271] width 186 height 29
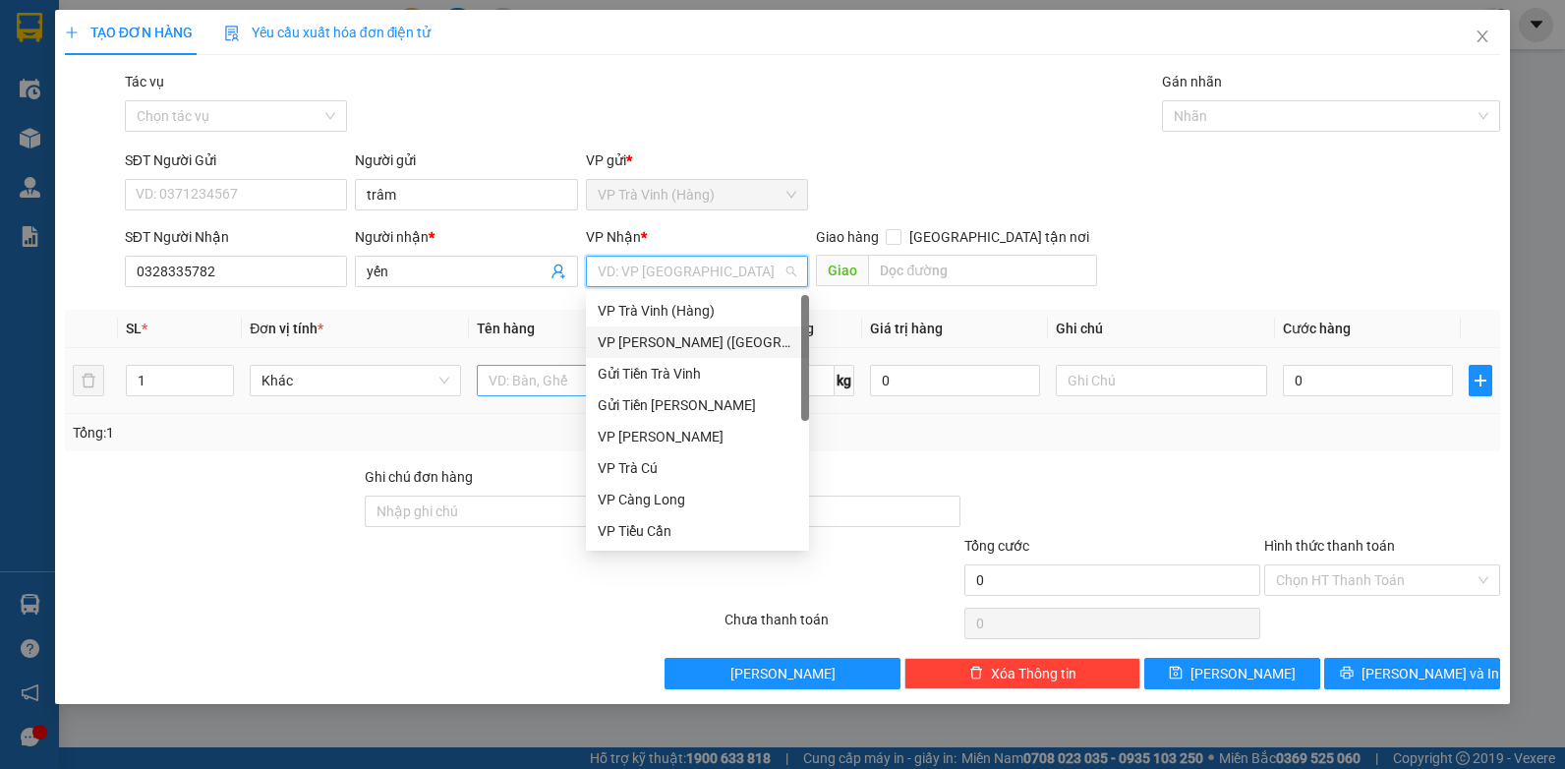
drag, startPoint x: 641, startPoint y: 345, endPoint x: 590, endPoint y: 369, distance: 56.3
click at [641, 346] on div "VP Trần Phú (Hàng)" at bounding box center [698, 342] width 200 height 22
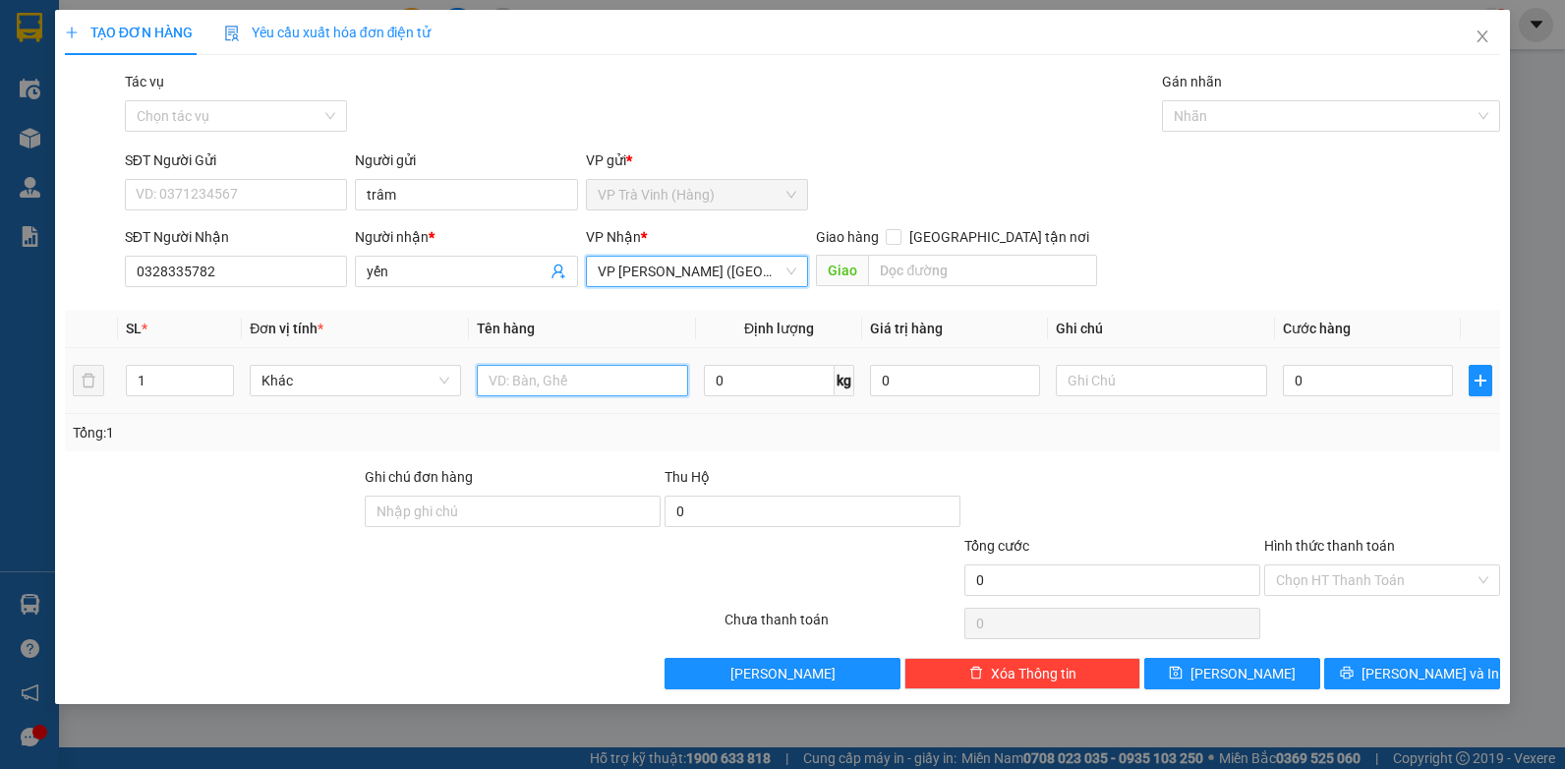
click at [543, 375] on input "text" at bounding box center [582, 380] width 211 height 31
type input "thùng mút kk"
type input "3"
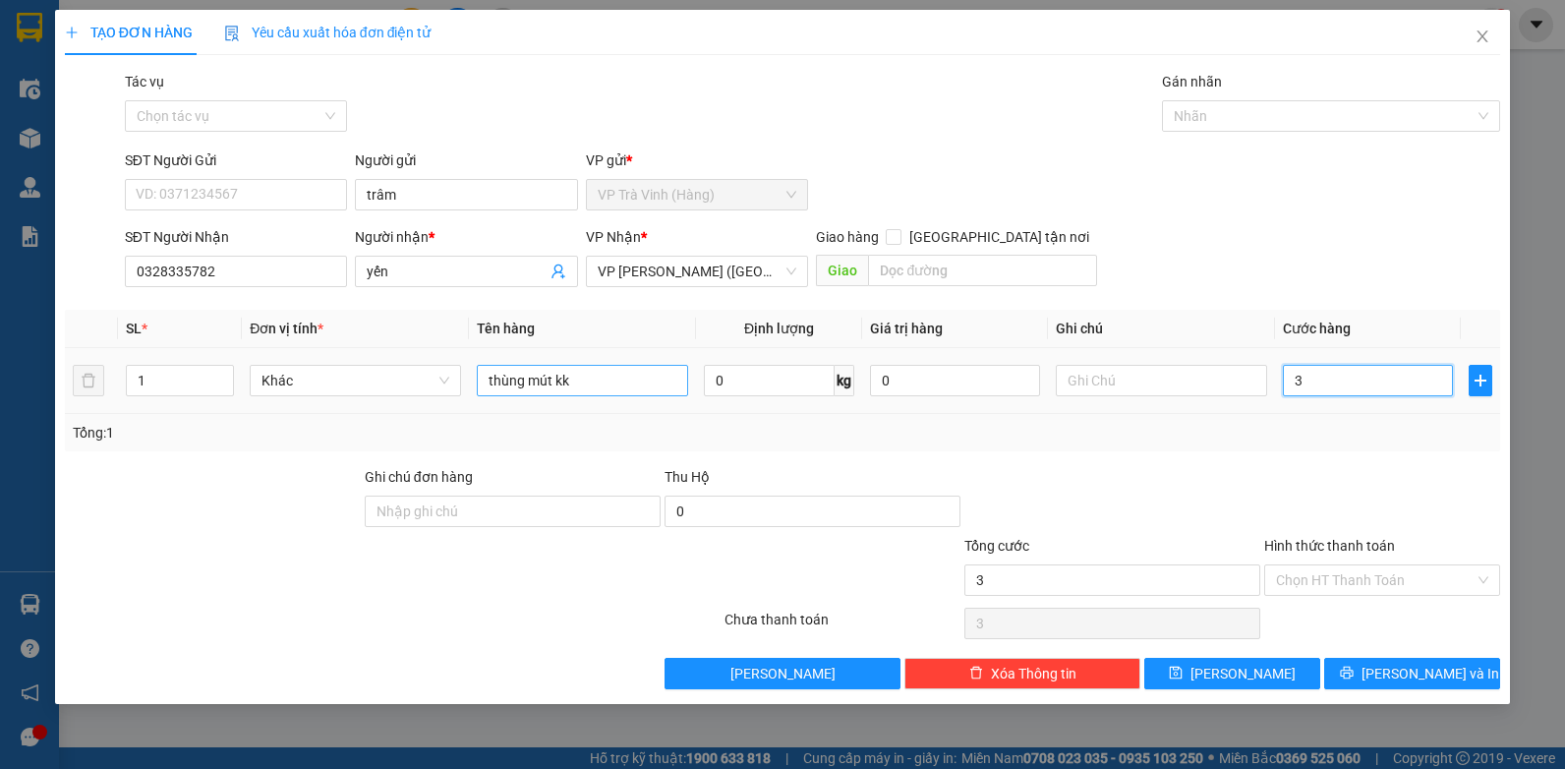
type input "35"
type input "35.000"
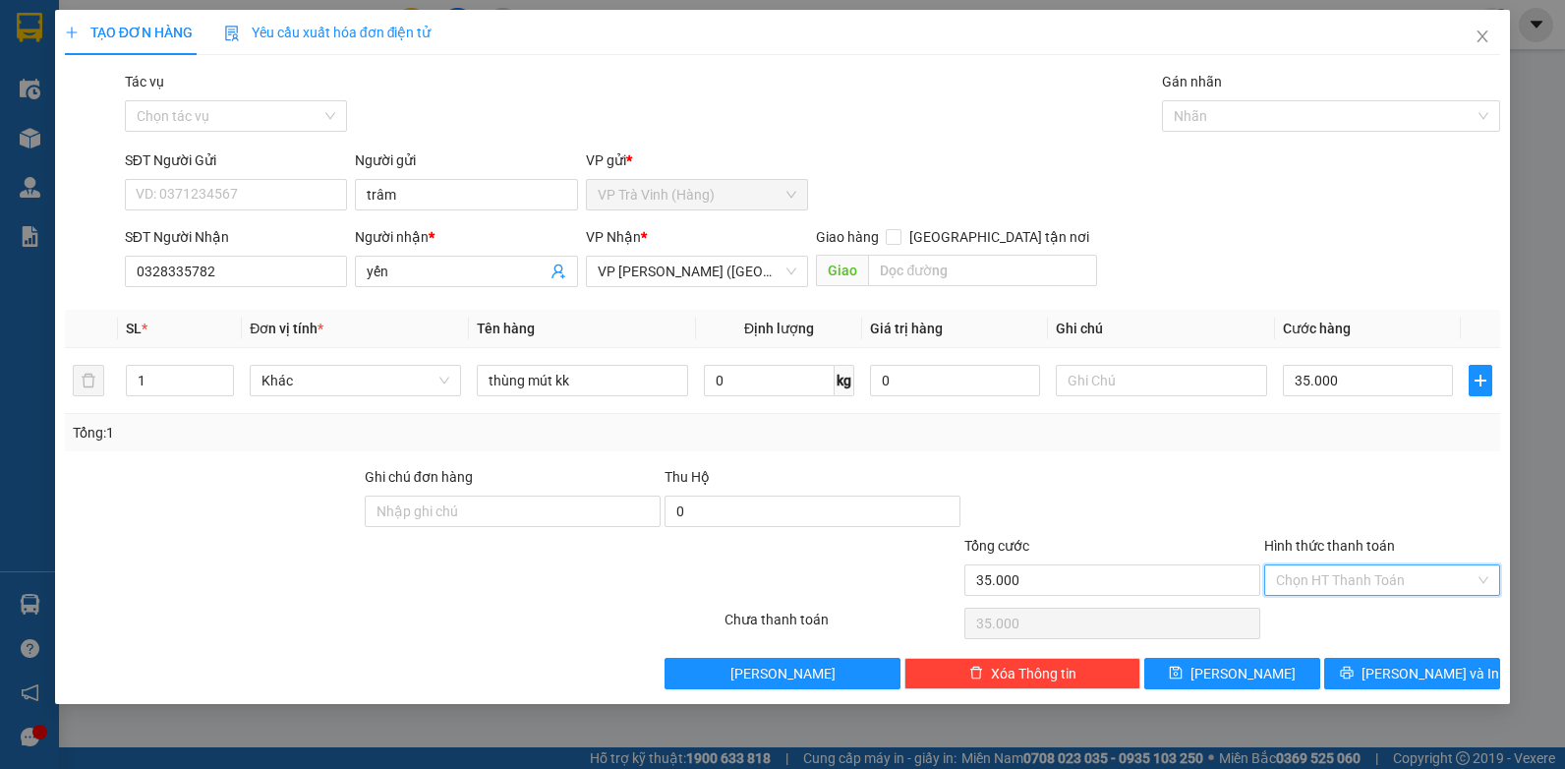
drag, startPoint x: 1328, startPoint y: 569, endPoint x: 1327, endPoint y: 602, distance: 32.5
click at [1328, 570] on input "Hình thức thanh toán" at bounding box center [1375, 579] width 199 height 29
click at [1324, 607] on div "Tại văn phòng" at bounding box center [1382, 619] width 236 height 31
type input "0"
click at [1360, 669] on button "Lưu và In" at bounding box center [1412, 673] width 176 height 31
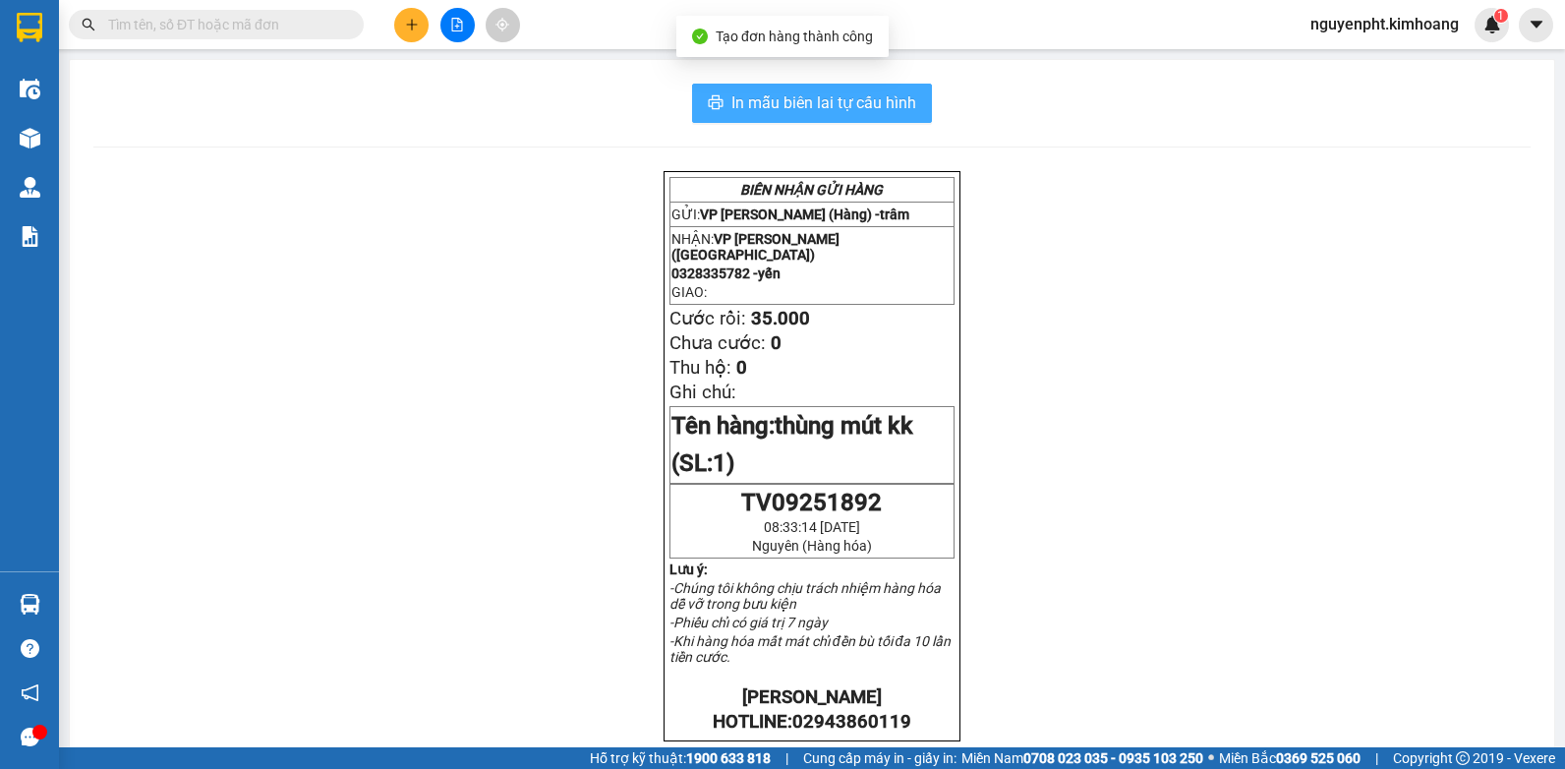
click at [864, 103] on span "In mẫu biên lai tự cấu hình" at bounding box center [823, 102] width 185 height 25
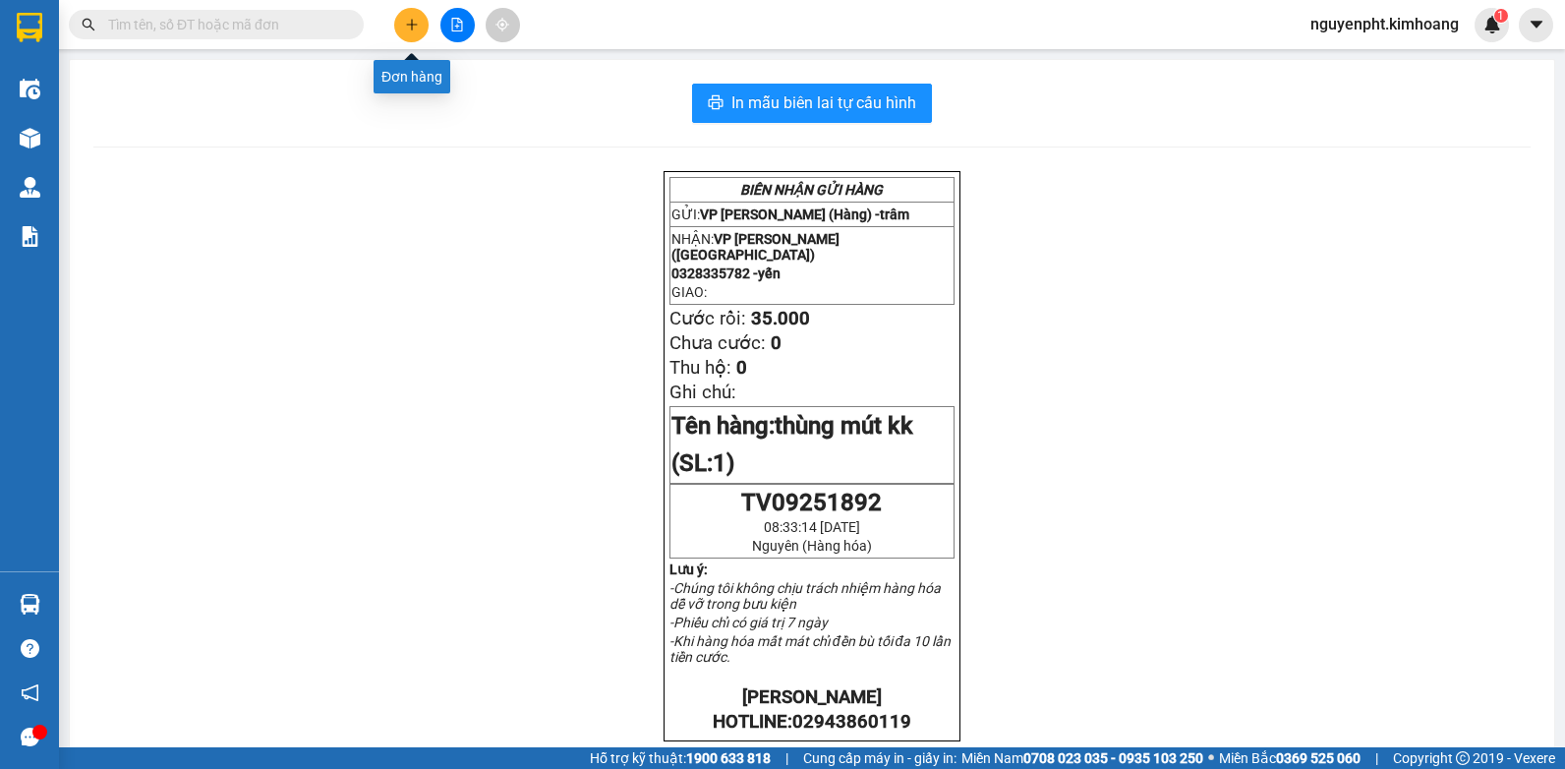
click at [414, 29] on icon "plus" at bounding box center [412, 25] width 14 height 14
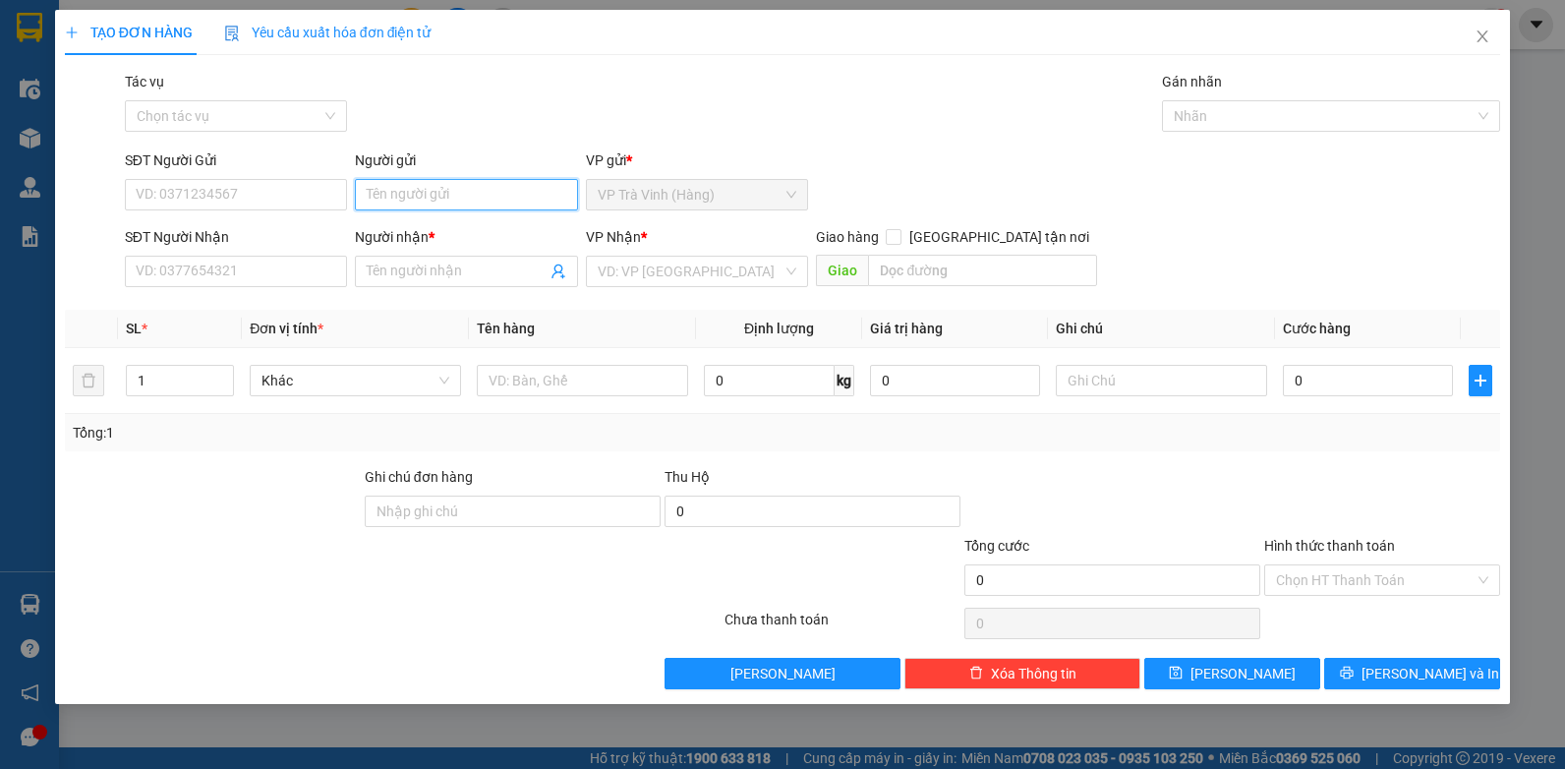
click at [419, 187] on input "Người gửi" at bounding box center [466, 194] width 223 height 31
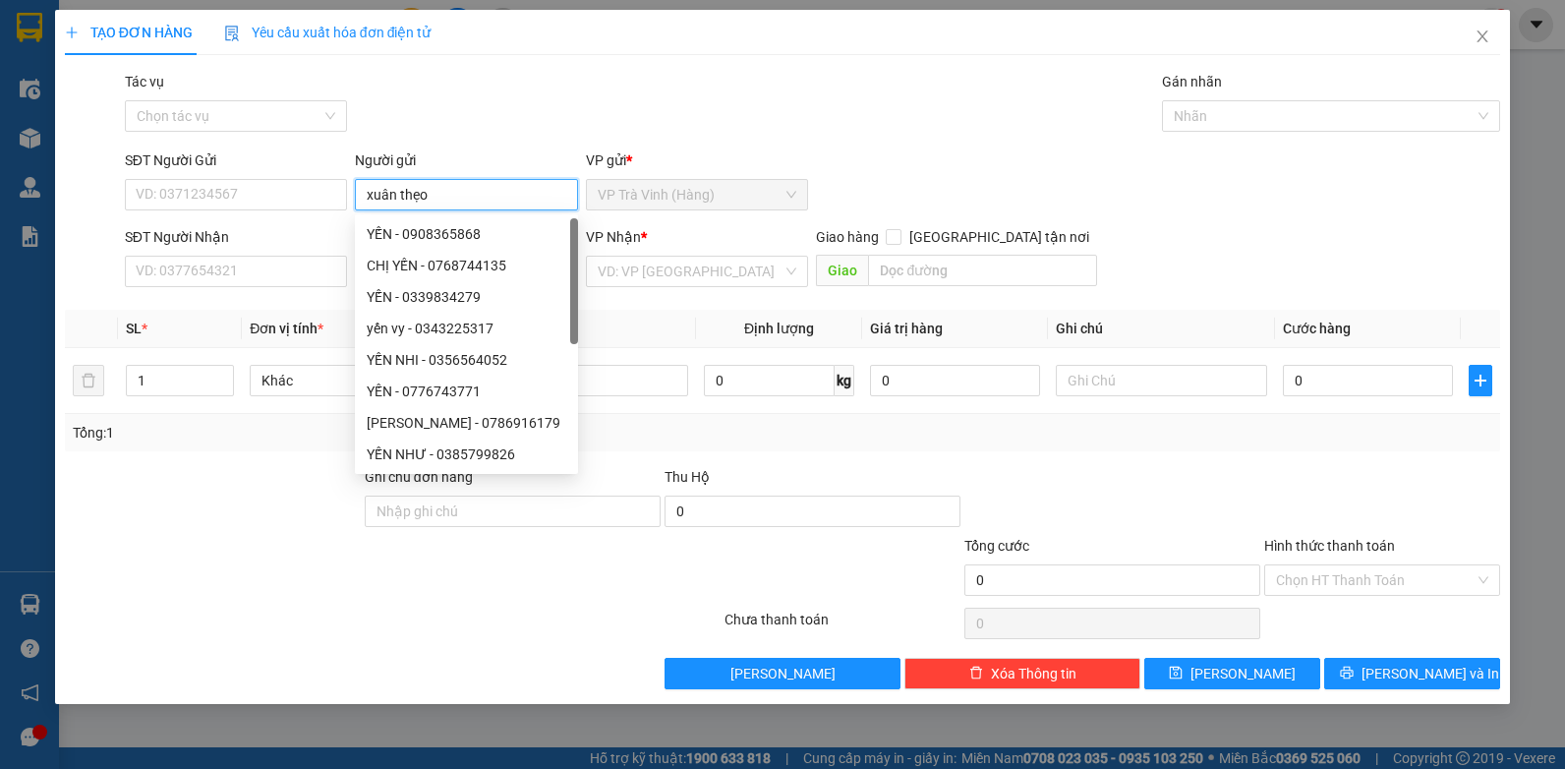
type input "xuân thẹo"
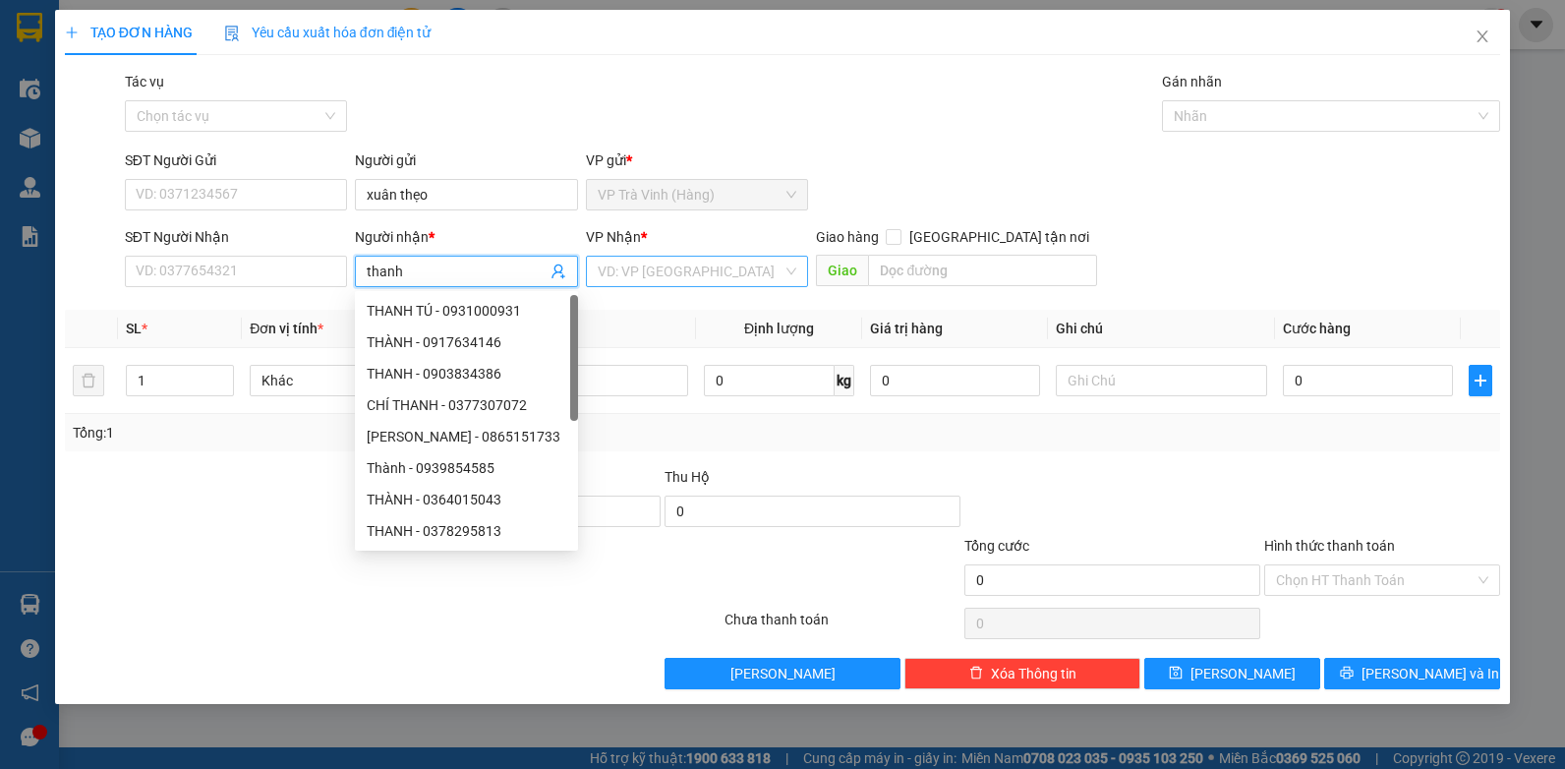
type input "thanh"
click at [707, 267] on input "search" at bounding box center [691, 271] width 186 height 29
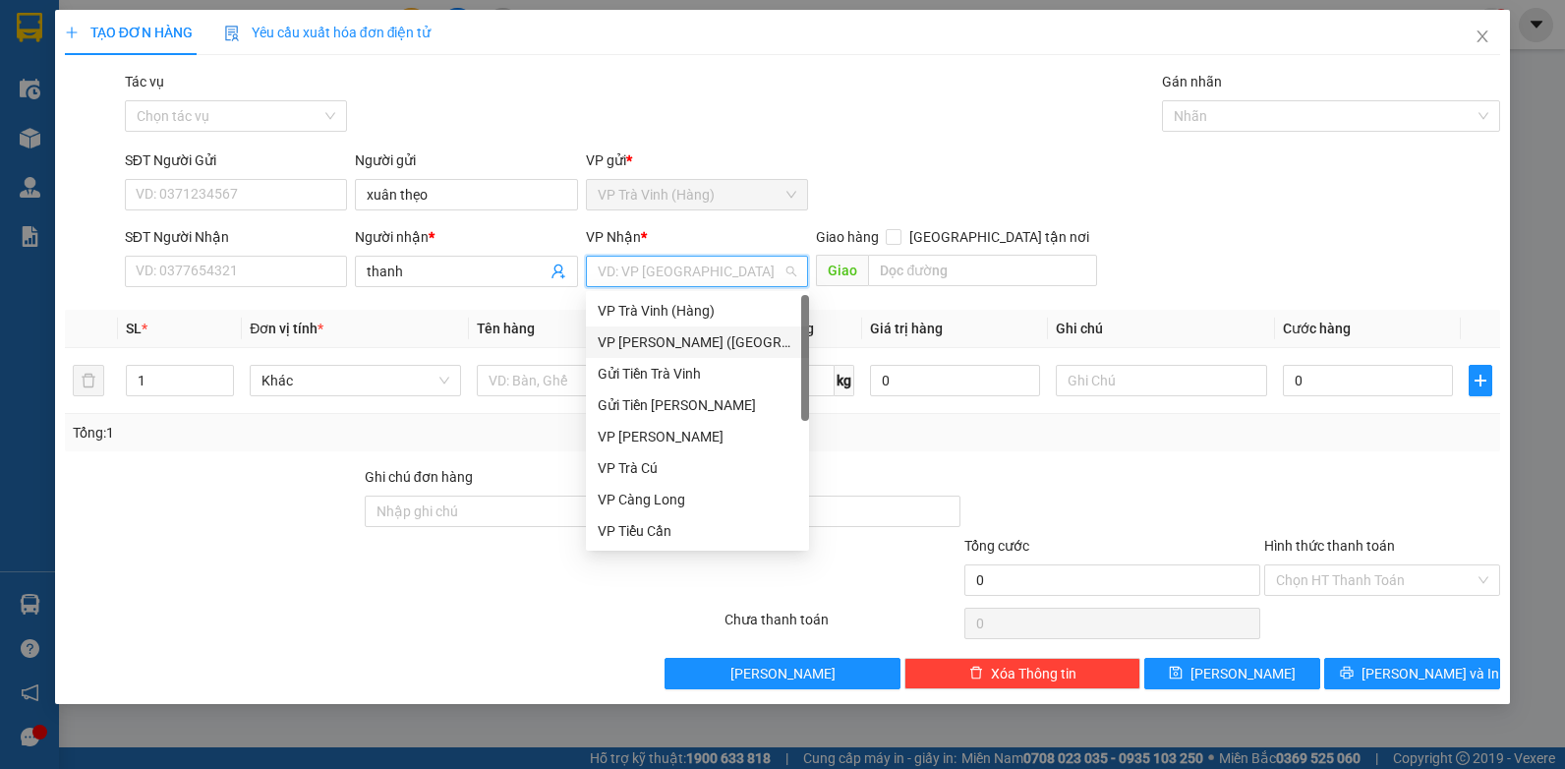
click at [668, 353] on div "VP Trần Phú (Hàng)" at bounding box center [697, 341] width 223 height 31
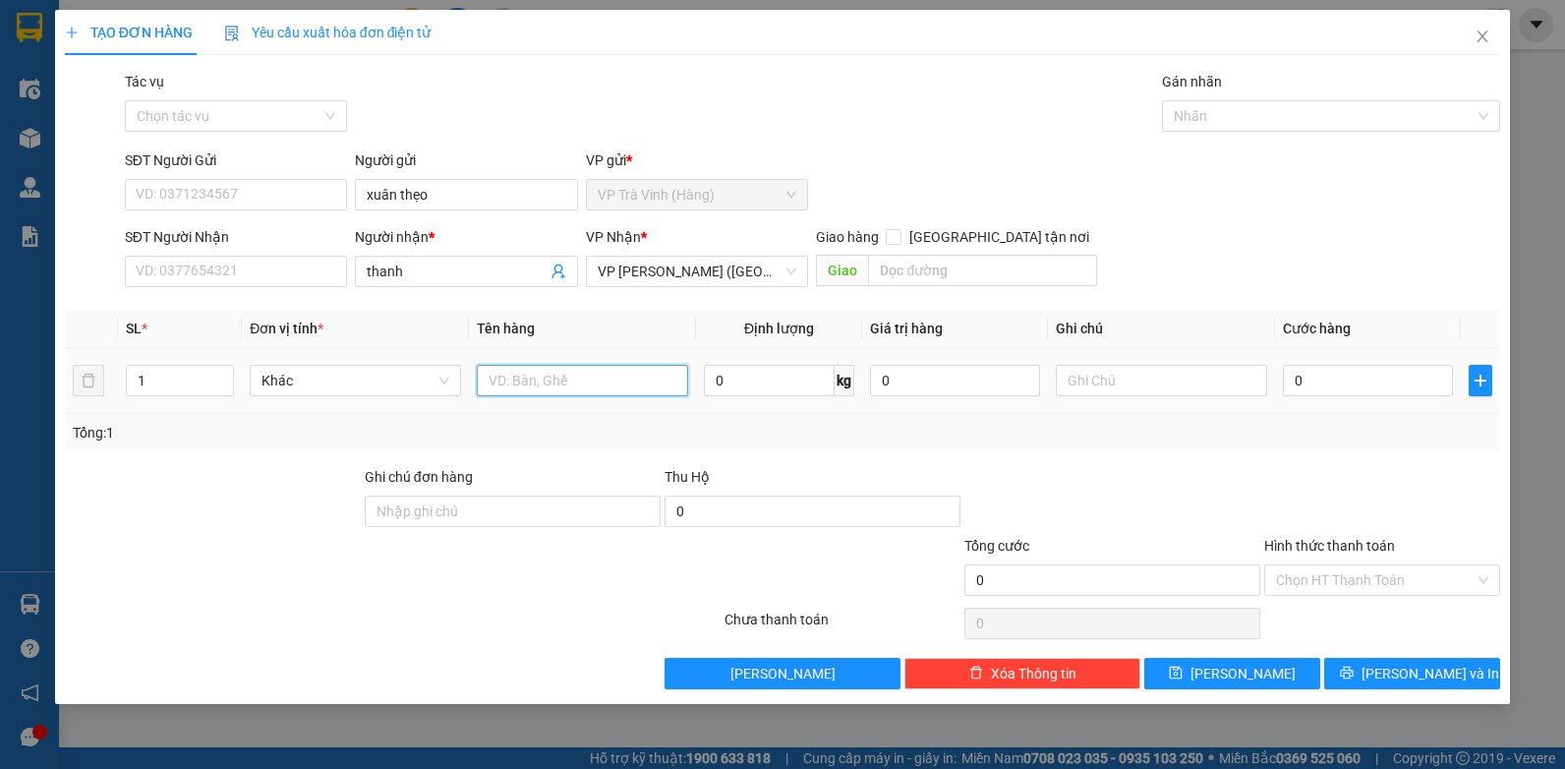
drag, startPoint x: 539, startPoint y: 388, endPoint x: 538, endPoint y: 372, distance: 16.7
click at [540, 384] on input "text" at bounding box center [582, 380] width 211 height 31
type input "tiên fsl5144 1.350.000"
click at [234, 104] on input "Tác vụ" at bounding box center [230, 115] width 186 height 29
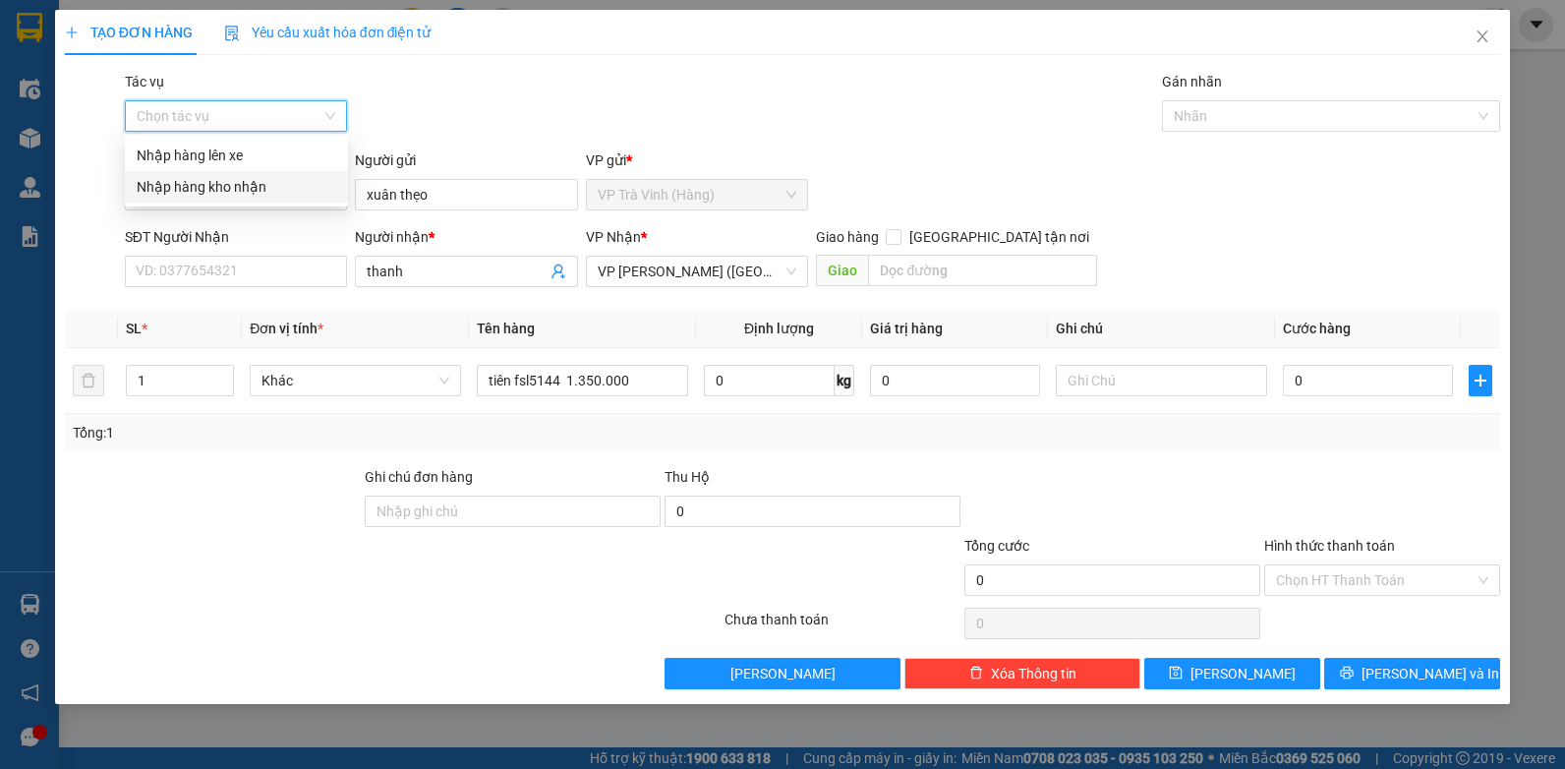
click at [226, 194] on div "Nhập hàng kho nhận" at bounding box center [237, 187] width 200 height 22
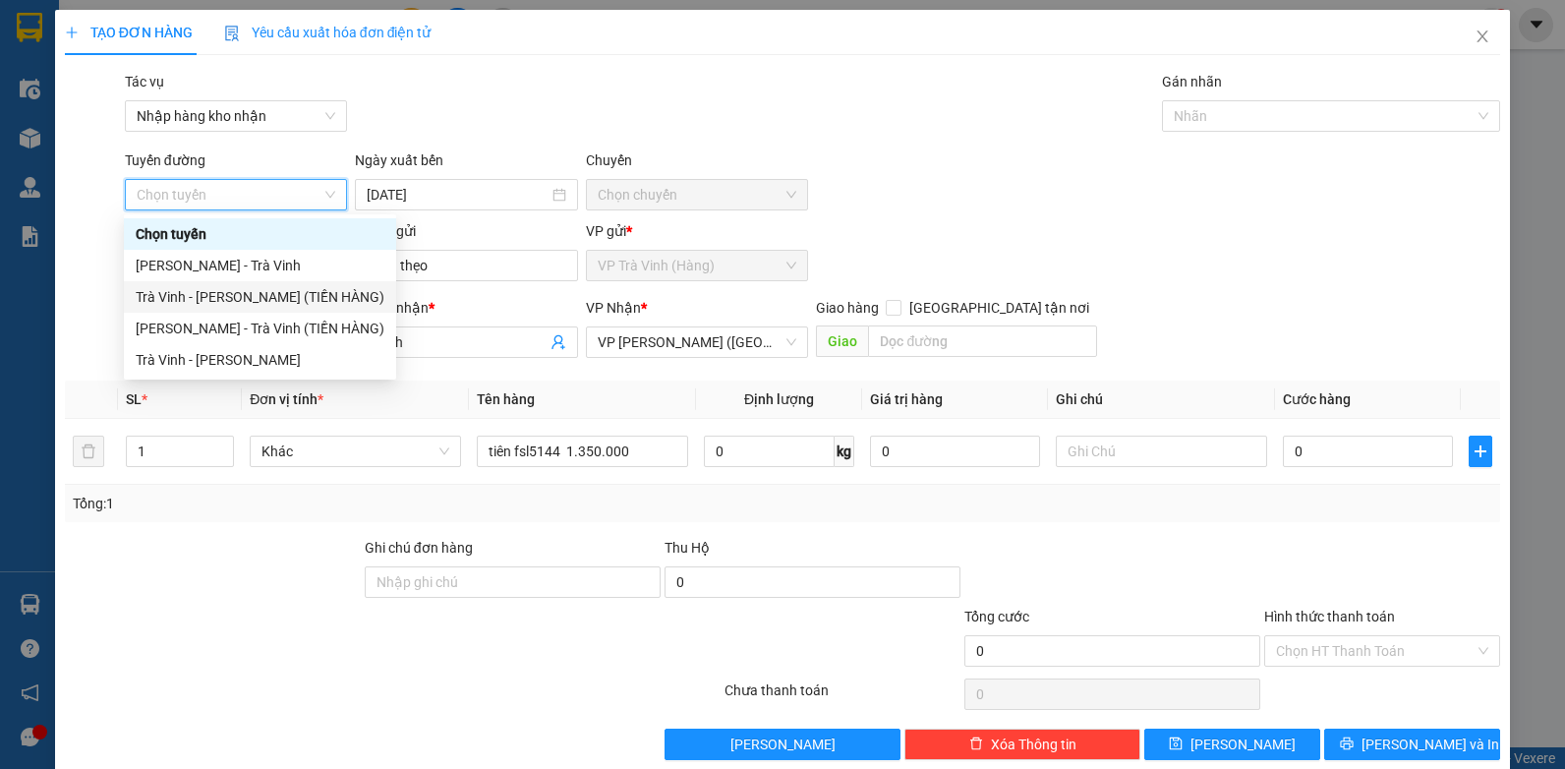
click at [231, 287] on div "Trà Vinh - Hồ Chí Minh (TIỀN HÀNG)" at bounding box center [260, 297] width 249 height 22
type input "15/09/2025"
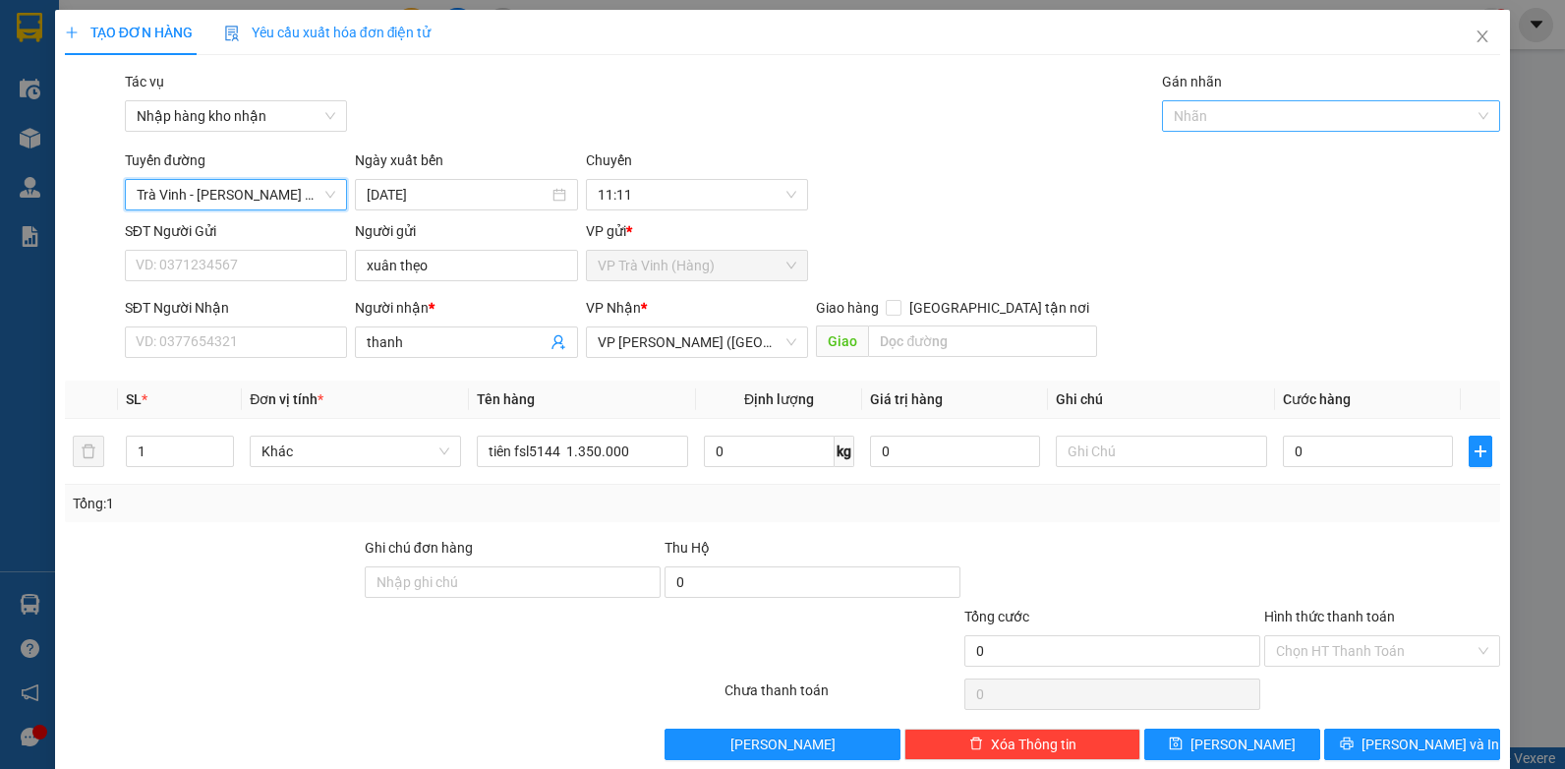
click at [1270, 124] on div at bounding box center [1321, 116] width 309 height 24
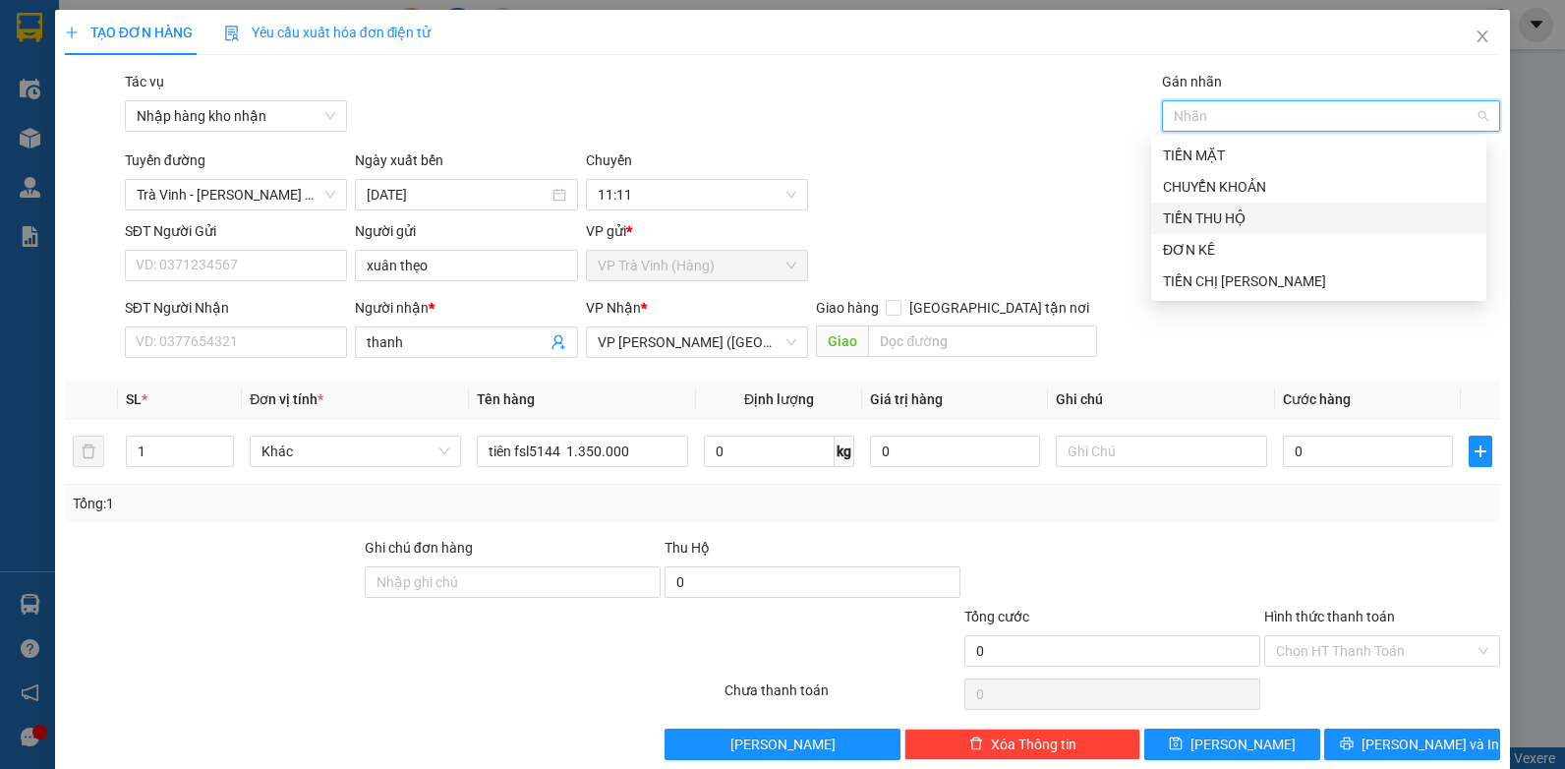
click at [1230, 220] on div "TIỀN THU HỘ" at bounding box center [1319, 218] width 312 height 22
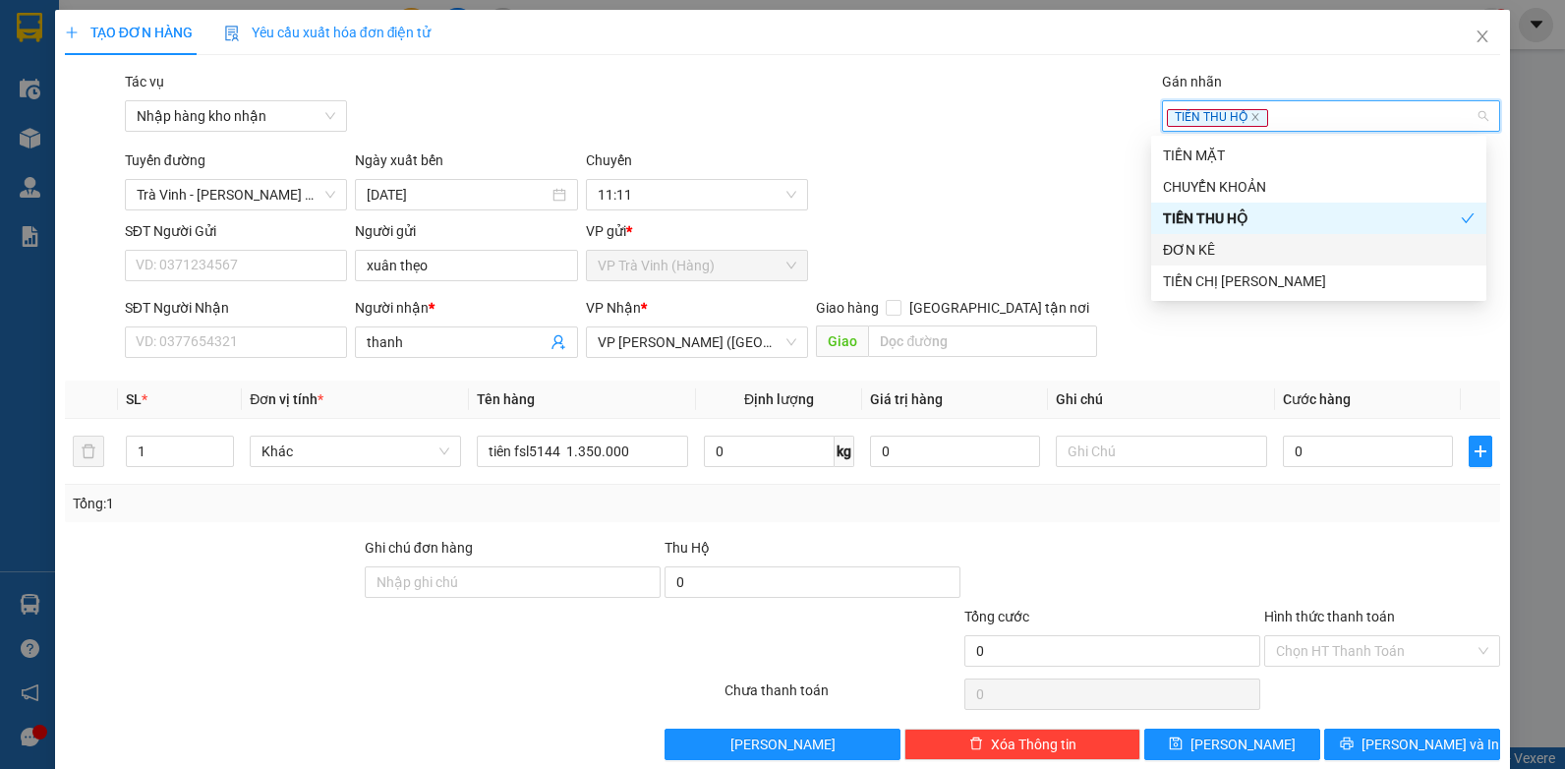
scroll to position [29, 0]
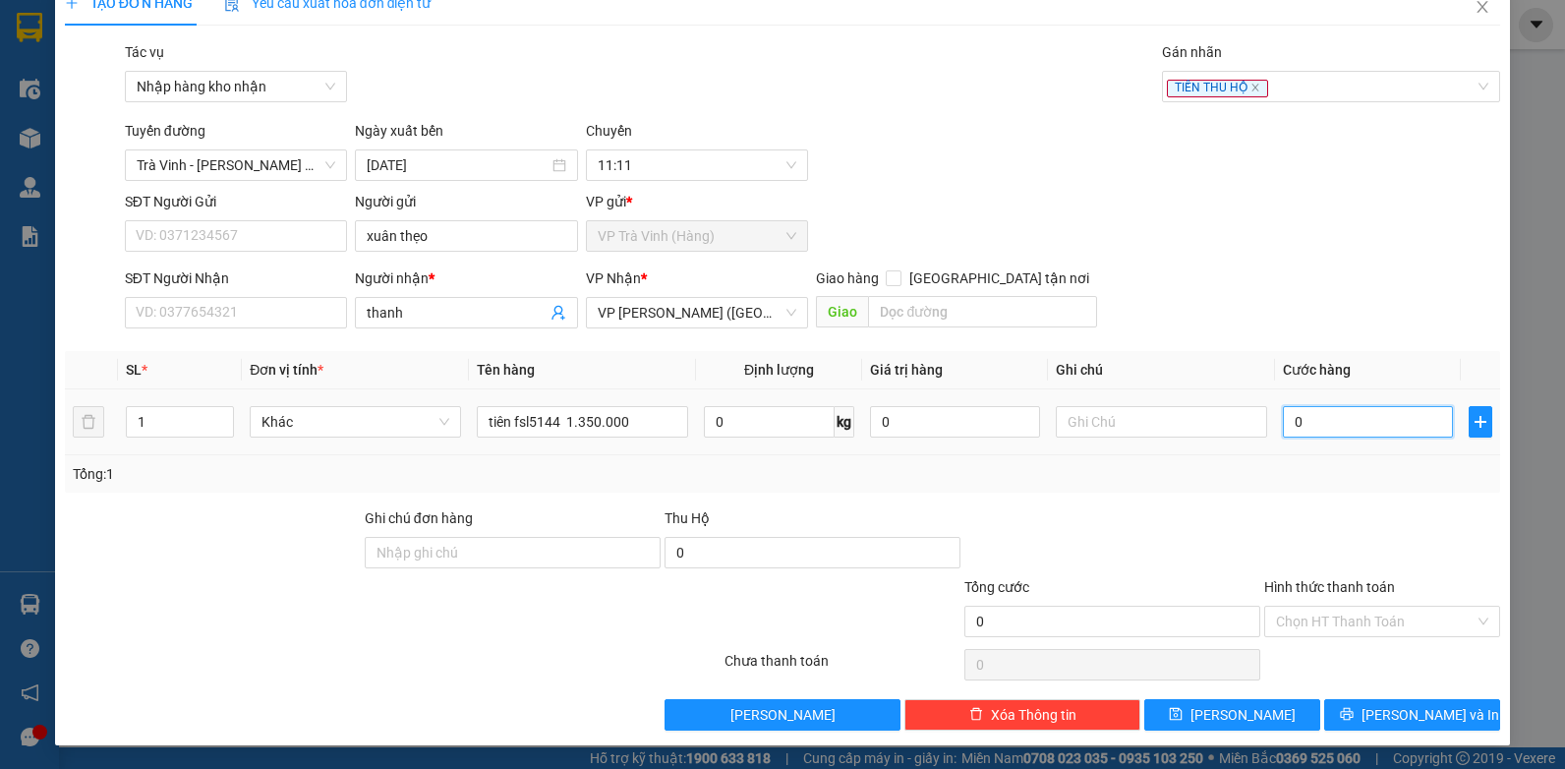
click at [1354, 424] on input "0" at bounding box center [1368, 421] width 170 height 31
type input "2"
type input "20"
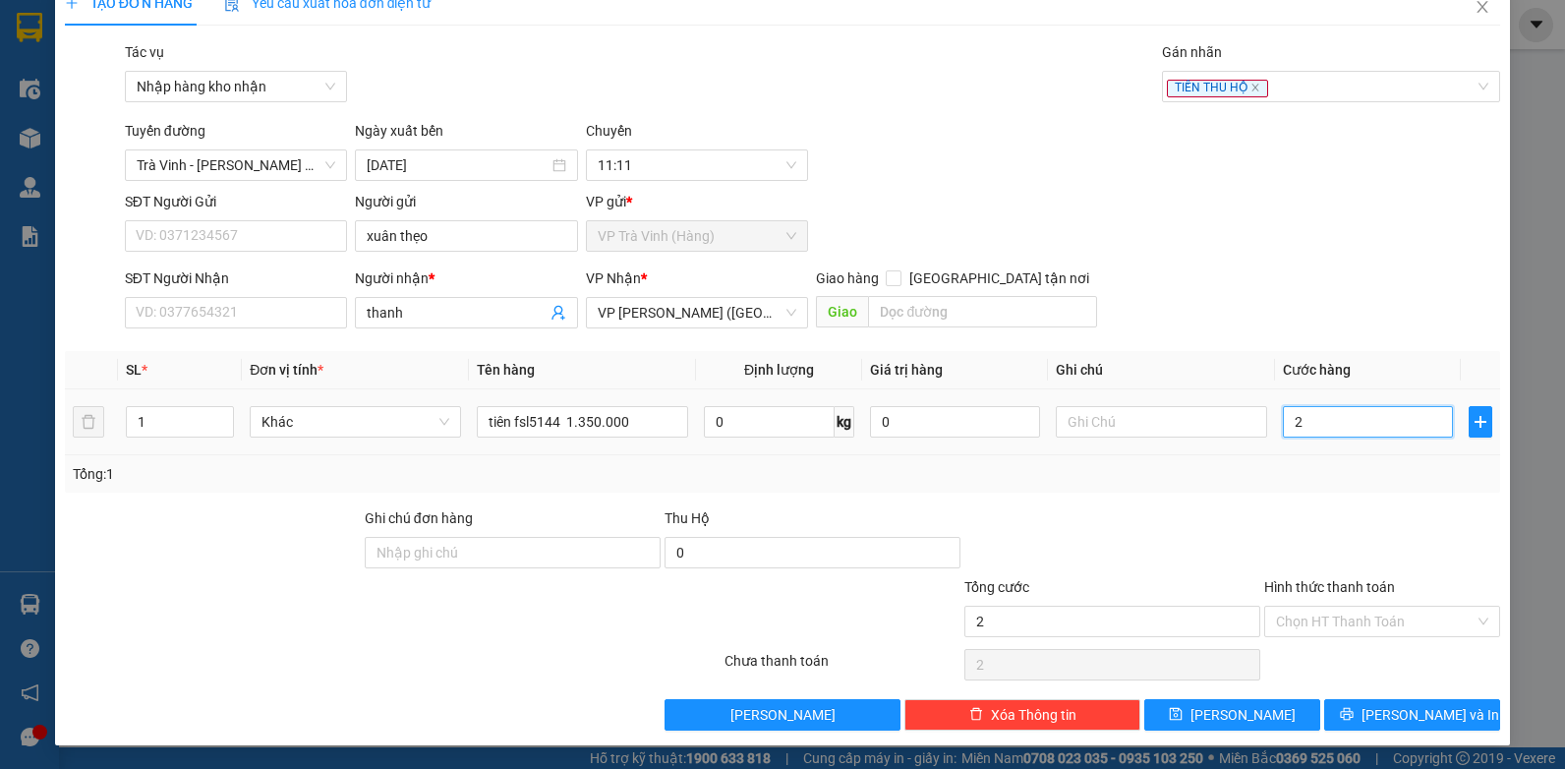
type input "20"
type input "20.000"
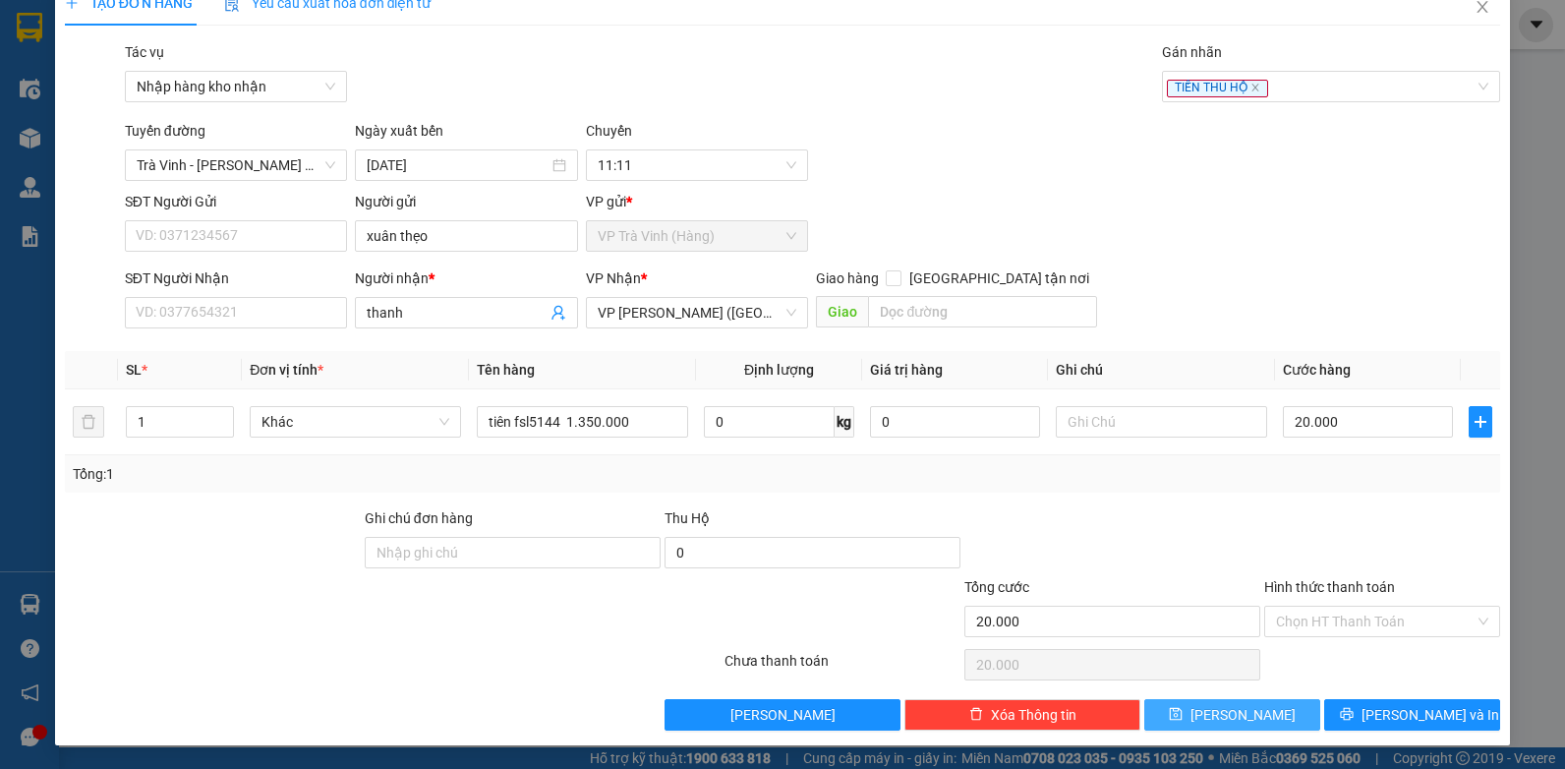
click at [1215, 713] on button "Lưu" at bounding box center [1232, 714] width 176 height 31
type input "0"
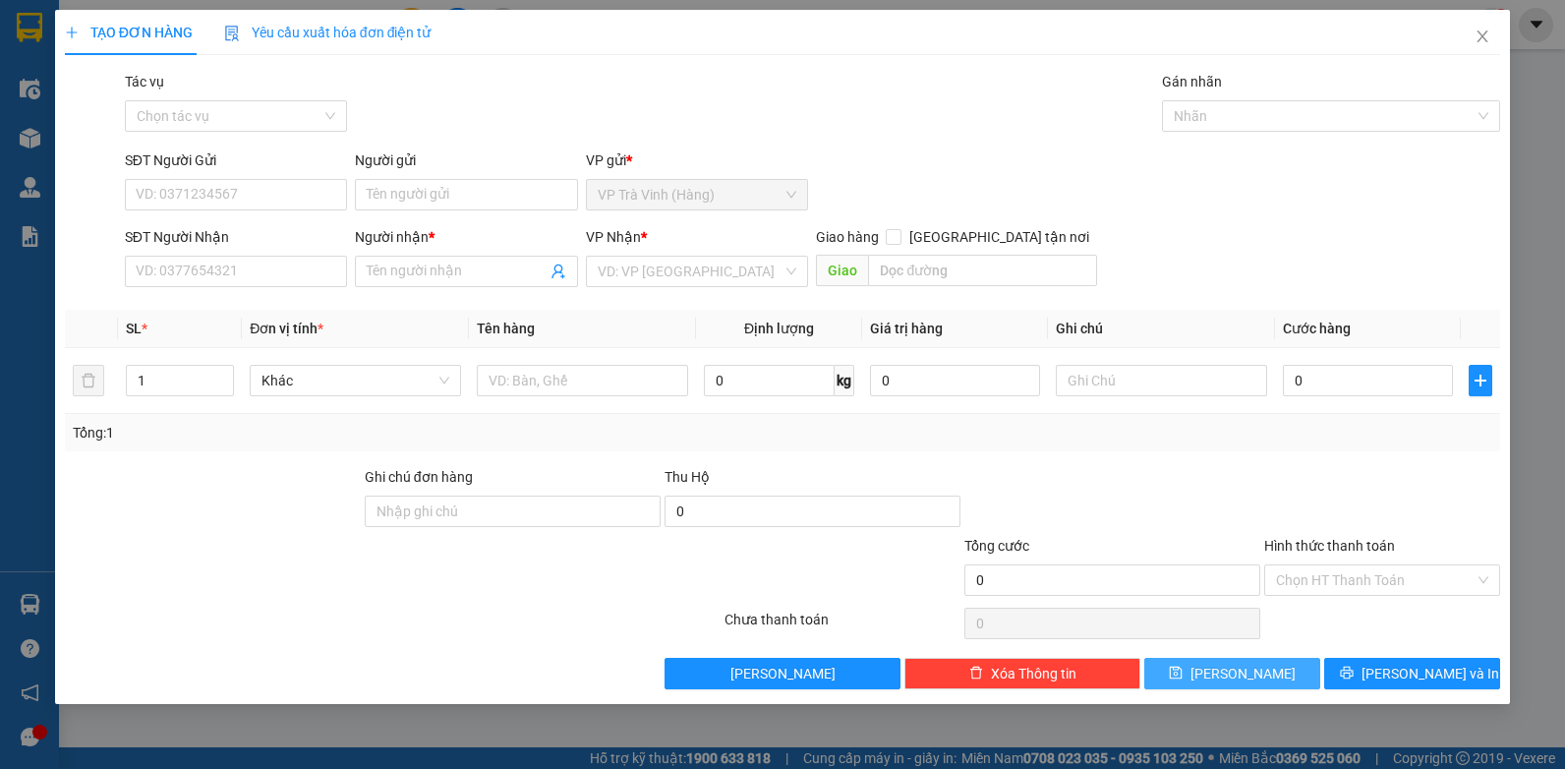
scroll to position [0, 0]
drag, startPoint x: 1480, startPoint y: 38, endPoint x: 1474, endPoint y: 26, distance: 14.1
click at [1478, 35] on icon "close" at bounding box center [1482, 37] width 16 height 16
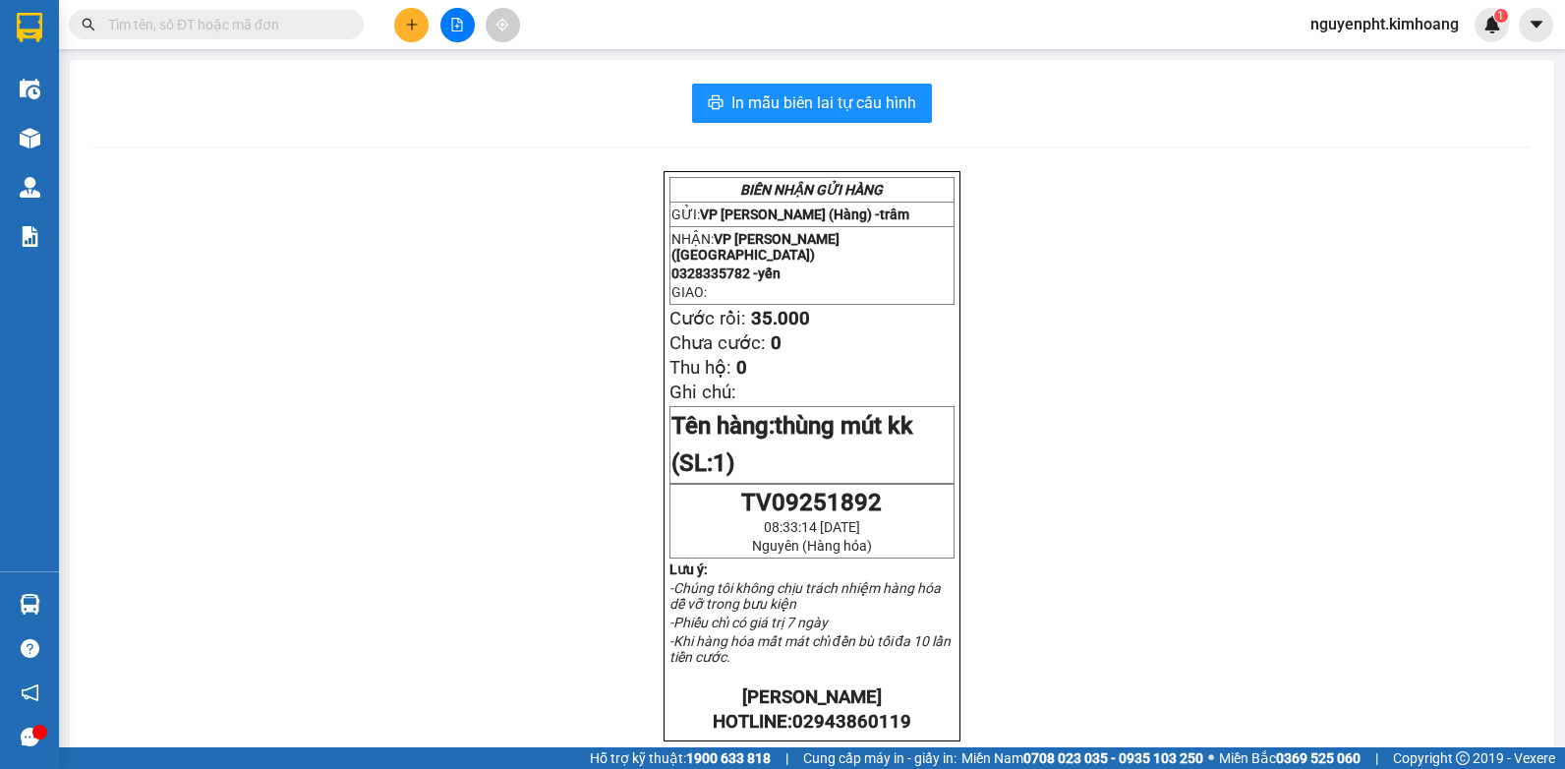
click at [257, 23] on input "text" at bounding box center [224, 25] width 232 height 22
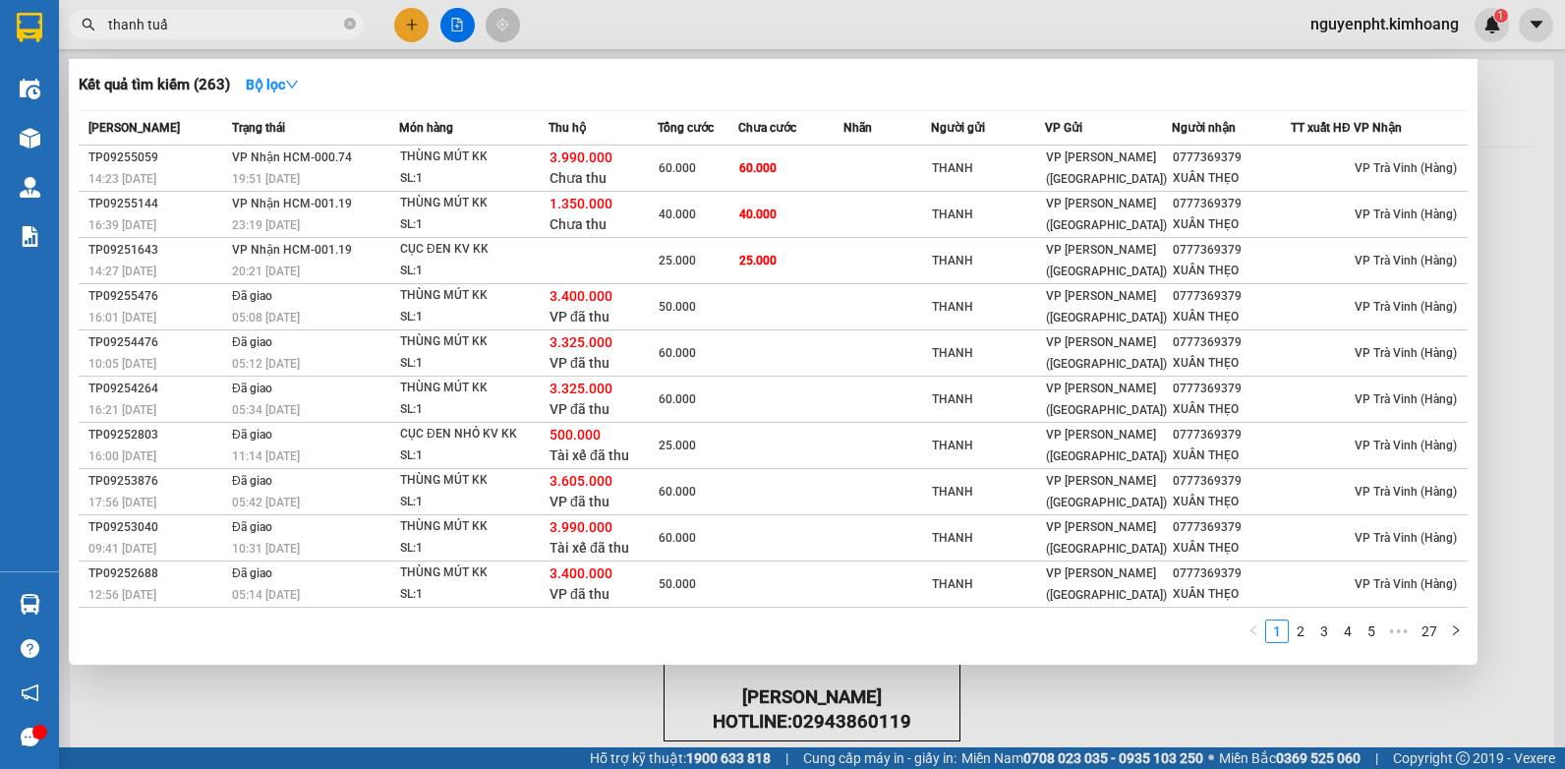
type input "thanh tuấn"
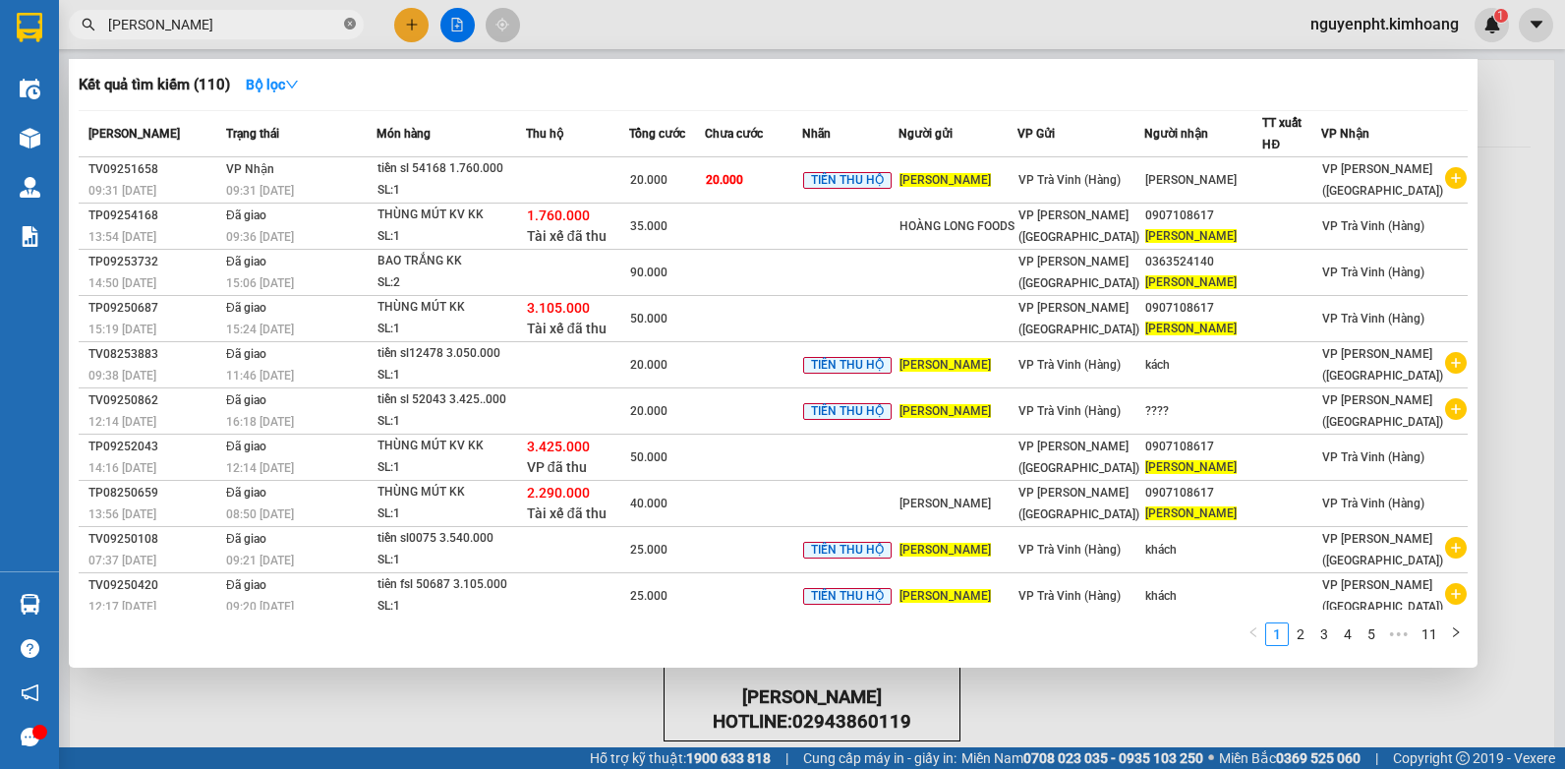
click at [348, 23] on icon "close-circle" at bounding box center [350, 24] width 12 height 12
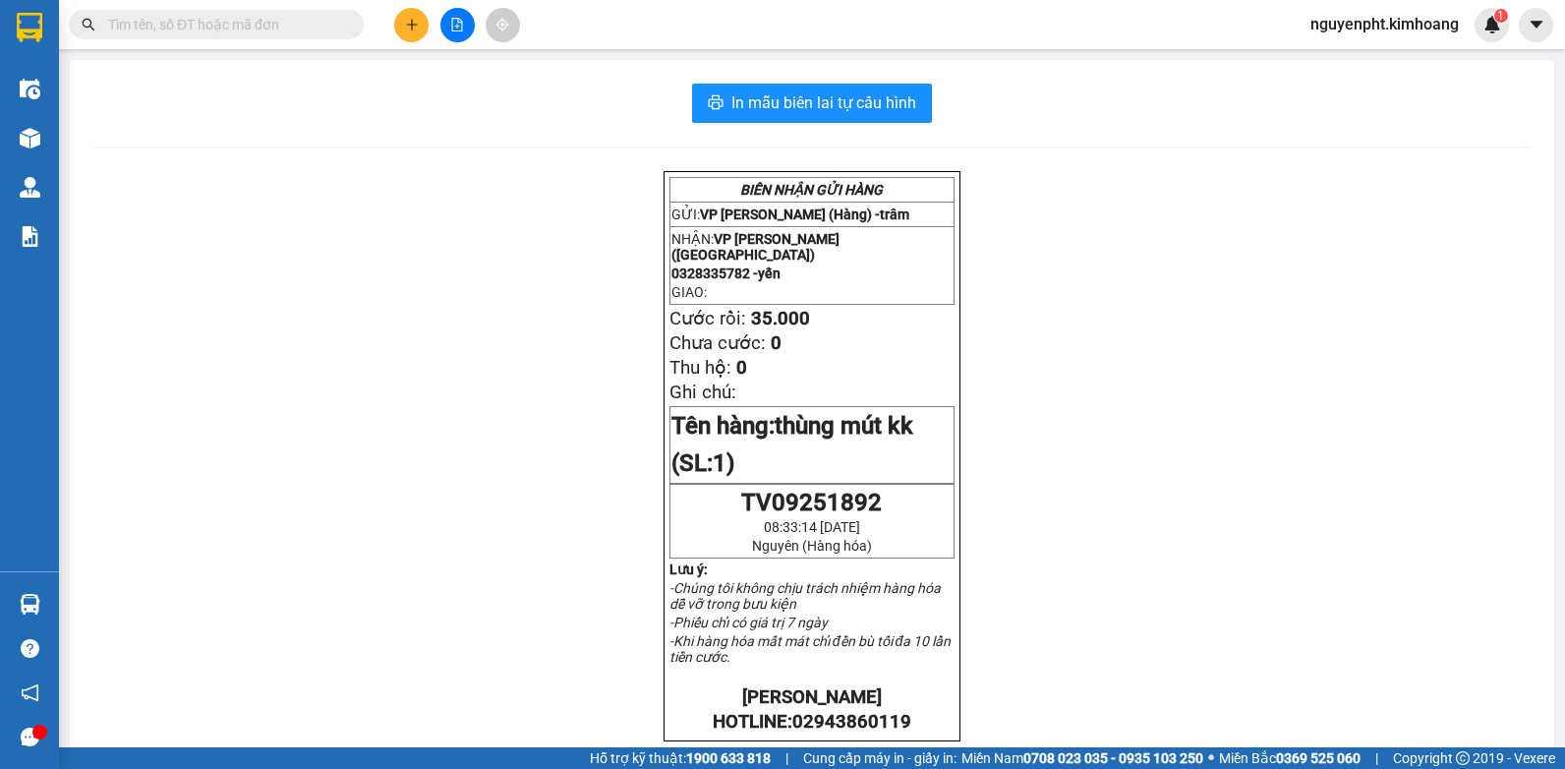
drag, startPoint x: 317, startPoint y: 28, endPoint x: 303, endPoint y: 6, distance: 25.6
click at [313, 28] on input "text" at bounding box center [224, 25] width 232 height 22
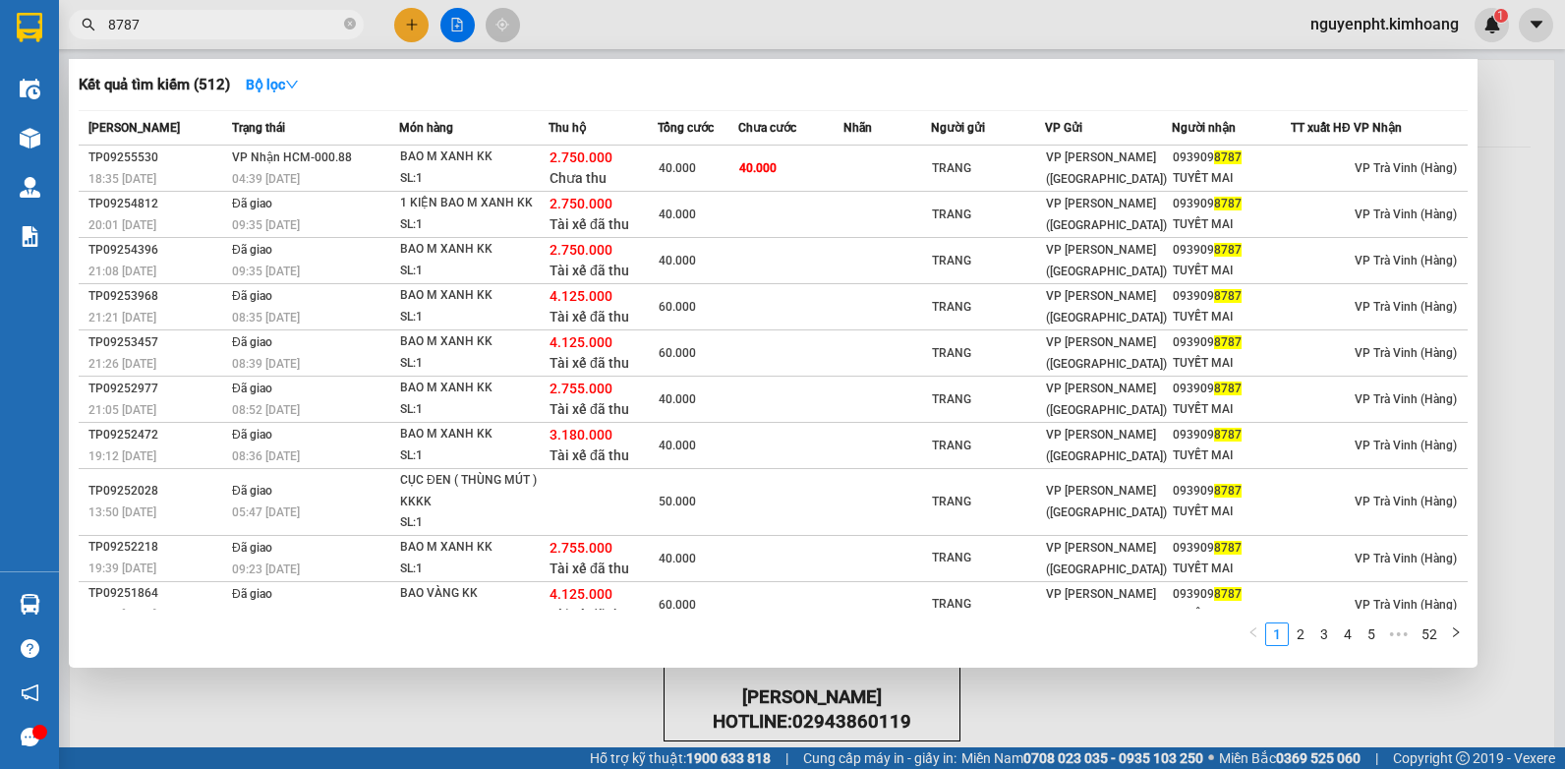
type input "8787"
click at [403, 25] on div at bounding box center [782, 384] width 1565 height 769
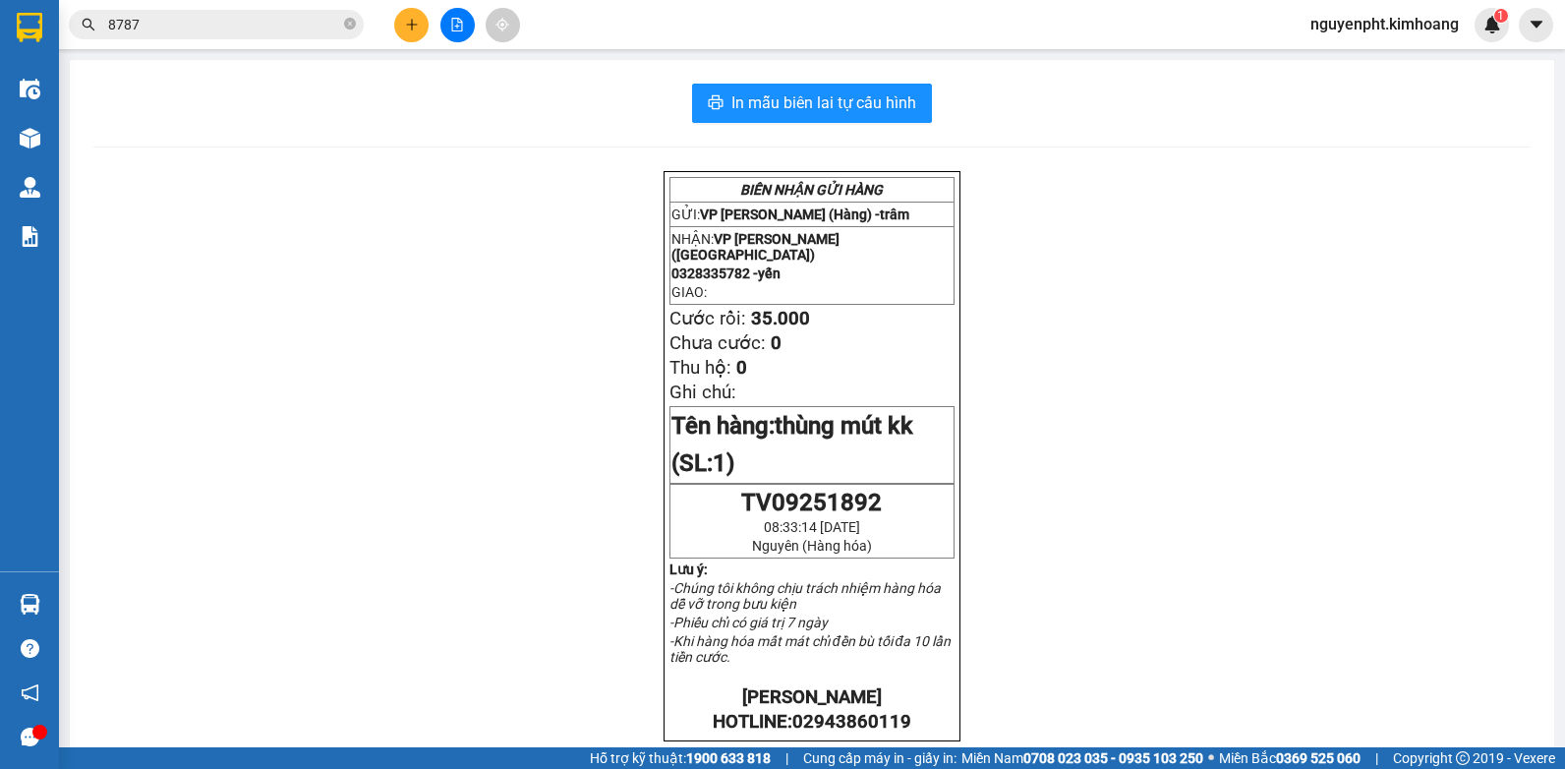
click at [414, 23] on icon "plus" at bounding box center [412, 25] width 14 height 14
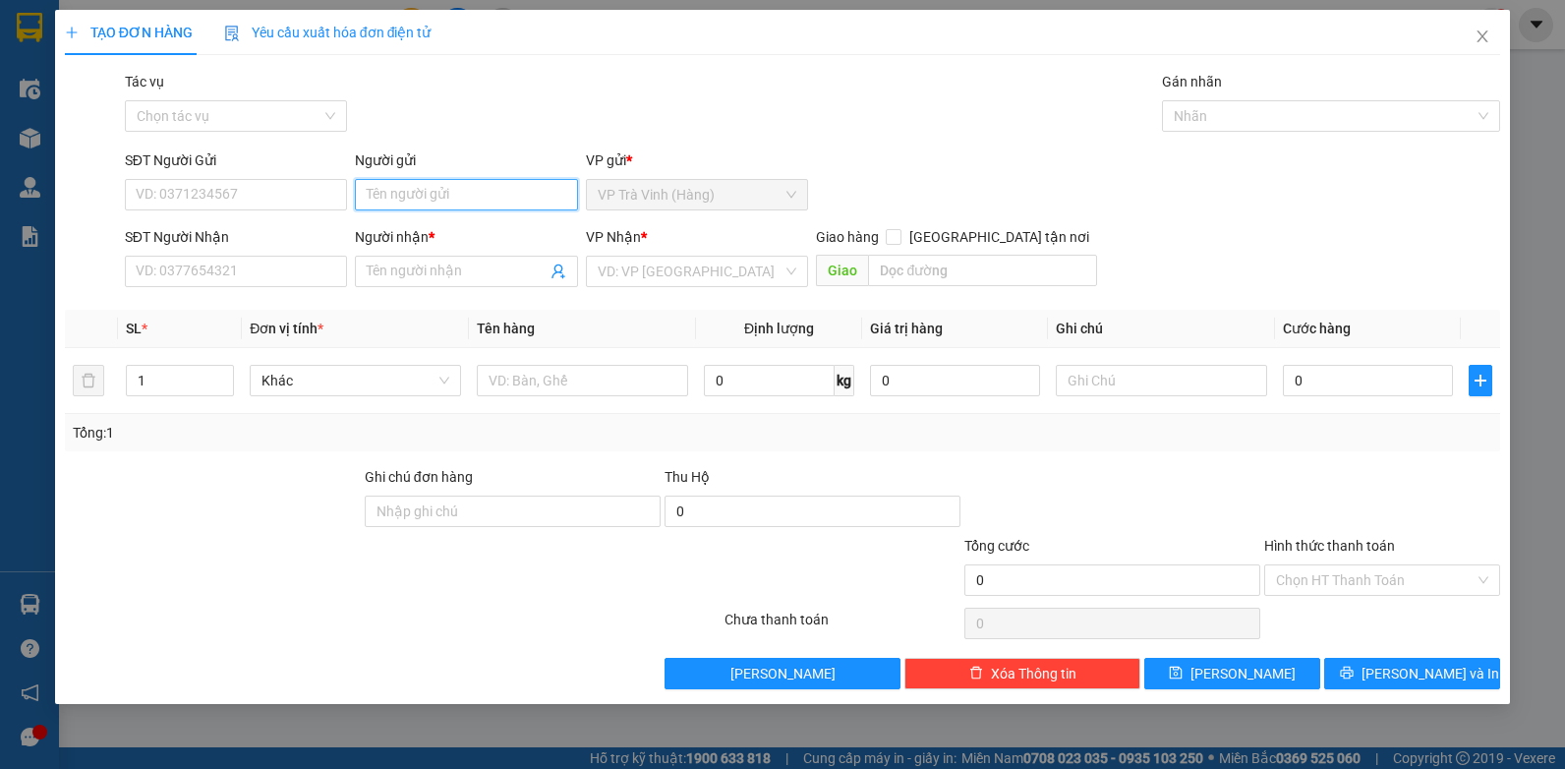
click at [450, 196] on input "Người gửi" at bounding box center [466, 194] width 223 height 31
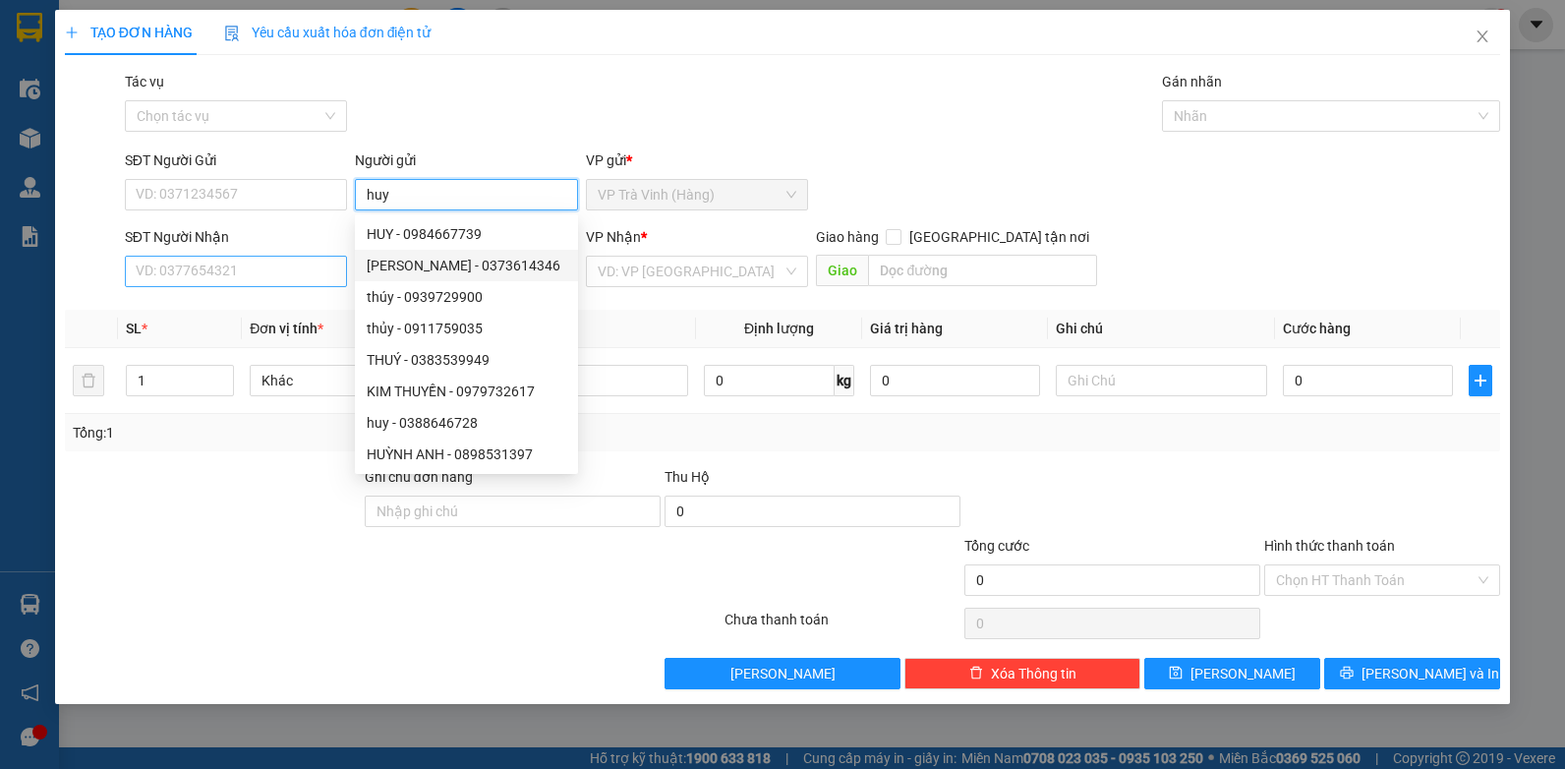
type input "huy"
click at [241, 272] on input "SĐT Người Nhận" at bounding box center [236, 271] width 223 height 31
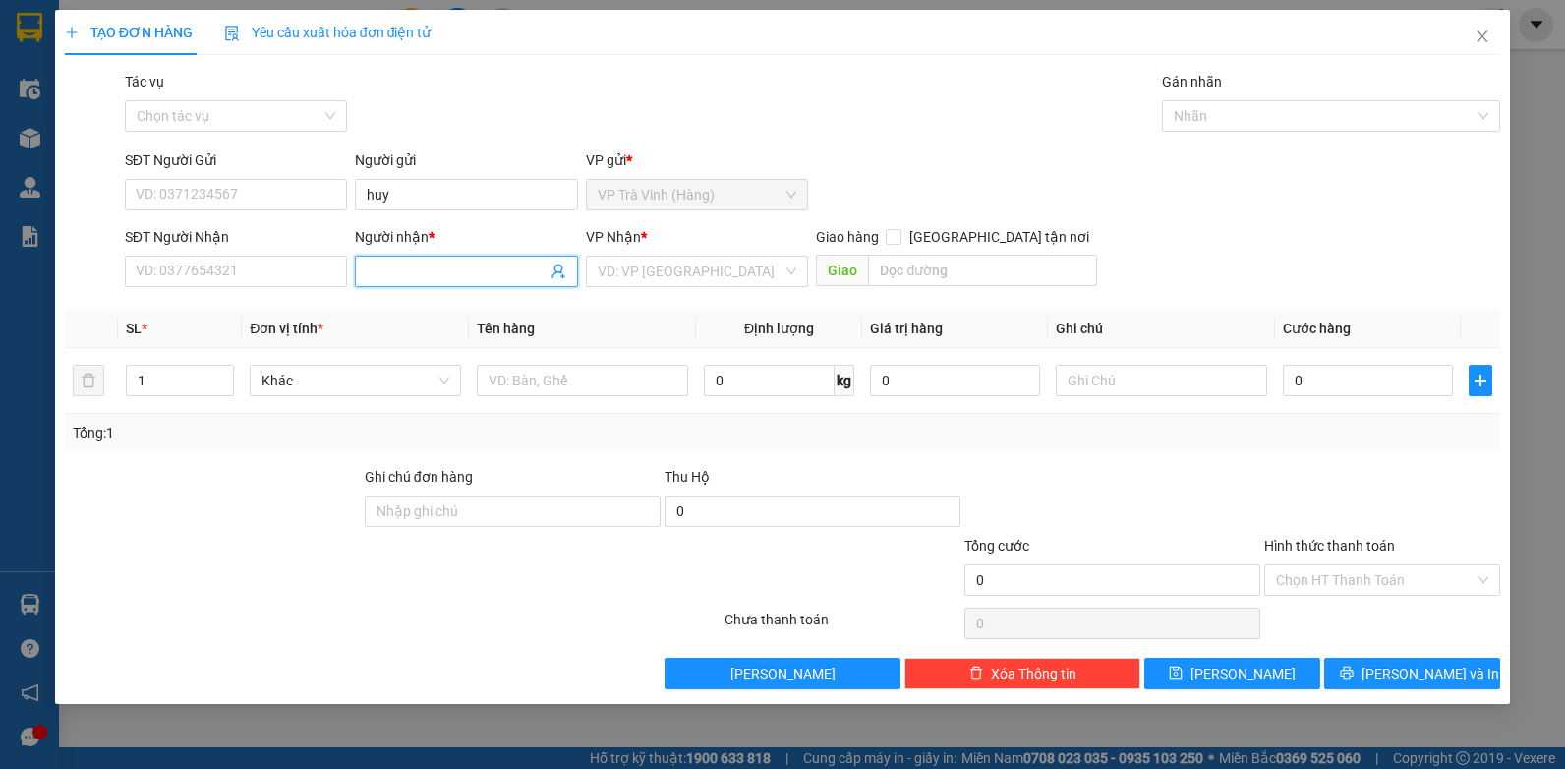
click at [418, 271] on input "Người nhận *" at bounding box center [457, 271] width 180 height 22
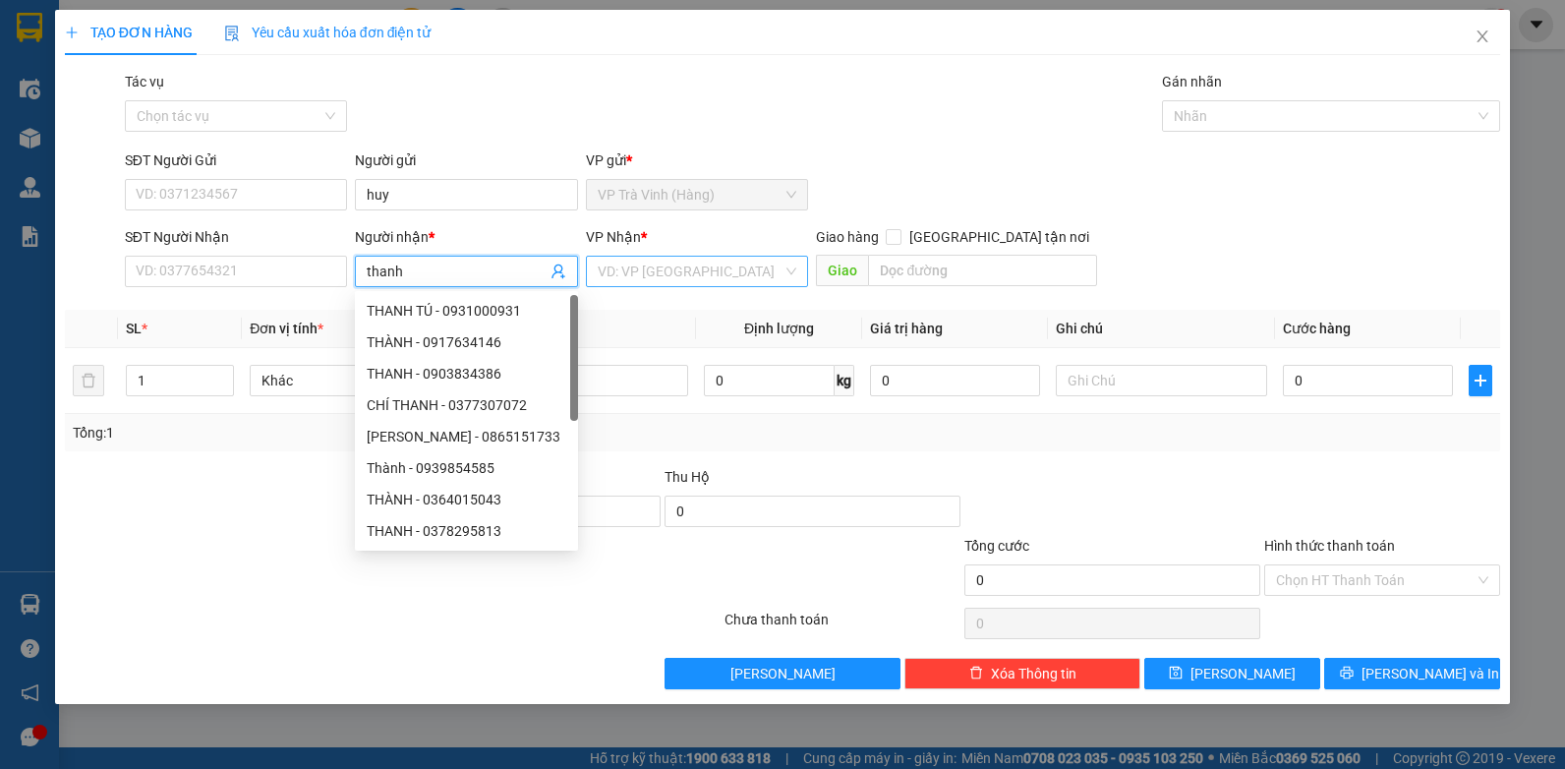
type input "thanh"
click at [680, 271] on input "search" at bounding box center [691, 271] width 186 height 29
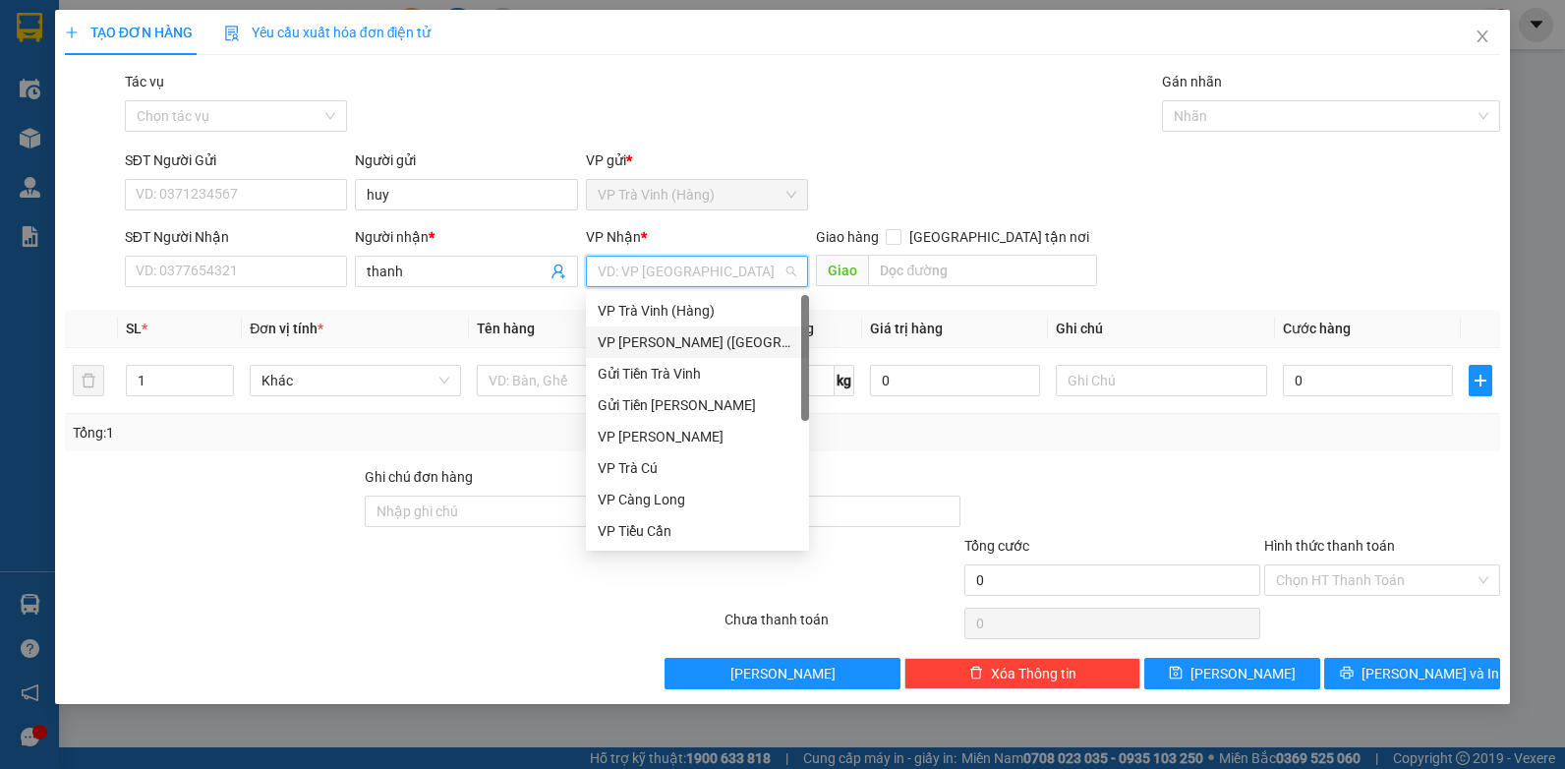
click at [652, 344] on div "VP Trần Phú (Hàng)" at bounding box center [698, 342] width 200 height 22
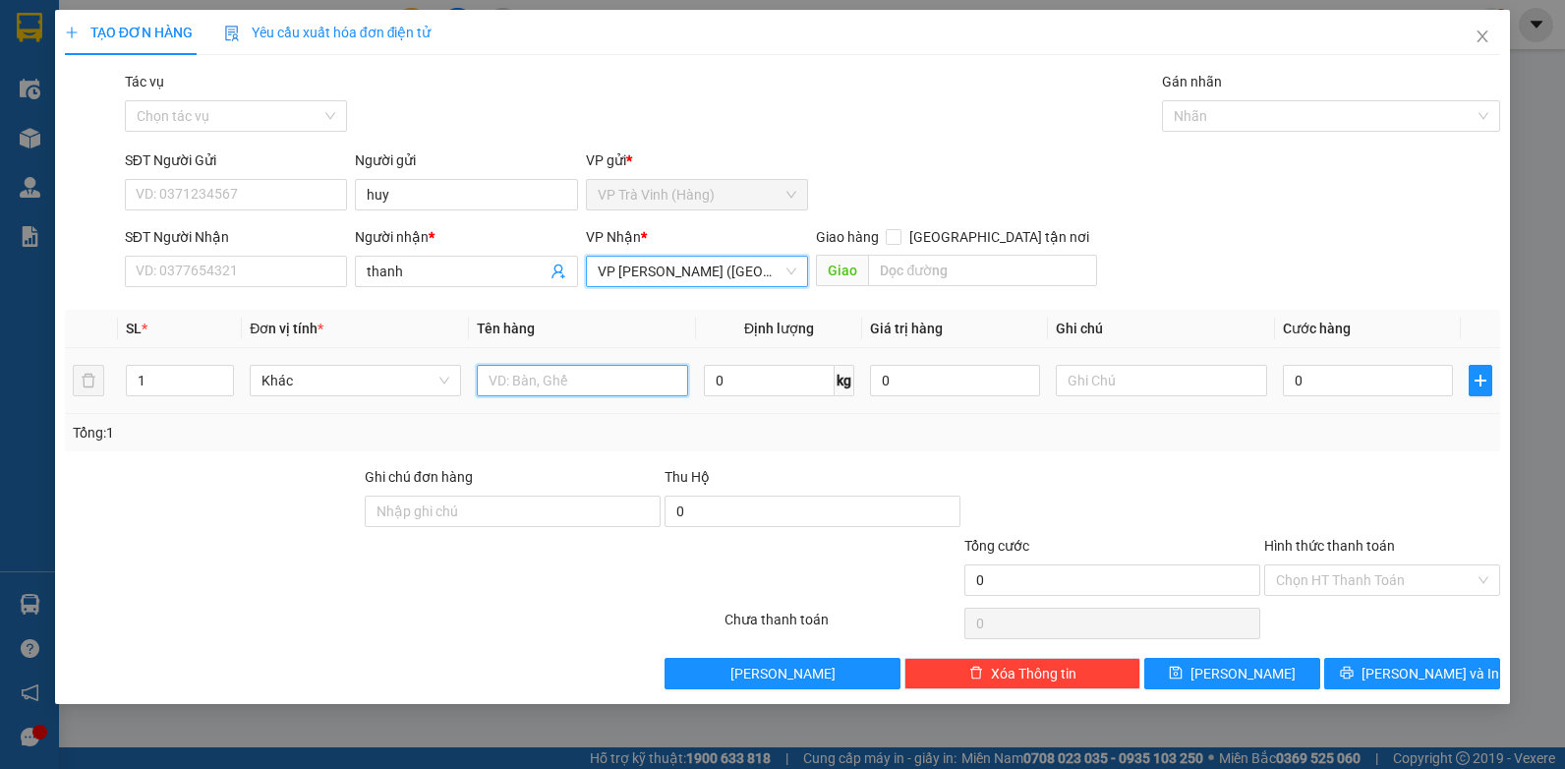
click at [568, 373] on input "text" at bounding box center [582, 380] width 211 height 31
type input "tiền sl4933 1.420.000"
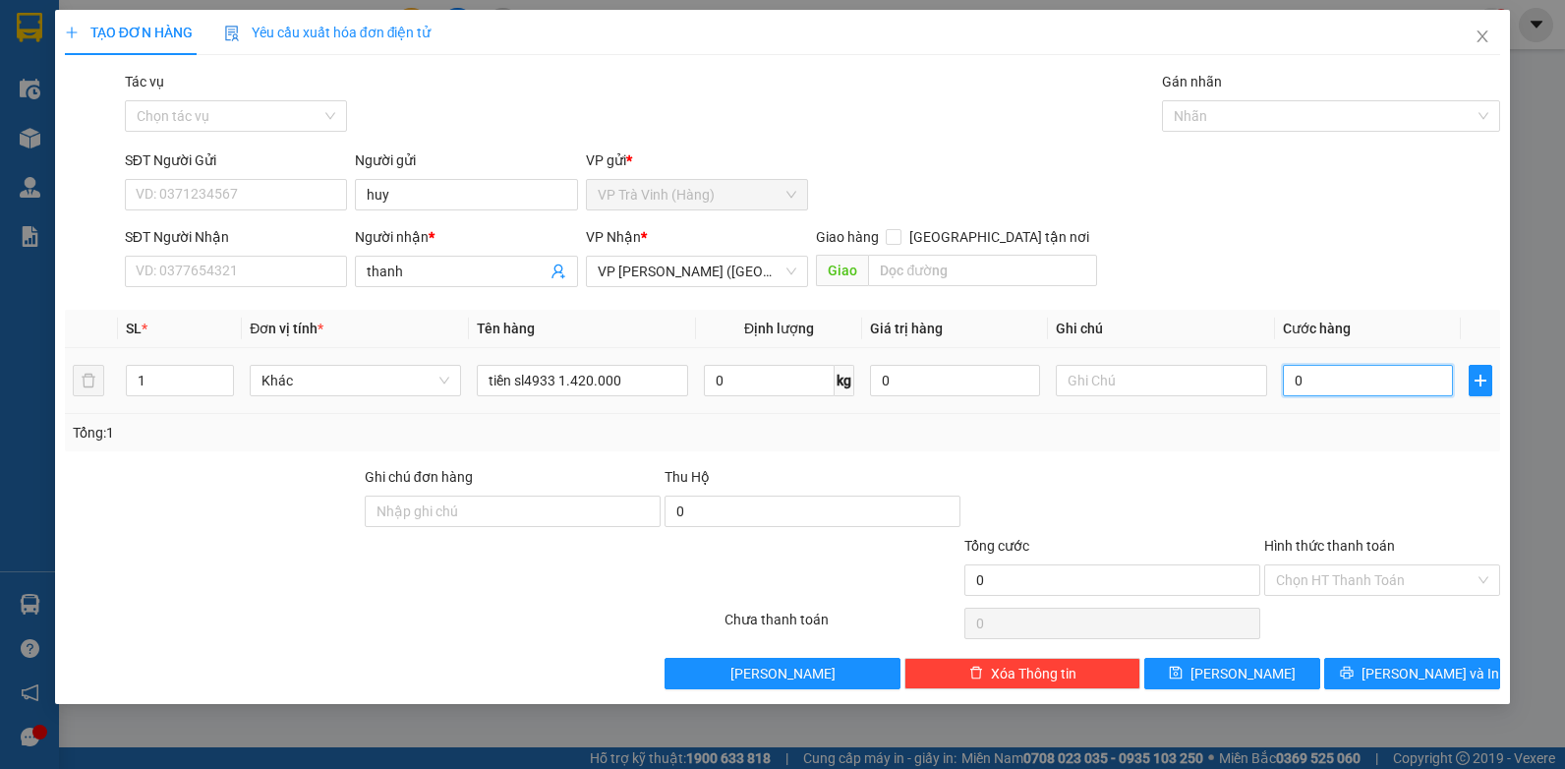
click at [1363, 385] on input "0" at bounding box center [1368, 380] width 170 height 31
type input "2"
type input "20"
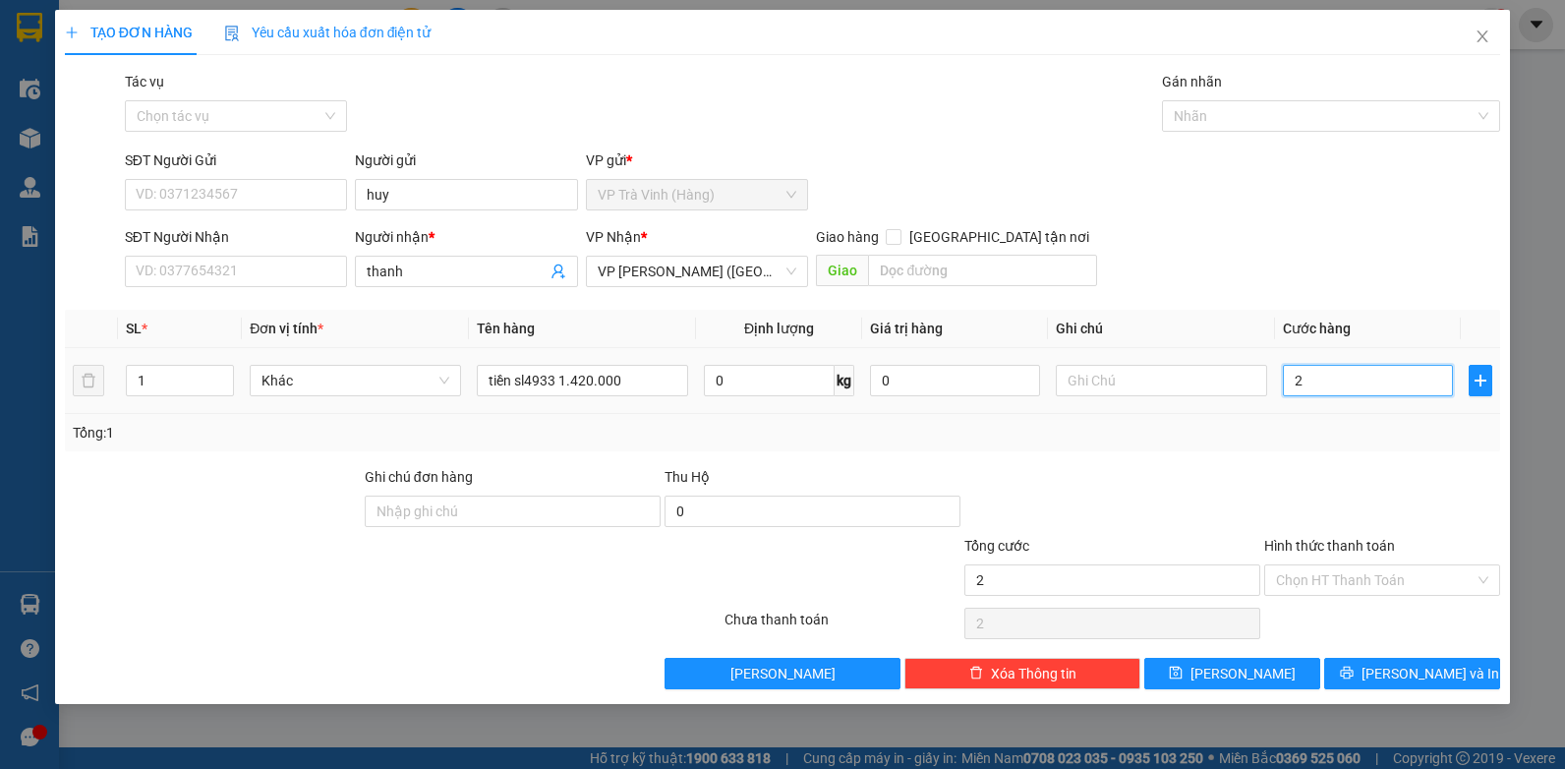
type input "20"
click at [1248, 102] on div "Nhãn" at bounding box center [1331, 115] width 338 height 31
type input "20.000"
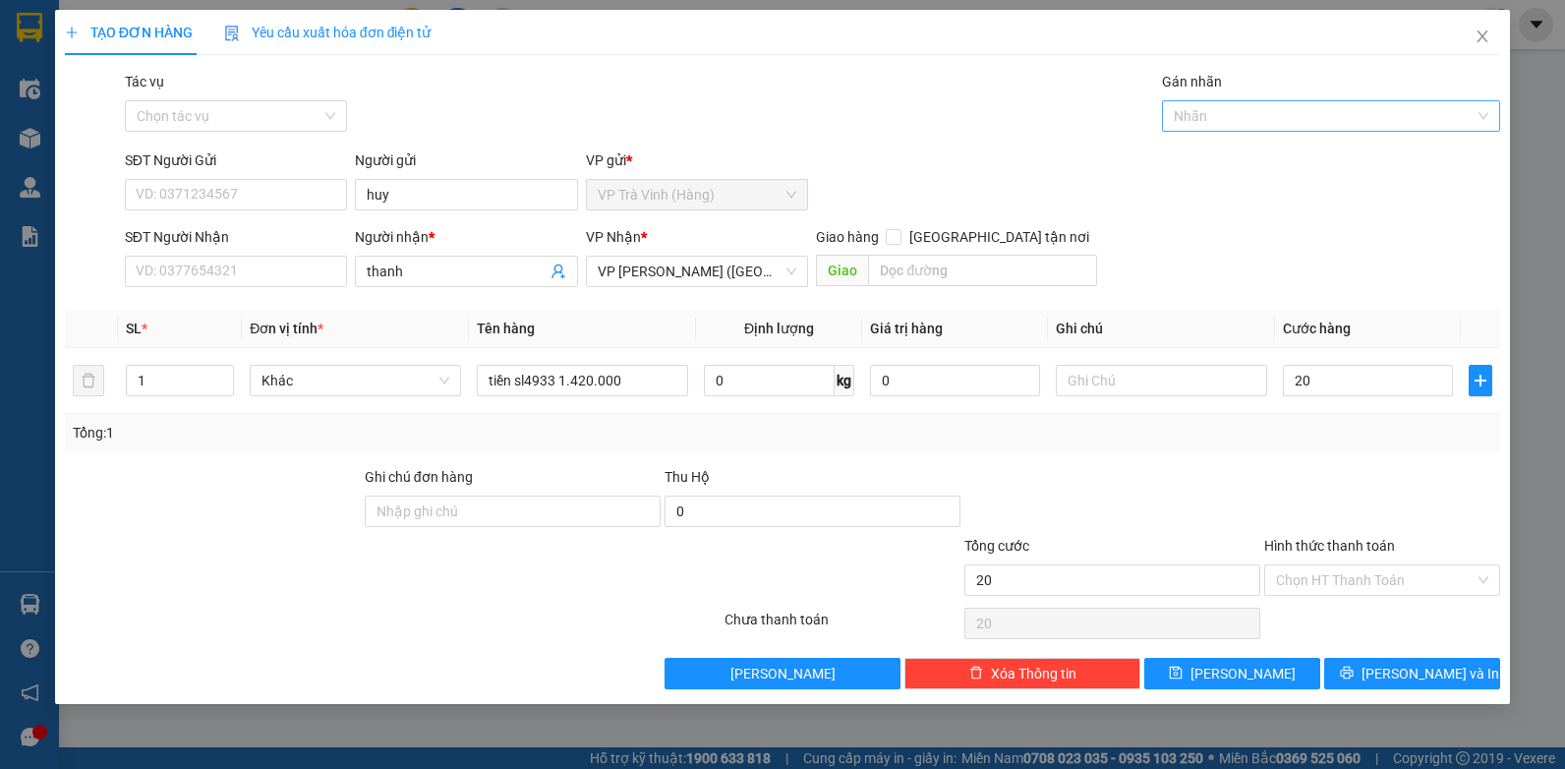
type input "20.000"
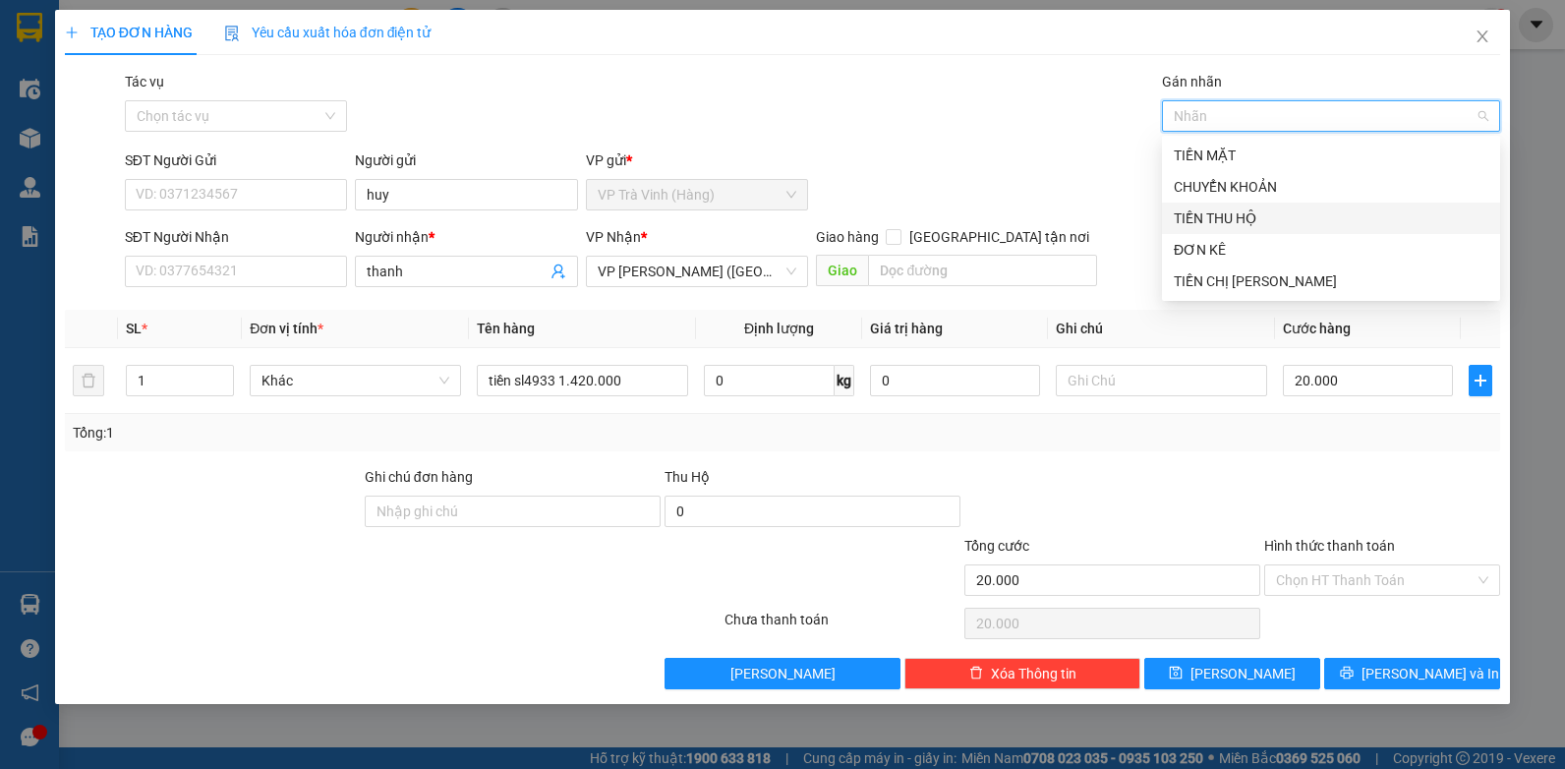
click at [1237, 221] on div "TIỀN THU HỘ" at bounding box center [1331, 218] width 315 height 22
click at [278, 102] on input "Tác vụ" at bounding box center [230, 115] width 186 height 29
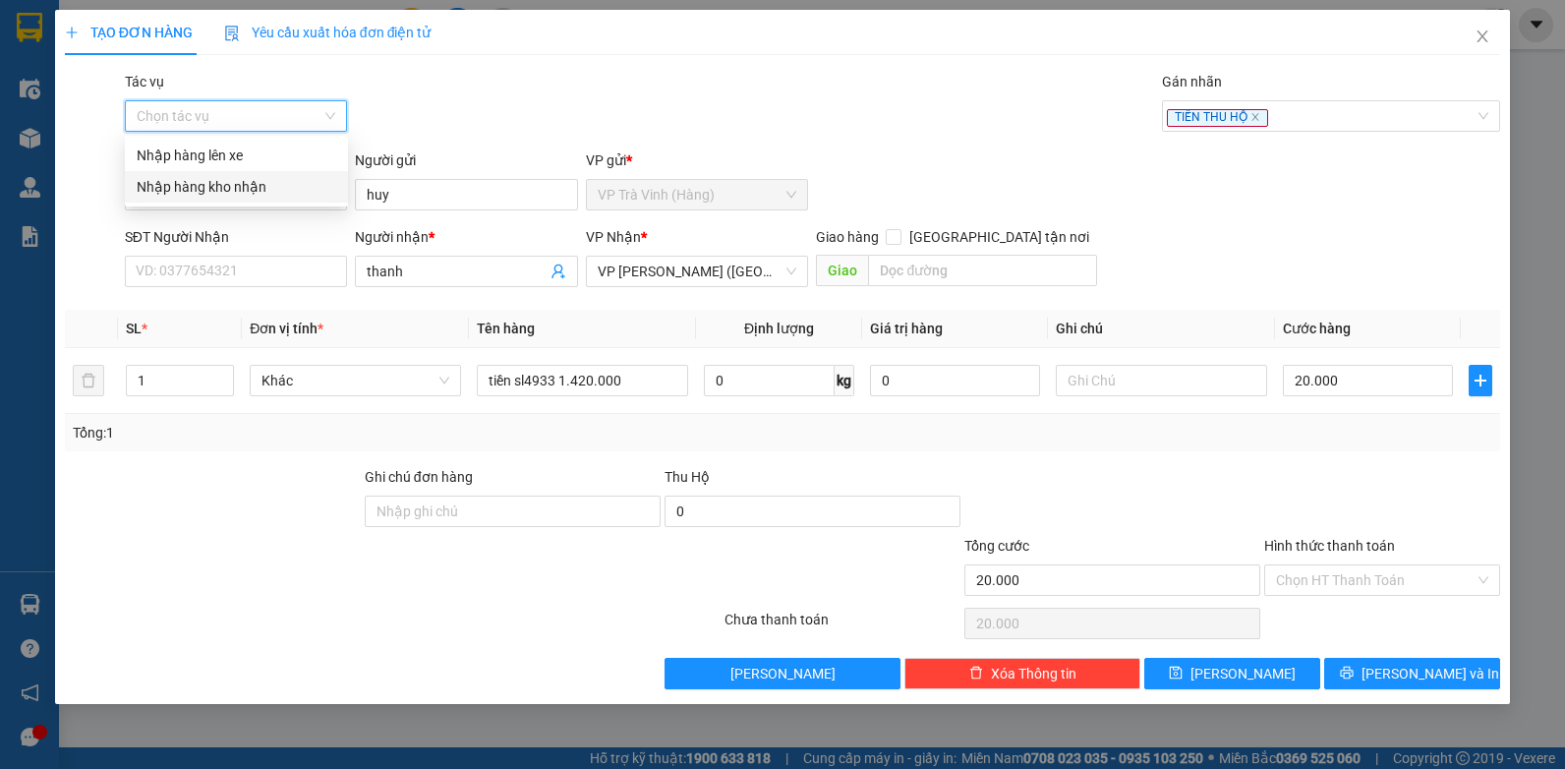
click at [237, 182] on div "Nhập hàng kho nhận" at bounding box center [237, 187] width 200 height 22
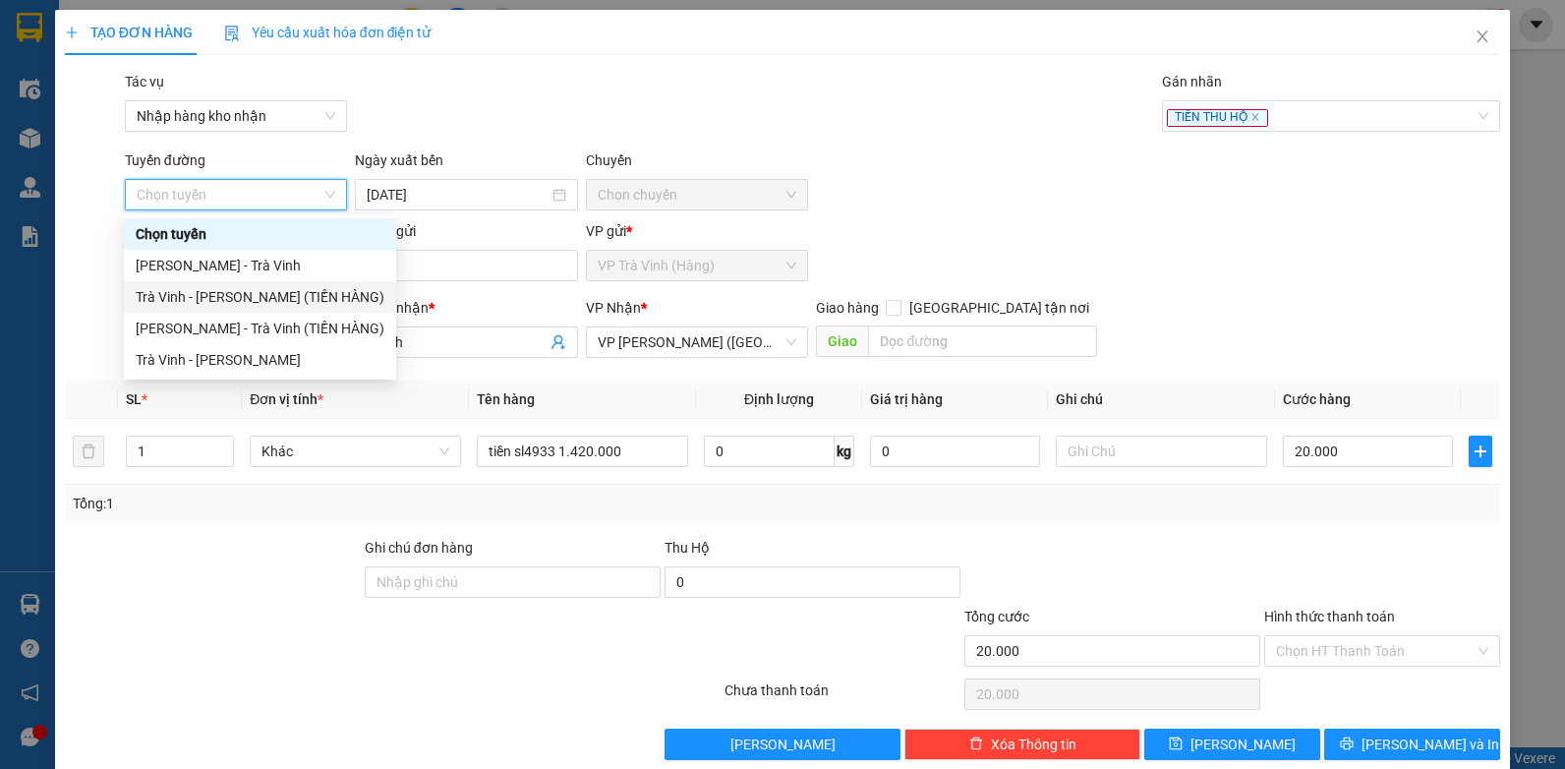
click at [259, 293] on div "Trà Vinh - Hồ Chí Minh (TIỀN HÀNG)" at bounding box center [260, 297] width 249 height 22
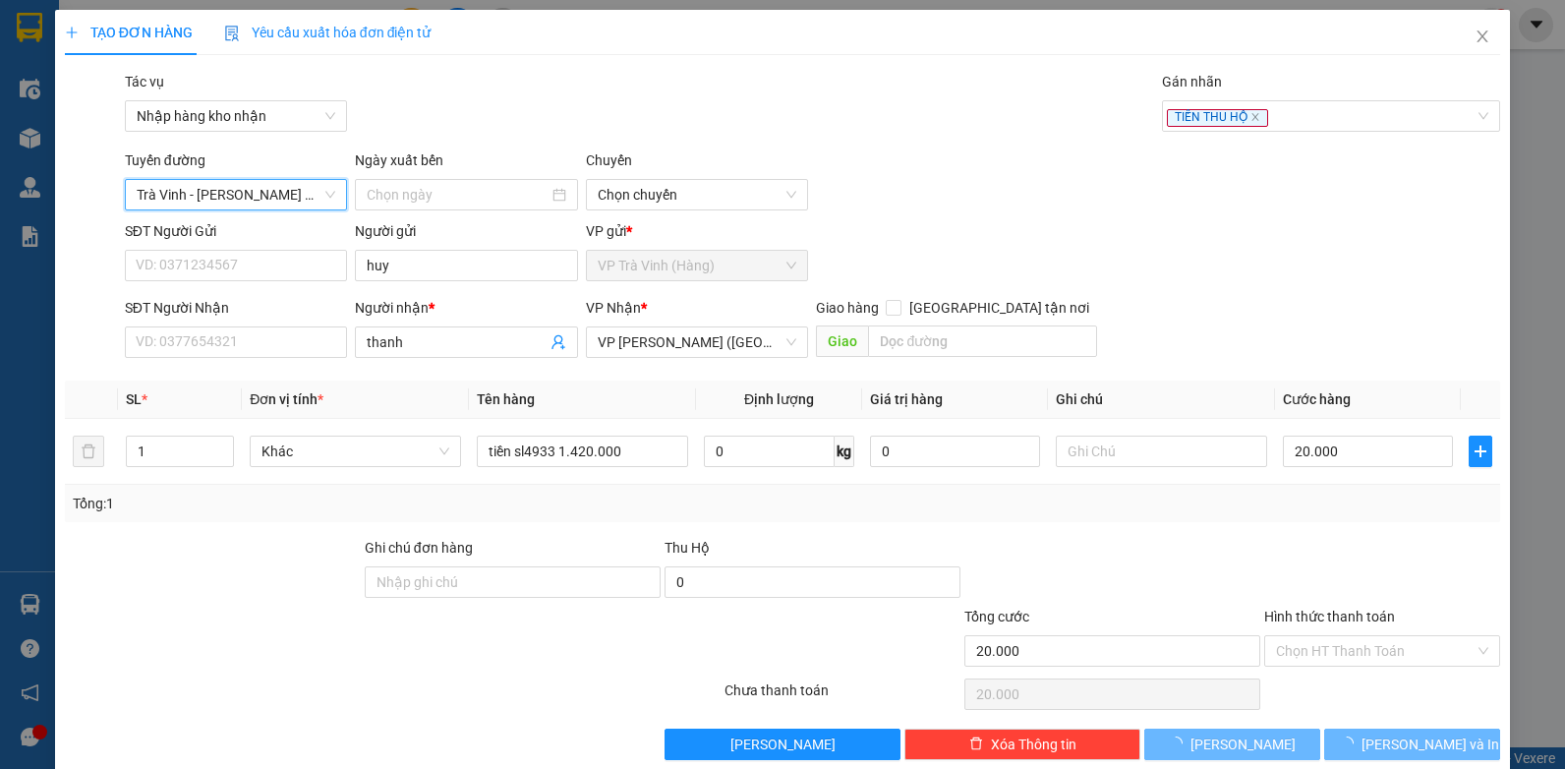
type input "15/09/2025"
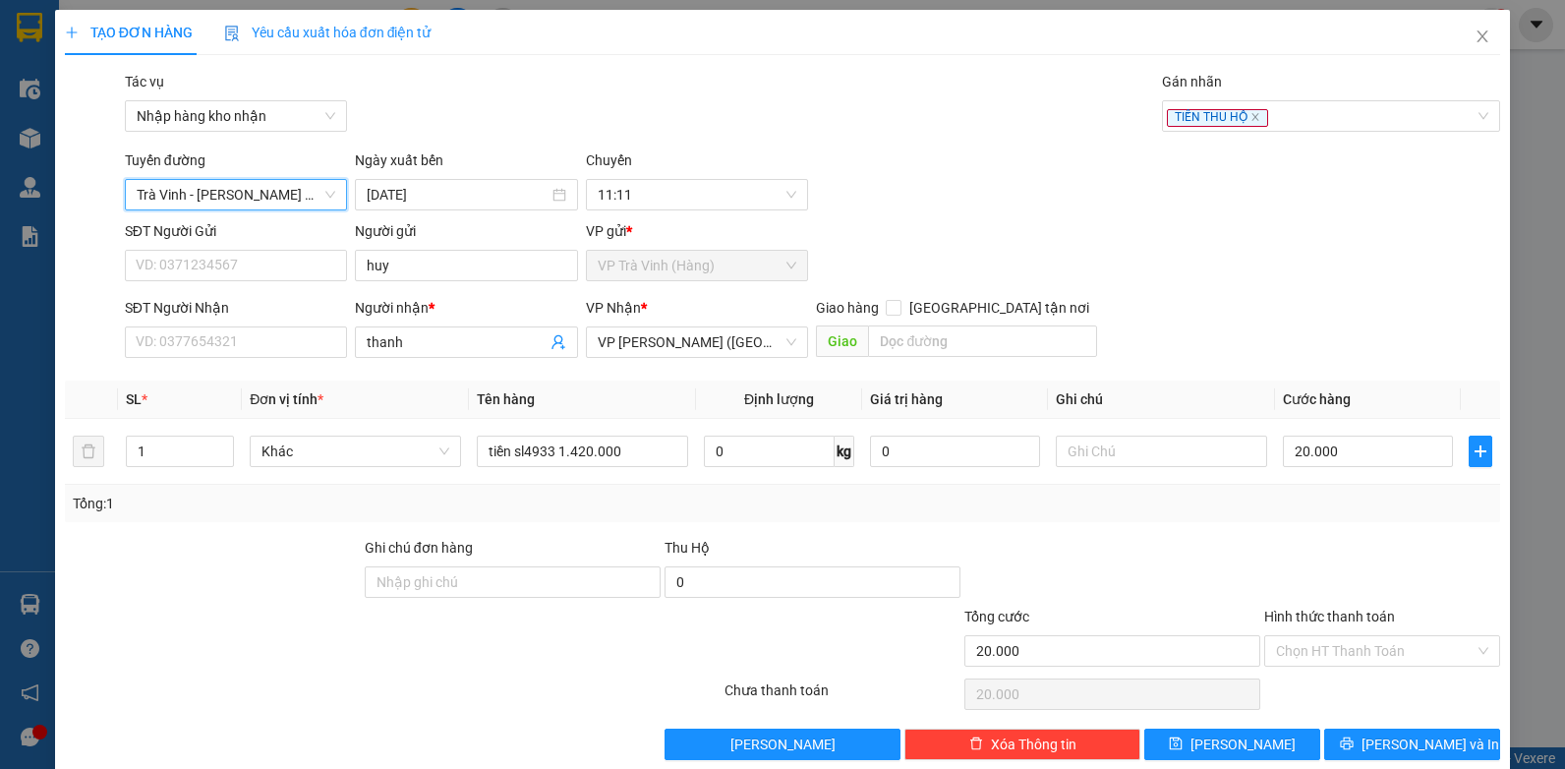
scroll to position [29, 0]
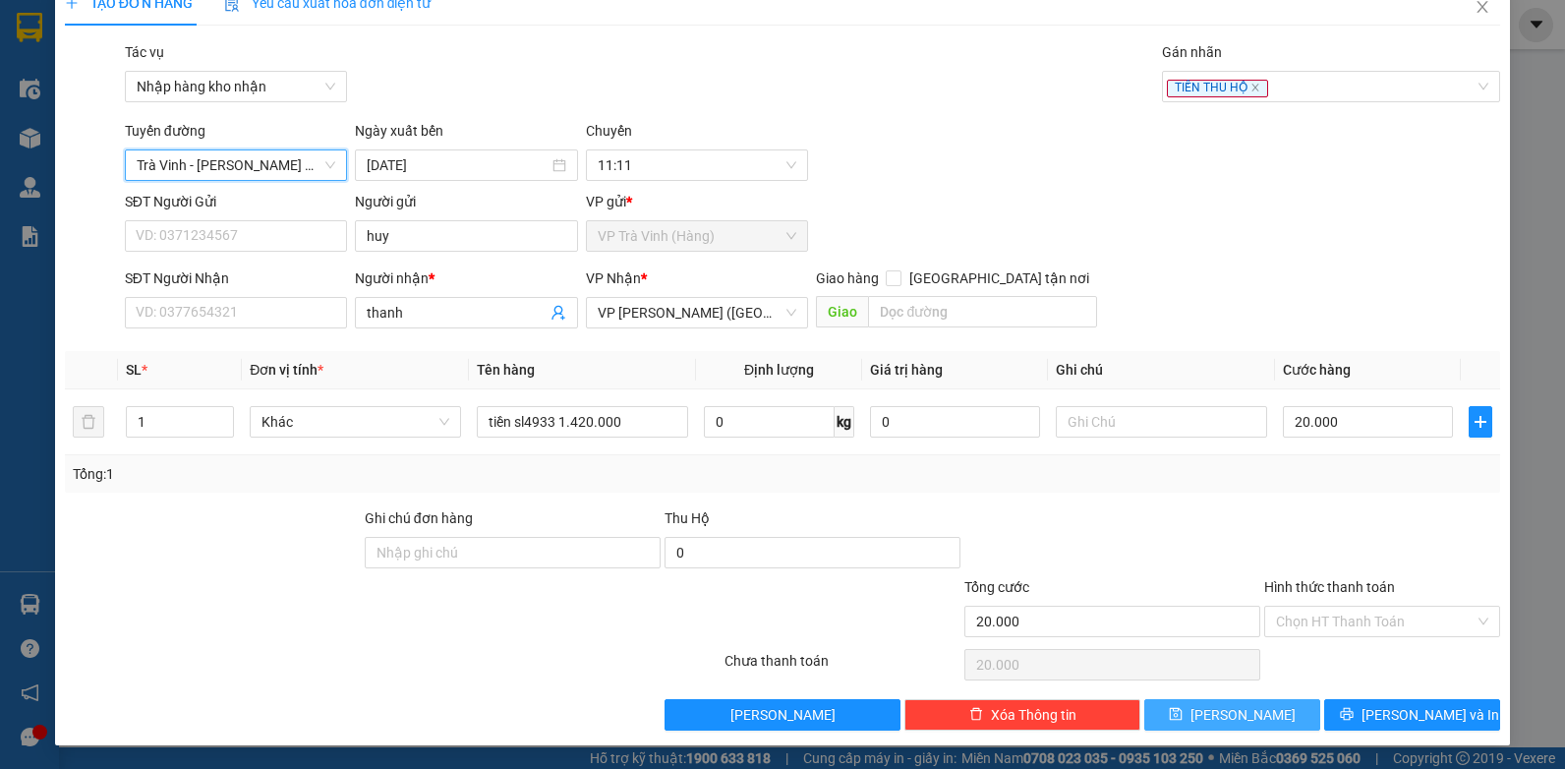
click at [1197, 704] on button "Lưu" at bounding box center [1232, 714] width 176 height 31
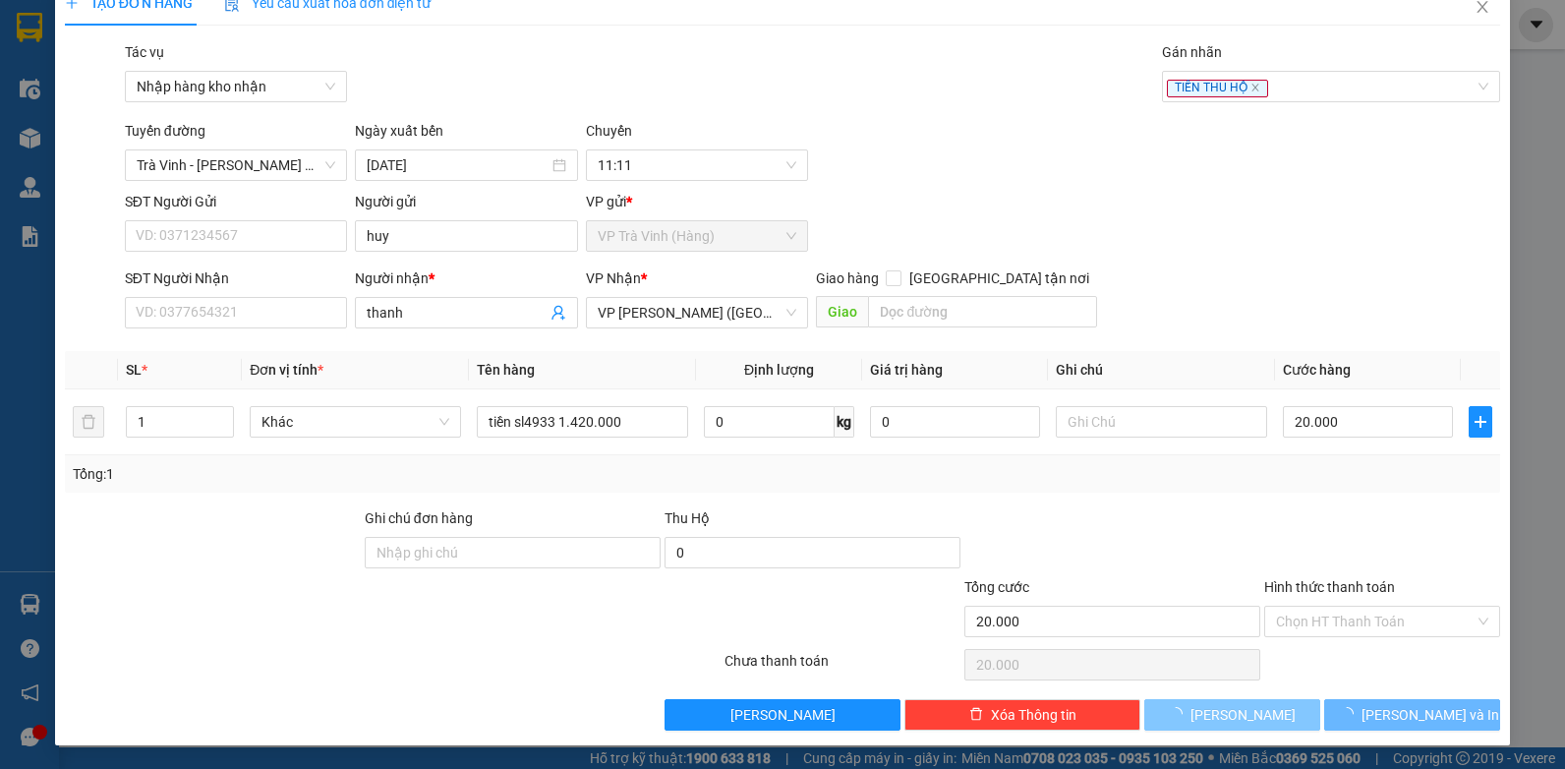
type input "0"
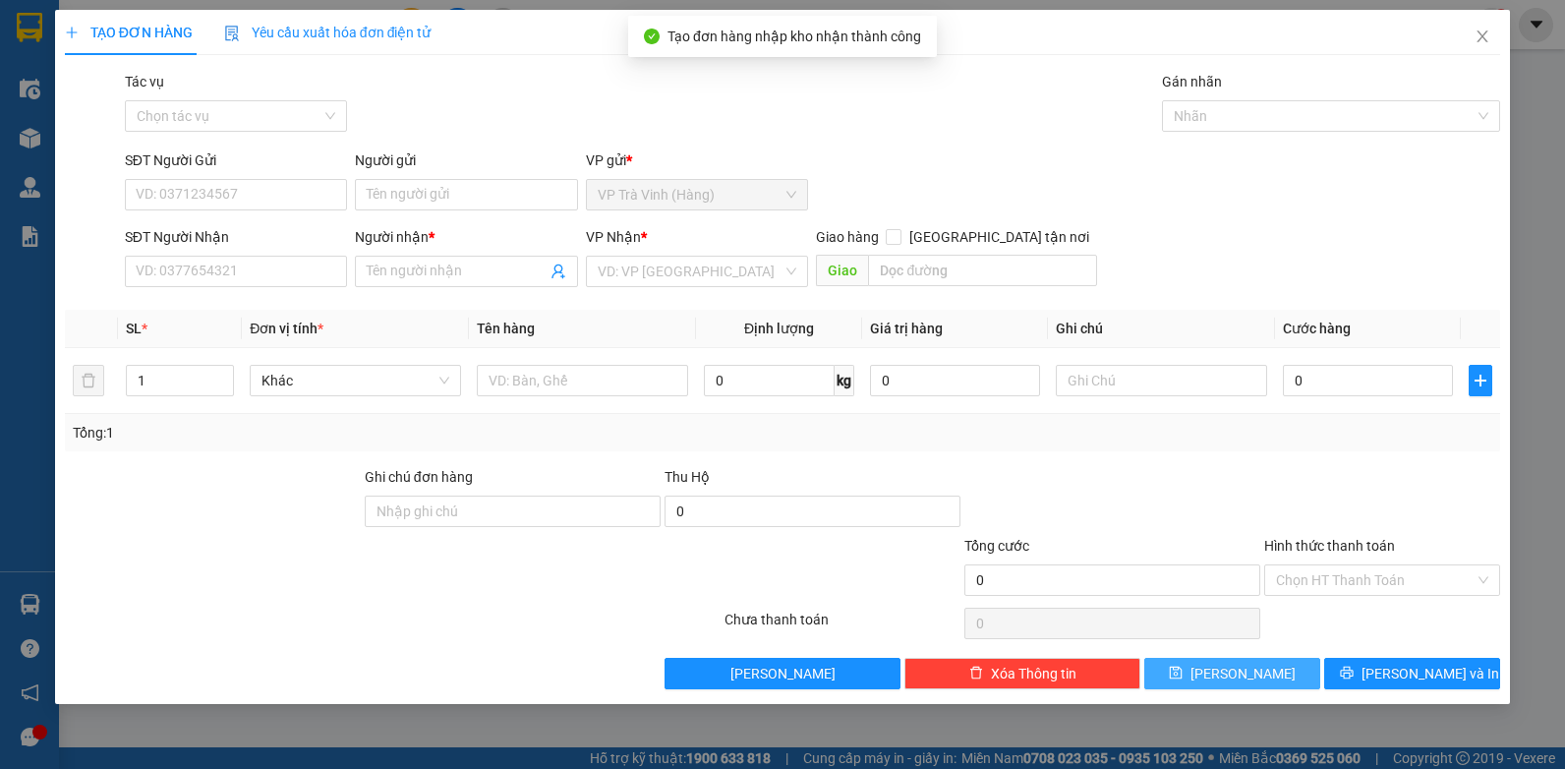
scroll to position [0, 0]
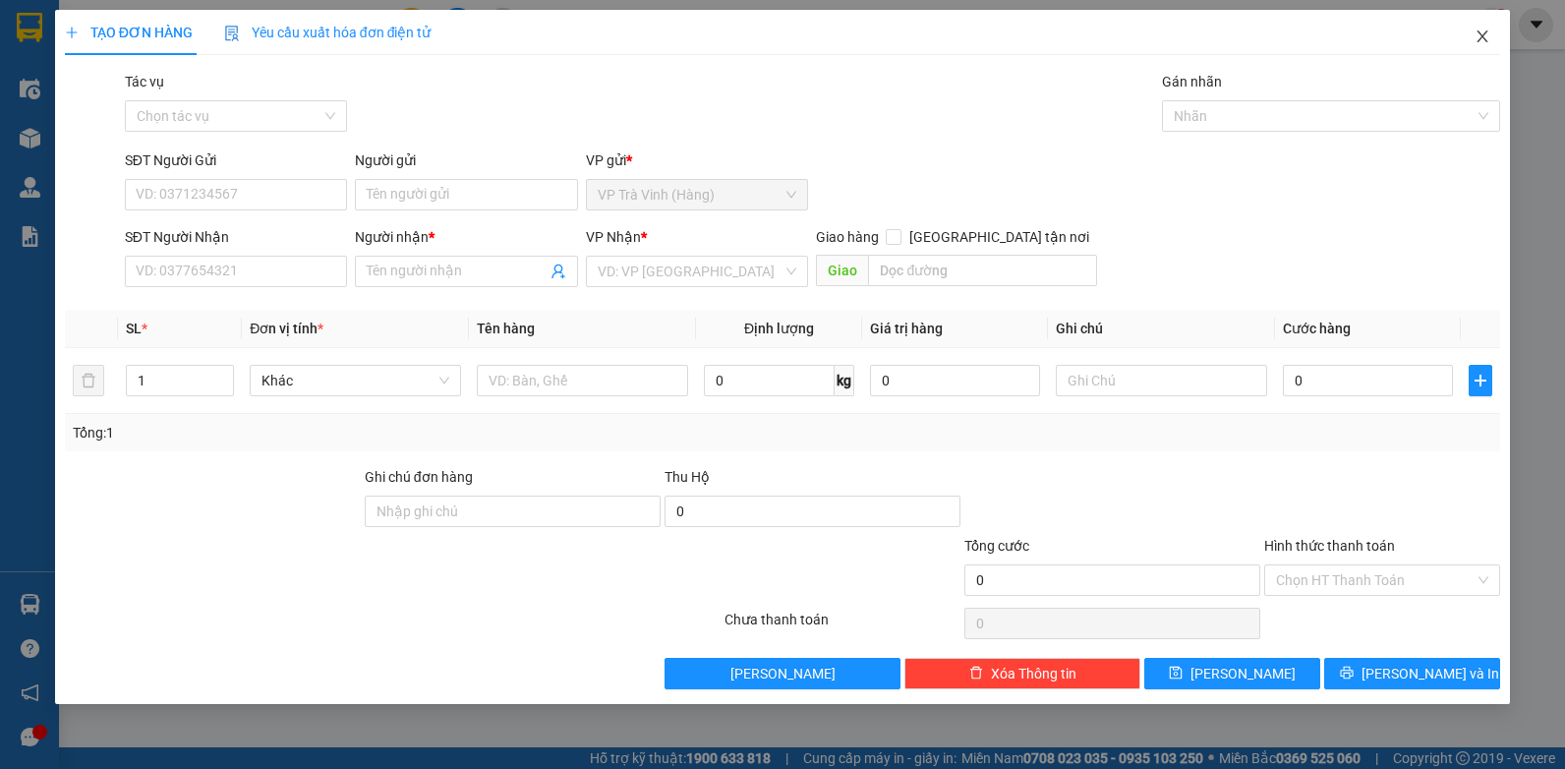
drag, startPoint x: 1480, startPoint y: 31, endPoint x: 582, endPoint y: 27, distance: 898.4
click at [1479, 31] on icon "close" at bounding box center [1482, 37] width 16 height 16
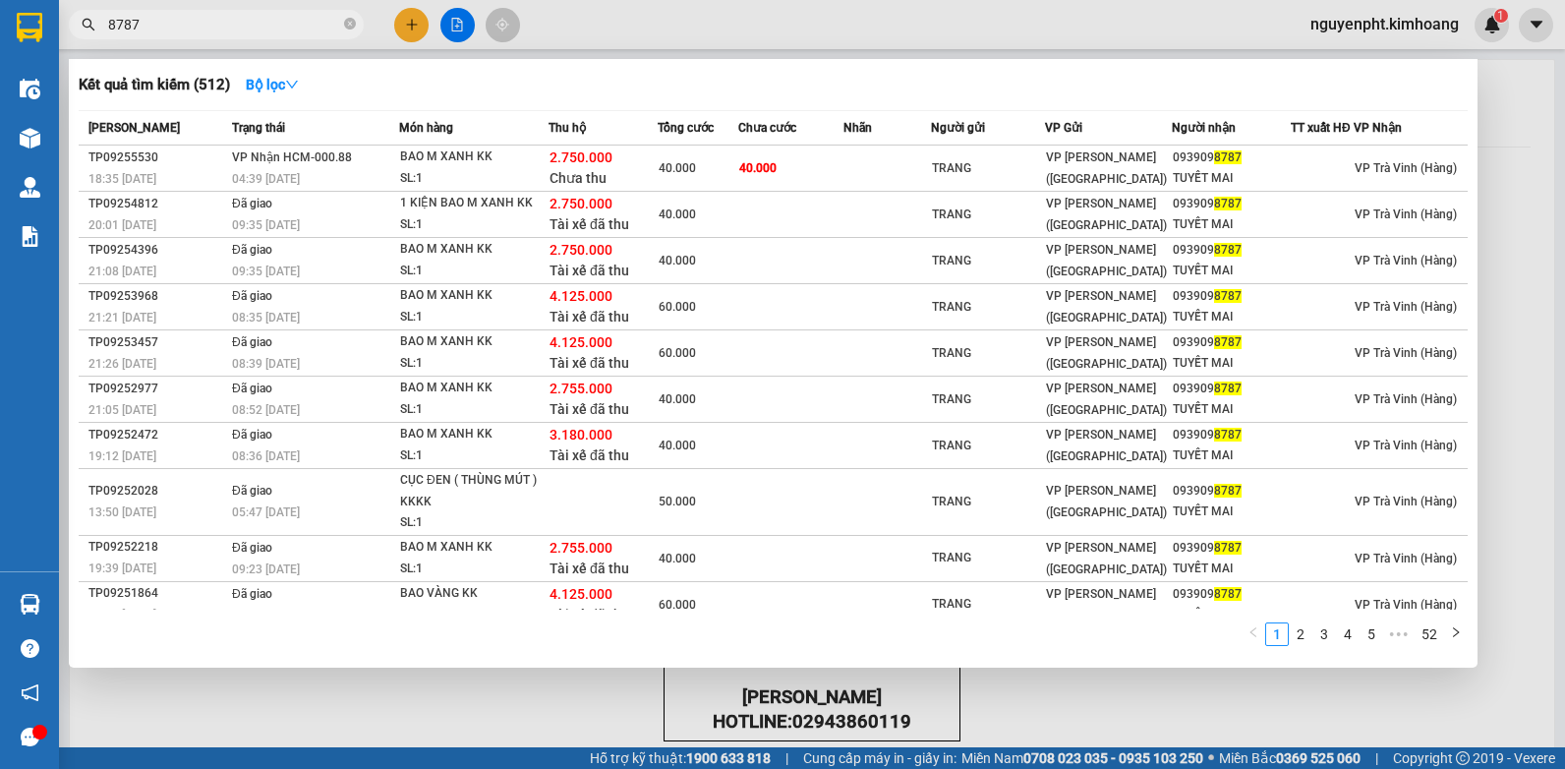
click at [164, 15] on input "8787" at bounding box center [224, 25] width 232 height 22
click at [1500, 116] on div at bounding box center [782, 384] width 1565 height 769
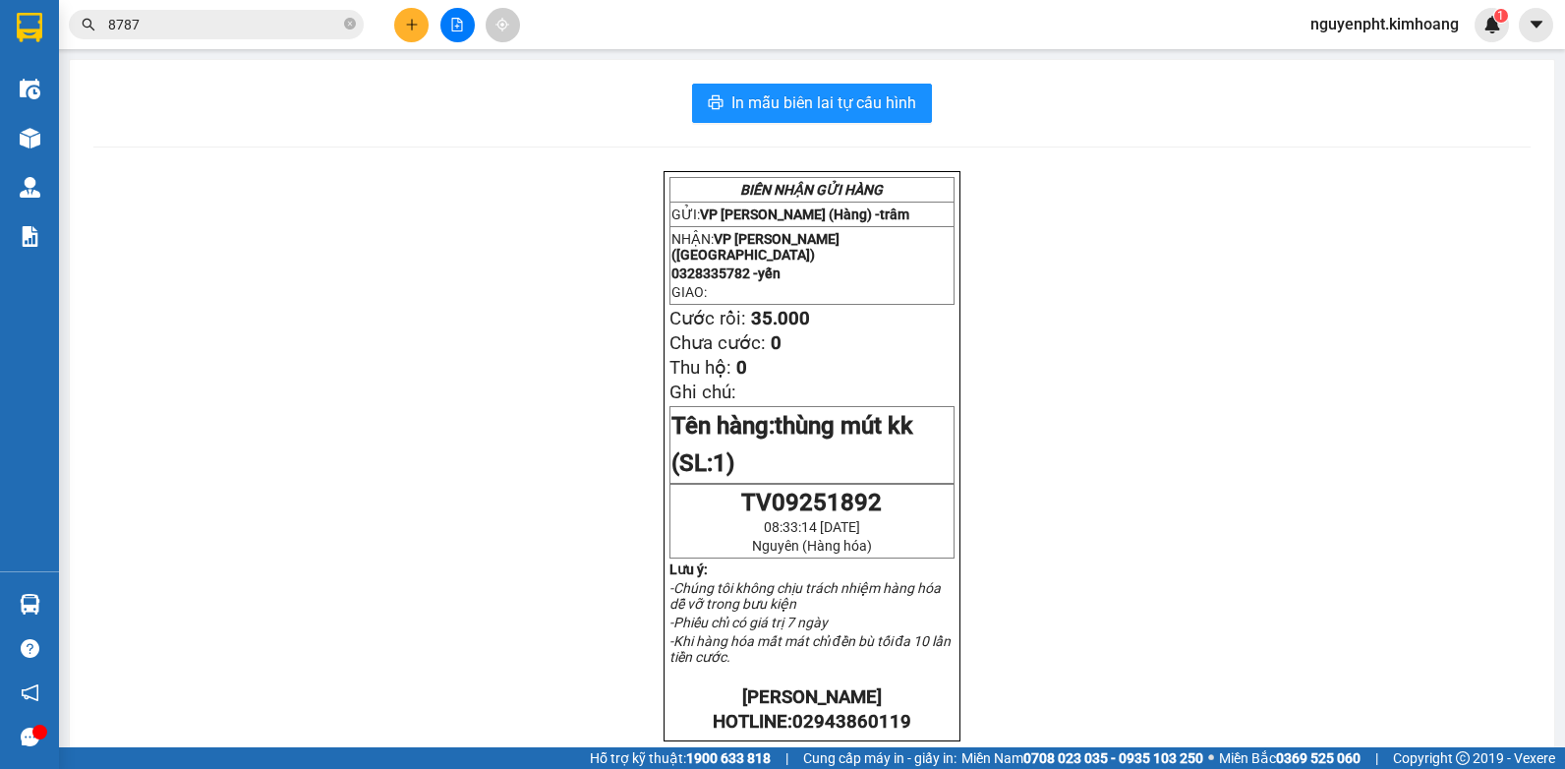
click at [1407, 22] on span "nguyenpht.kimhoang" at bounding box center [1385, 24] width 180 height 25
click at [1376, 69] on span "Đăng xuất" at bounding box center [1392, 61] width 142 height 22
